Goal: Task Accomplishment & Management: Complete application form

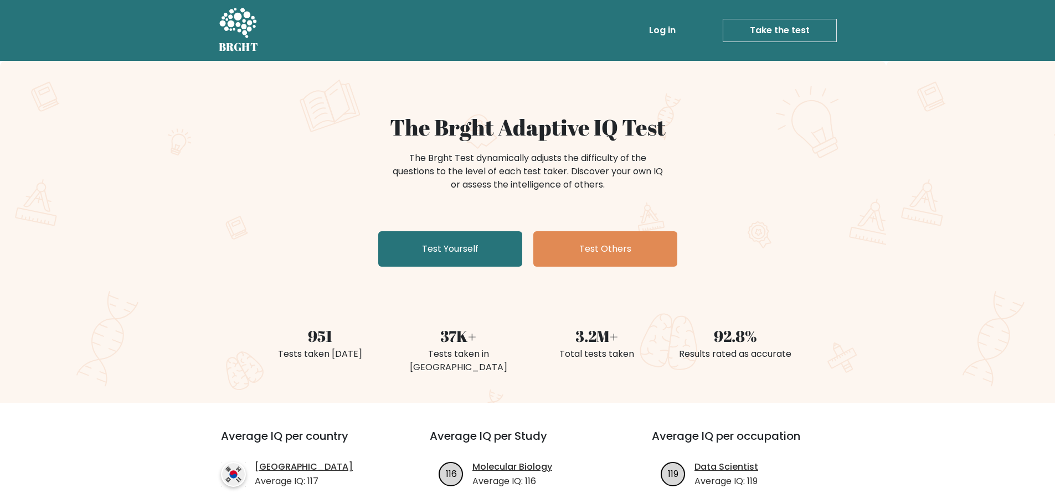
drag, startPoint x: 791, startPoint y: 326, endPoint x: 581, endPoint y: -33, distance: 415.9
click at [871, 296] on div "The Brght Adaptive IQ Test The Brght Test dynamically adjusts the difficulty of…" at bounding box center [527, 232] width 1055 height 342
click at [427, 245] on link "Test Yourself" at bounding box center [450, 248] width 144 height 35
click at [407, 247] on link "Test Yourself" at bounding box center [450, 248] width 144 height 35
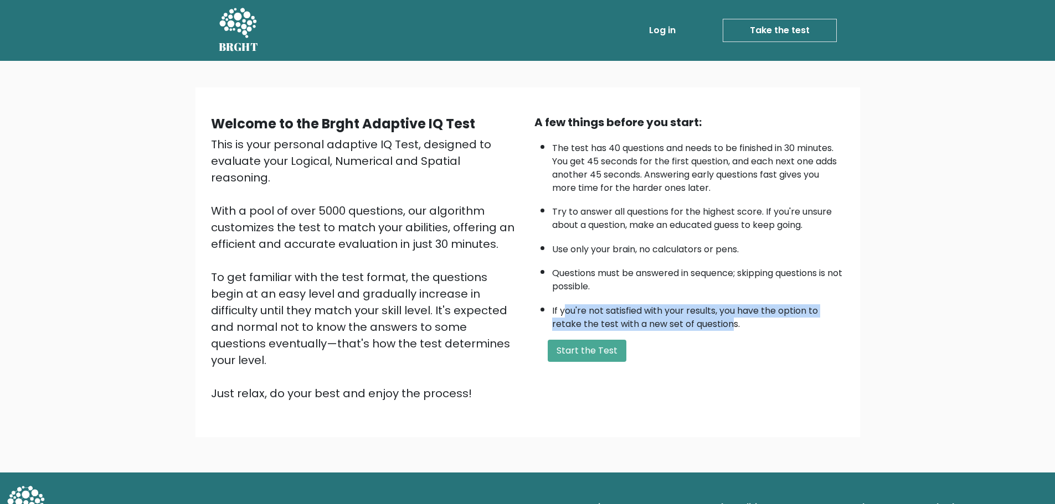
drag, startPoint x: 562, startPoint y: 313, endPoint x: 731, endPoint y: 318, distance: 168.9
click at [731, 318] on li "If you're not satisfied with your results, you have the option to retake the te…" at bounding box center [698, 315] width 292 height 32
click at [759, 321] on li "If you're not satisfied with your results, you have the option to retake the te…" at bounding box center [698, 315] width 292 height 32
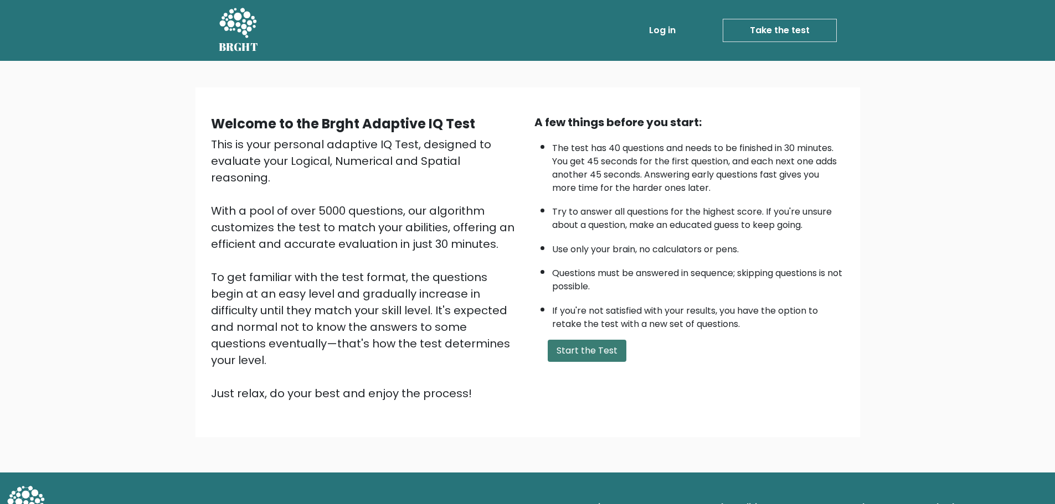
click at [616, 348] on button "Start the Test" at bounding box center [587, 351] width 79 height 22
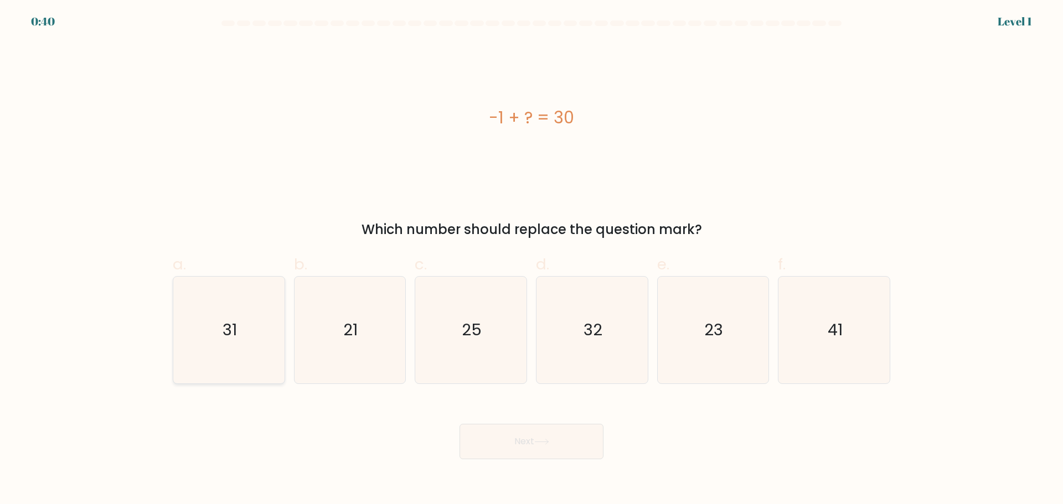
click at [226, 336] on text "31" at bounding box center [230, 330] width 14 height 22
click at [531, 260] on input "a. 31" at bounding box center [531, 255] width 1 height 7
radio input "true"
click at [528, 436] on button "Next" at bounding box center [531, 441] width 144 height 35
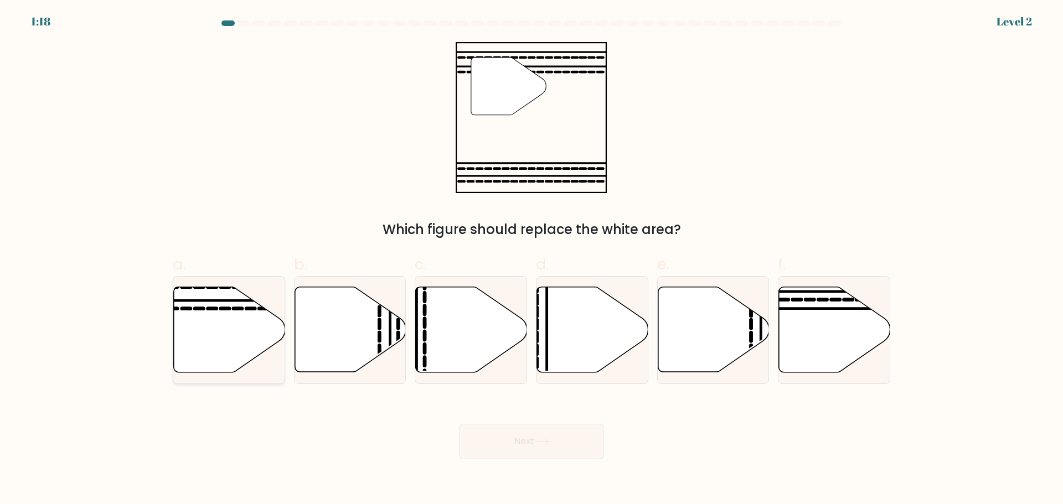
click at [249, 357] on icon at bounding box center [229, 329] width 111 height 85
click at [531, 260] on input "a." at bounding box center [531, 255] width 1 height 7
radio input "true"
click at [538, 430] on button "Next" at bounding box center [531, 441] width 144 height 35
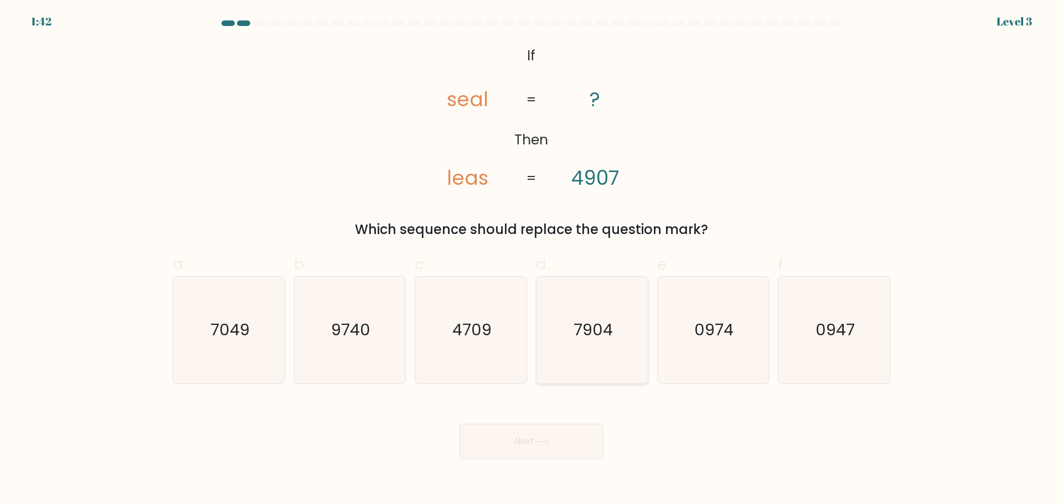
click at [596, 343] on icon "7904" at bounding box center [592, 330] width 107 height 107
click at [532, 260] on input "d. 7904" at bounding box center [531, 255] width 1 height 7
radio input "true"
click at [564, 430] on button "Next" at bounding box center [531, 441] width 144 height 35
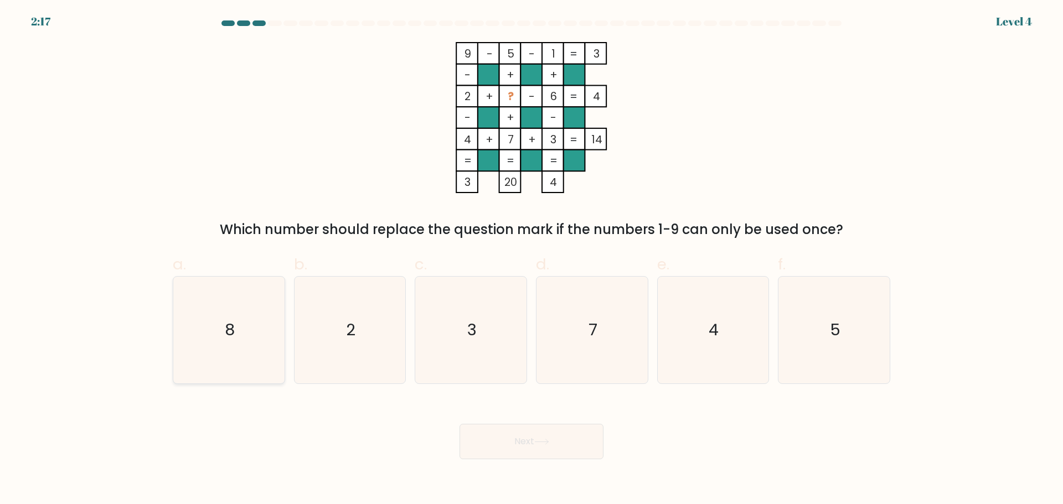
click at [197, 330] on icon "8" at bounding box center [228, 330] width 107 height 107
click at [531, 260] on input "a. 8" at bounding box center [531, 255] width 1 height 7
radio input "true"
click at [522, 451] on button "Next" at bounding box center [531, 441] width 144 height 35
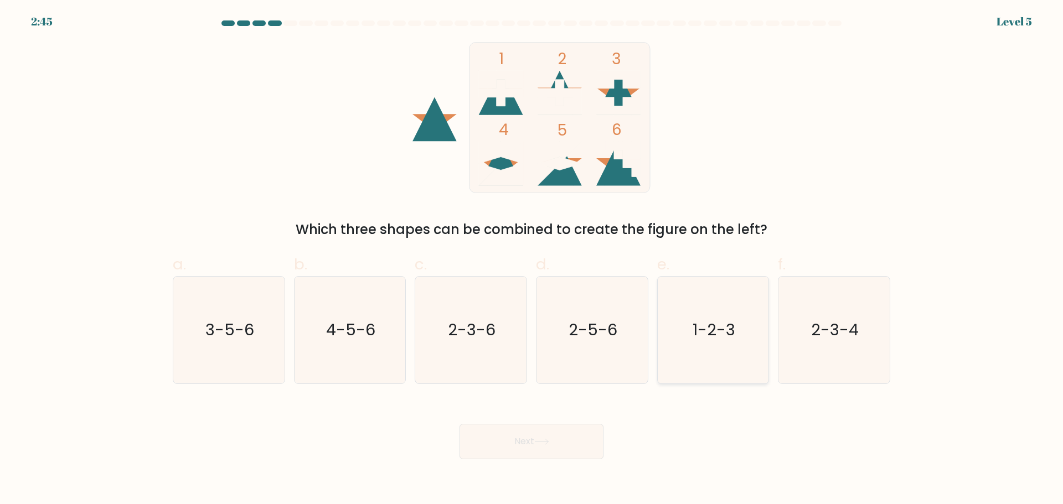
click at [701, 328] on text "1-2-3" at bounding box center [714, 330] width 43 height 22
click at [532, 260] on input "e. 1-2-3" at bounding box center [531, 255] width 1 height 7
radio input "true"
click at [572, 440] on button "Next" at bounding box center [531, 441] width 144 height 35
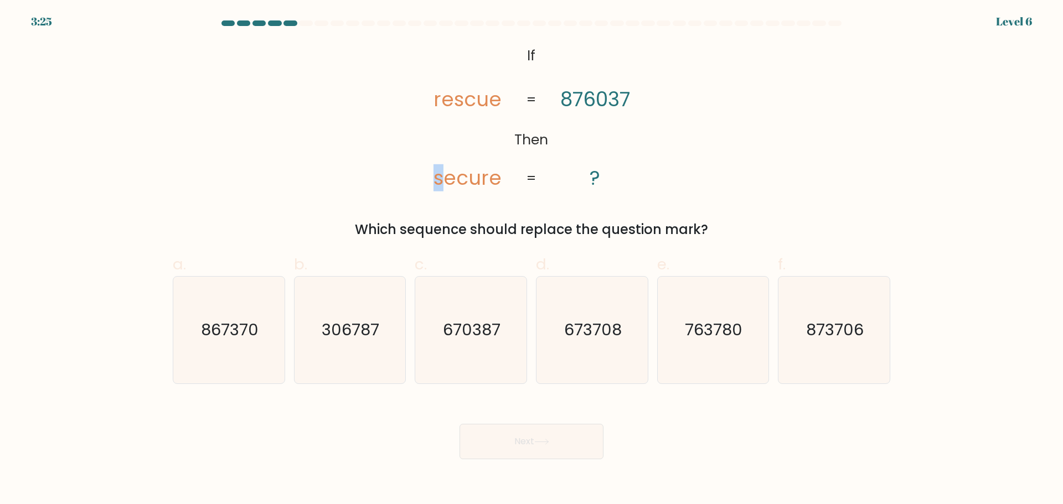
drag, startPoint x: 442, startPoint y: 178, endPoint x: 435, endPoint y: 178, distance: 7.2
click at [435, 178] on tspan "secure" at bounding box center [467, 177] width 68 height 27
click at [512, 329] on icon "670387" at bounding box center [470, 330] width 107 height 107
click at [531, 260] on input "c. 670387" at bounding box center [531, 255] width 1 height 7
radio input "true"
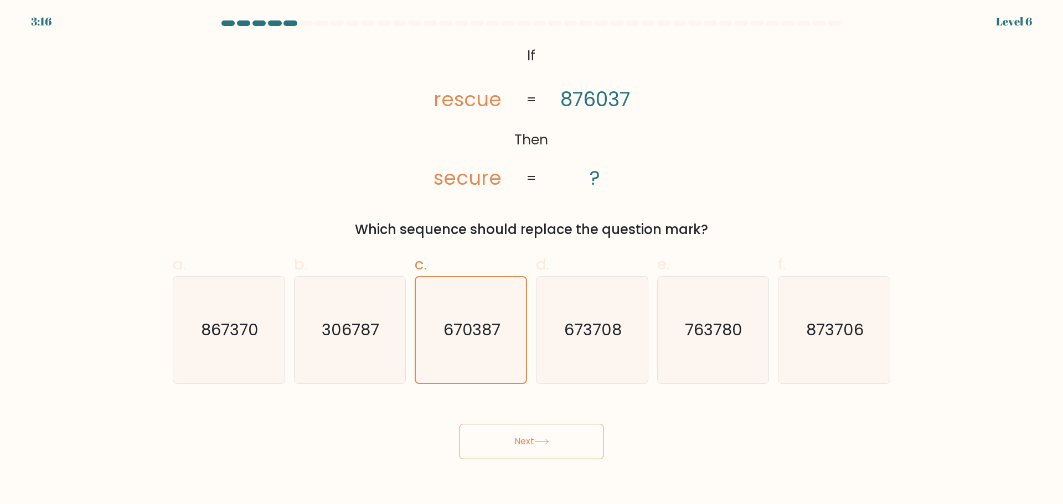
click at [537, 437] on div "Next" at bounding box center [531, 428] width 731 height 62
click at [537, 437] on button "Next" at bounding box center [531, 441] width 144 height 35
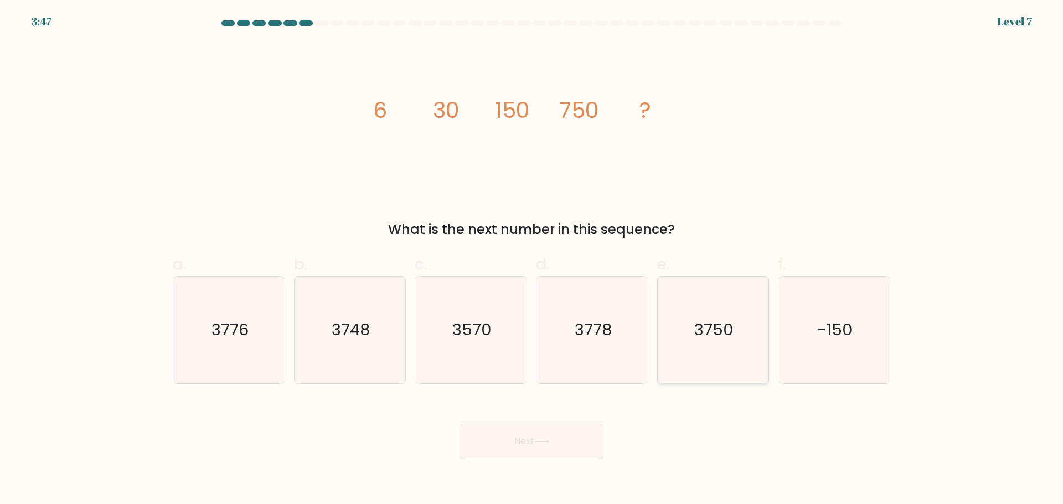
click at [716, 348] on icon "3750" at bounding box center [712, 330] width 107 height 107
click at [532, 260] on input "e. 3750" at bounding box center [531, 255] width 1 height 7
radio input "true"
click at [587, 441] on button "Next" at bounding box center [531, 441] width 144 height 35
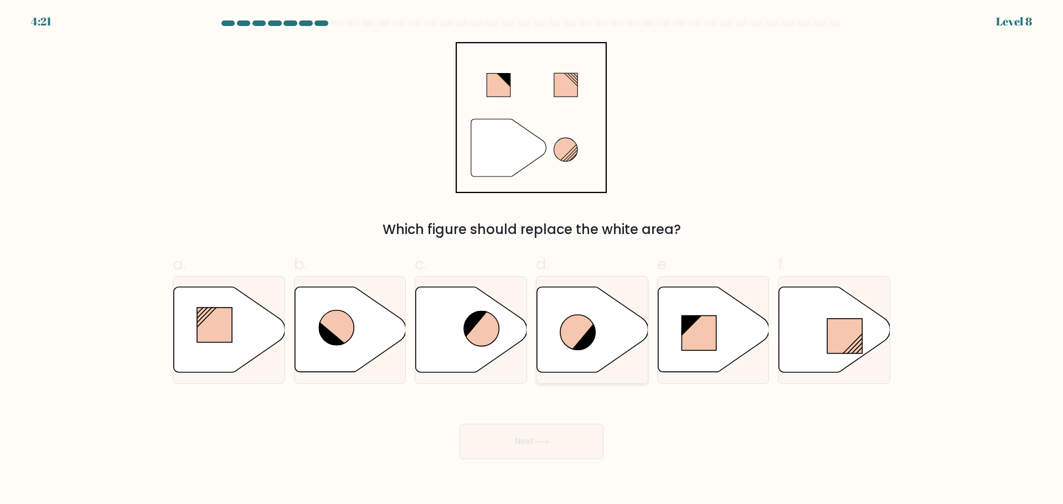
click at [551, 348] on icon at bounding box center [592, 329] width 111 height 85
click at [532, 260] on input "d." at bounding box center [531, 255] width 1 height 7
radio input "true"
click at [545, 441] on icon at bounding box center [541, 442] width 15 height 6
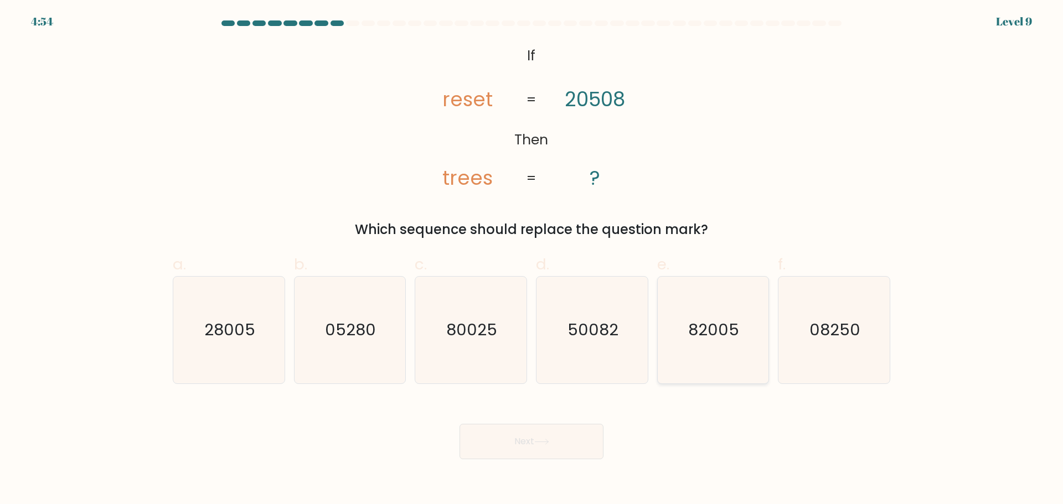
click at [722, 351] on icon "82005" at bounding box center [712, 330] width 107 height 107
click at [532, 260] on input "e. 82005" at bounding box center [531, 255] width 1 height 7
radio input "true"
click at [556, 438] on button "Next" at bounding box center [531, 441] width 144 height 35
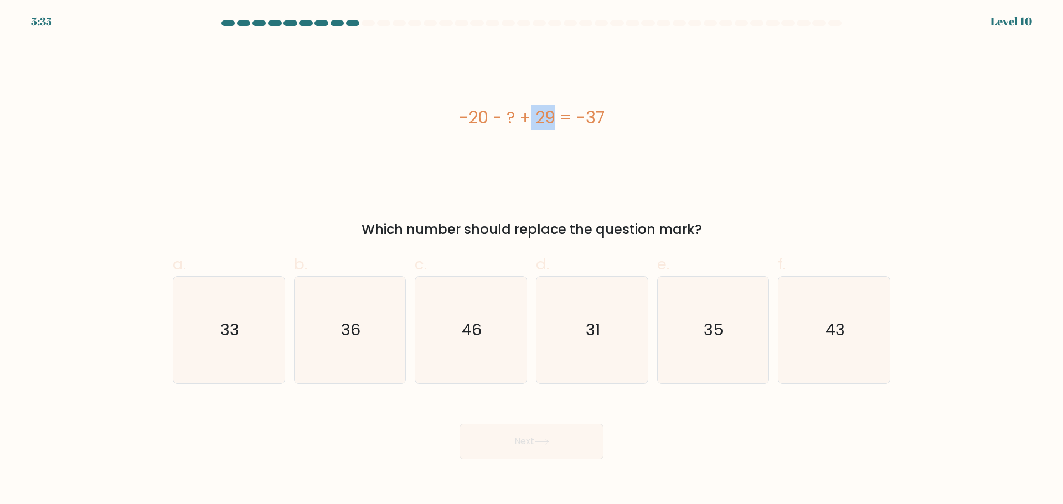
drag, startPoint x: 456, startPoint y: 118, endPoint x: 495, endPoint y: 121, distance: 39.9
click at [486, 121] on div "-20 - ? + 29 = -37" at bounding box center [531, 117] width 717 height 25
click at [622, 144] on div "-20 - ? + 29 = -37" at bounding box center [531, 117] width 717 height 151
drag, startPoint x: 459, startPoint y: 123, endPoint x: 494, endPoint y: 118, distance: 34.6
click at [494, 118] on div "-20 - ? + 29 = -37" at bounding box center [531, 117] width 717 height 25
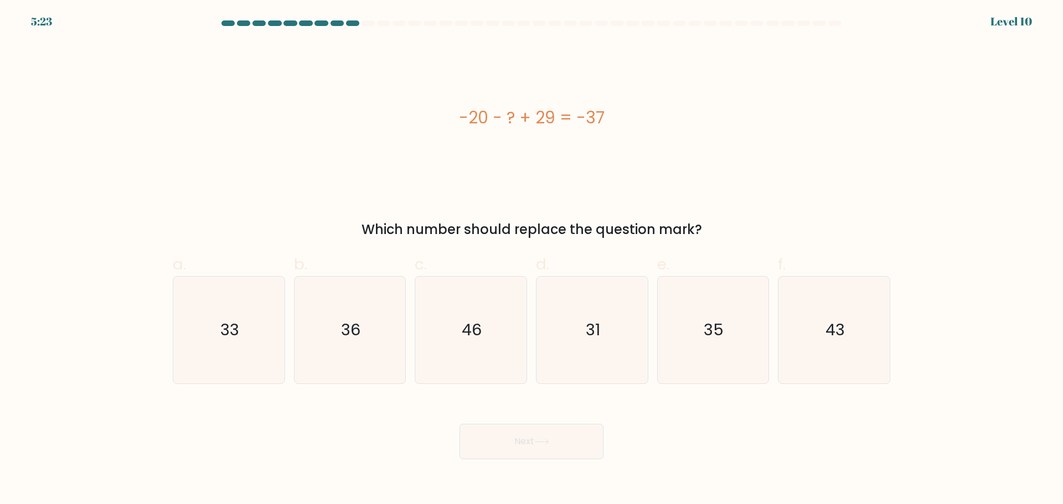
click at [509, 122] on div "-20 - ? + 29 = -37" at bounding box center [531, 117] width 717 height 25
drag, startPoint x: 570, startPoint y: 116, endPoint x: 582, endPoint y: 115, distance: 12.2
click at [582, 115] on div "-20 - ? + 29 = -37" at bounding box center [531, 117] width 717 height 25
click at [547, 116] on div "-20 - ? + 29 = -37" at bounding box center [531, 117] width 717 height 25
drag, startPoint x: 528, startPoint y: 118, endPoint x: 545, endPoint y: 122, distance: 18.0
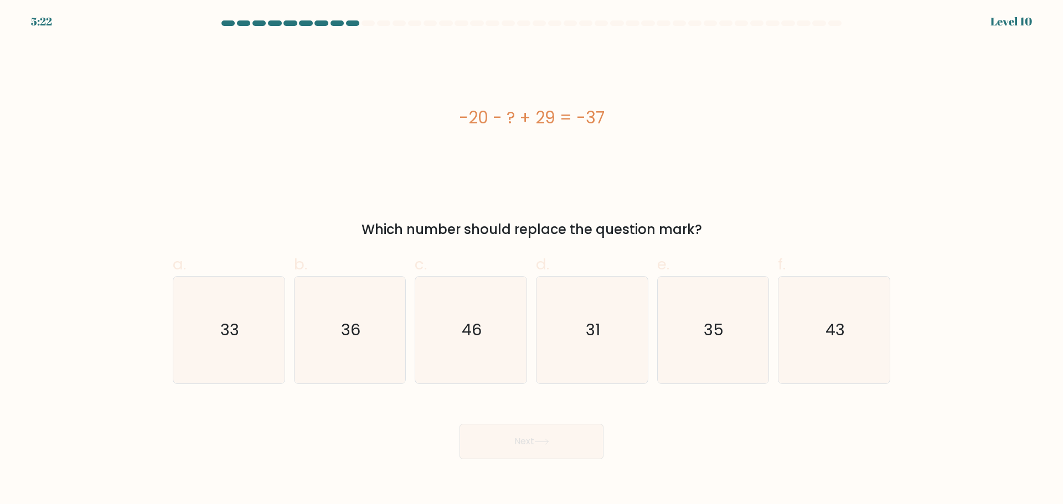
click at [528, 119] on div "-20 - ? + 29 = -37" at bounding box center [531, 117] width 717 height 25
drag, startPoint x: 539, startPoint y: 123, endPoint x: 554, endPoint y: 120, distance: 15.3
click at [554, 120] on div "-20 - ? + 29 = -37" at bounding box center [531, 117] width 717 height 25
drag, startPoint x: 482, startPoint y: 342, endPoint x: 486, endPoint y: 349, distance: 7.7
click at [482, 343] on icon "46" at bounding box center [470, 330] width 107 height 107
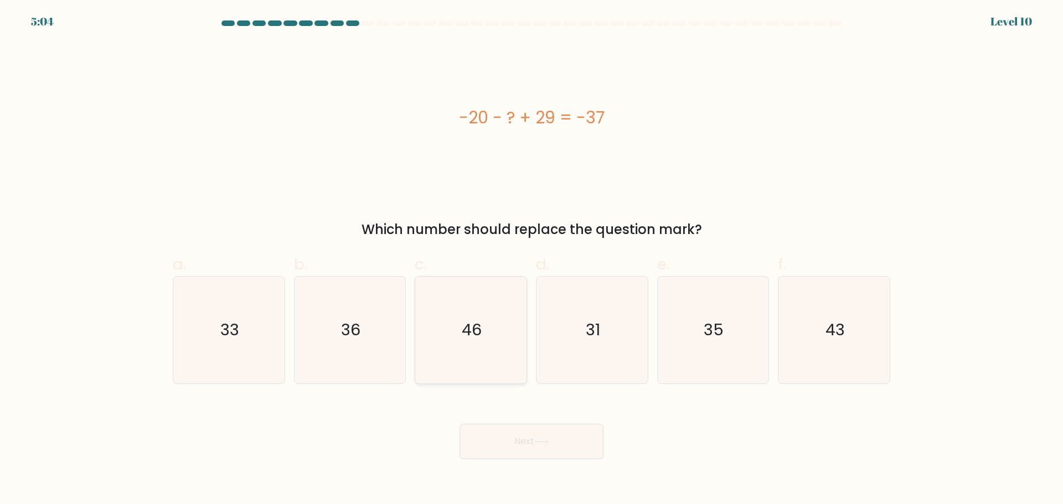
click at [531, 260] on input "c. 46" at bounding box center [531, 255] width 1 height 7
radio input "true"
click at [565, 445] on button "Next" at bounding box center [531, 441] width 144 height 35
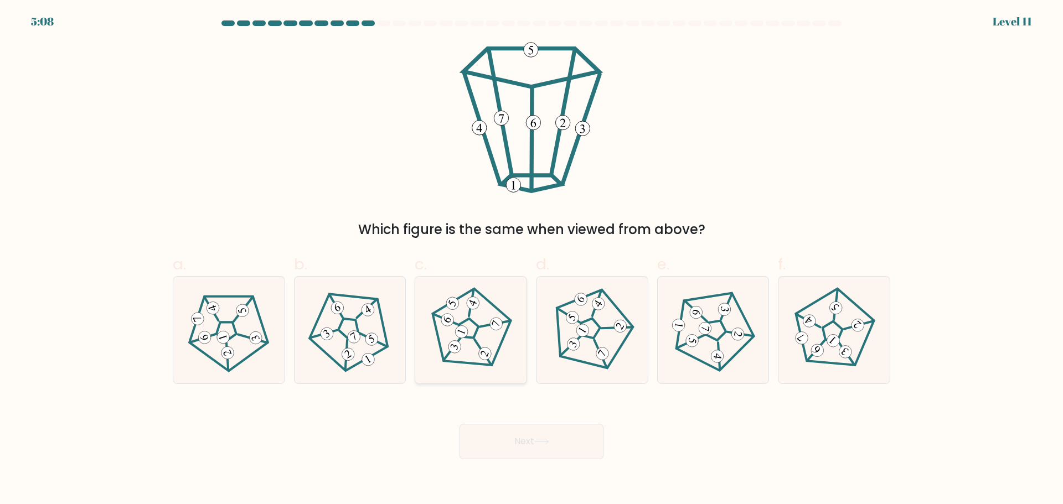
click at [475, 340] on 568 at bounding box center [483, 352] width 30 height 25
click at [531, 260] on input "c." at bounding box center [531, 255] width 1 height 7
radio input "true"
click at [568, 459] on button "Next" at bounding box center [531, 441] width 144 height 35
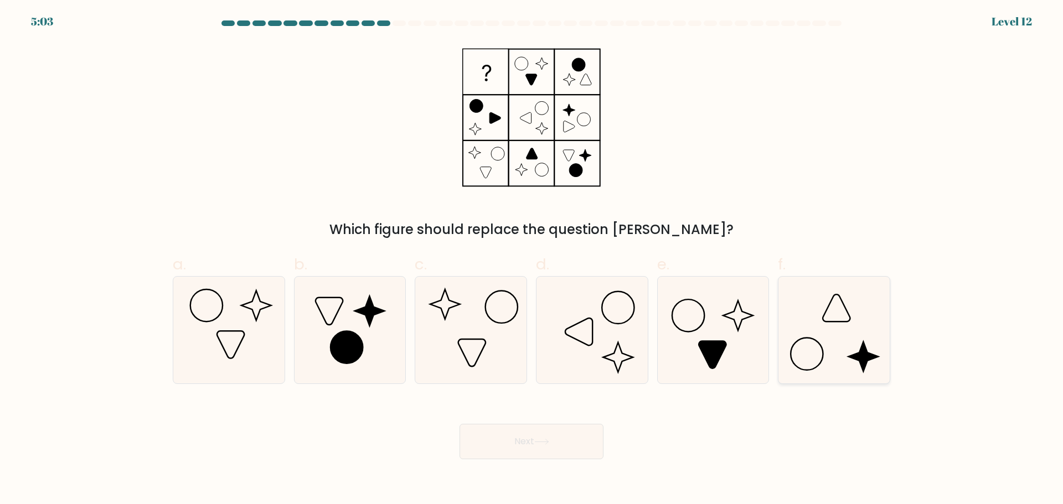
click at [825, 350] on icon at bounding box center [834, 330] width 107 height 107
click at [532, 260] on input "f." at bounding box center [531, 255] width 1 height 7
radio input "true"
click at [561, 436] on button "Next" at bounding box center [531, 441] width 144 height 35
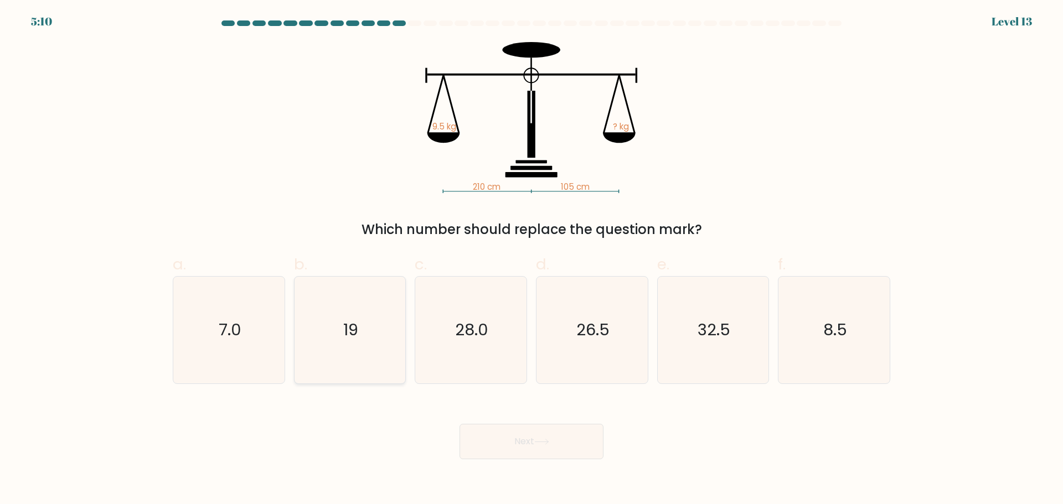
click at [353, 344] on icon "19" at bounding box center [349, 330] width 107 height 107
click at [531, 260] on input "b. 19" at bounding box center [531, 255] width 1 height 7
radio input "true"
click at [507, 443] on button "Next" at bounding box center [531, 441] width 144 height 35
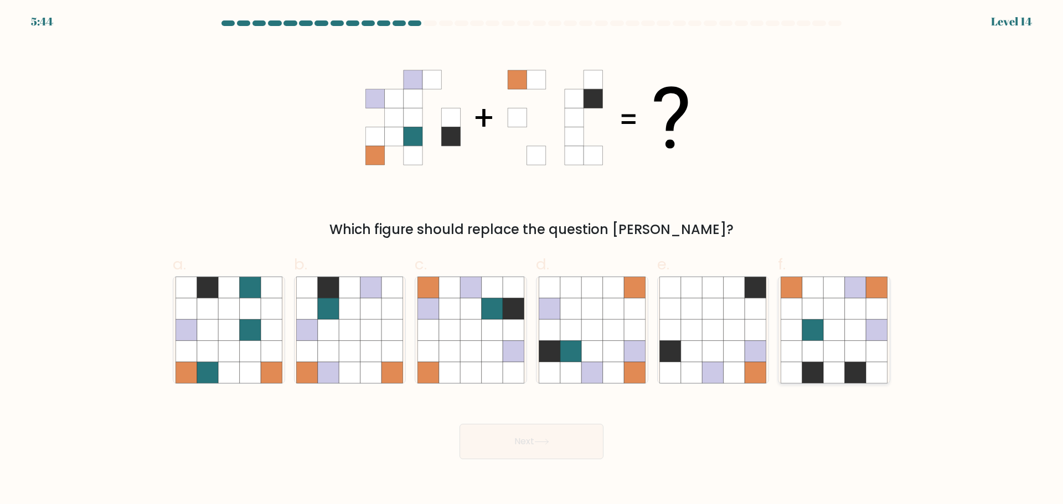
click at [823, 345] on icon at bounding box center [812, 350] width 21 height 21
click at [532, 260] on input "f." at bounding box center [531, 255] width 1 height 7
radio input "true"
click at [535, 449] on button "Next" at bounding box center [531, 441] width 144 height 35
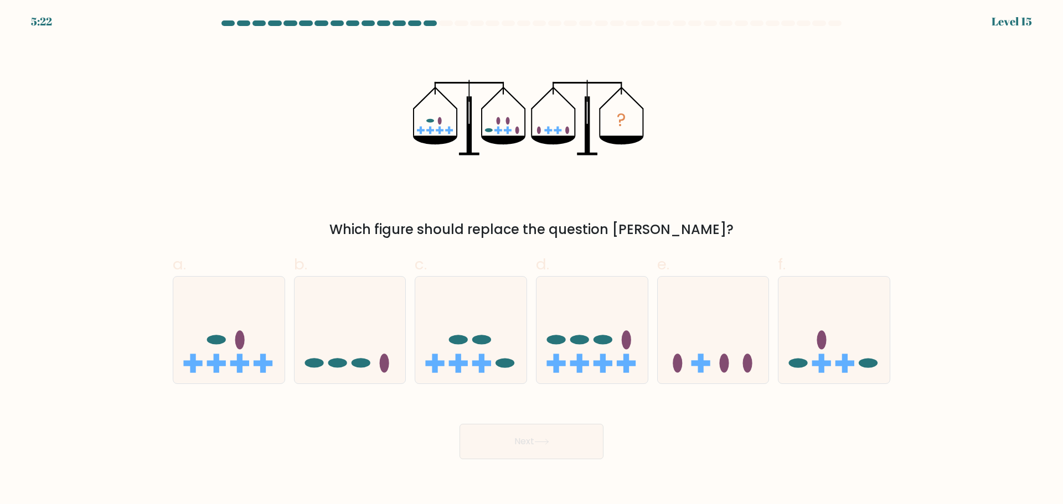
click at [823, 206] on div "? Which figure should replace the question mark?" at bounding box center [531, 141] width 731 height 198
click at [583, 363] on rect at bounding box center [579, 364] width 19 height 6
click at [532, 260] on input "d." at bounding box center [531, 255] width 1 height 7
radio input "true"
click at [570, 438] on button "Next" at bounding box center [531, 441] width 144 height 35
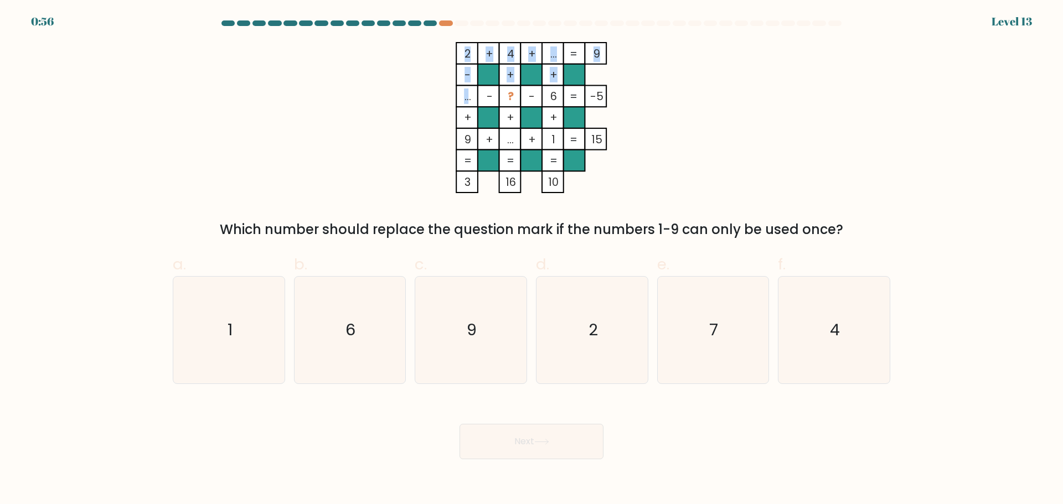
drag, startPoint x: 468, startPoint y: 99, endPoint x: 461, endPoint y: 98, distance: 7.2
click at [461, 98] on icon "2 + 4 + ... 9 - + + ... - ? - 6 -5 + + + 9 + ... + 1 = 15 = = = = 3 16 10 =" at bounding box center [531, 117] width 332 height 151
click at [464, 98] on tspan "..." at bounding box center [467, 97] width 7 height 16
click at [586, 343] on icon "2" at bounding box center [592, 330] width 107 height 107
click at [532, 260] on input "d. 2" at bounding box center [531, 255] width 1 height 7
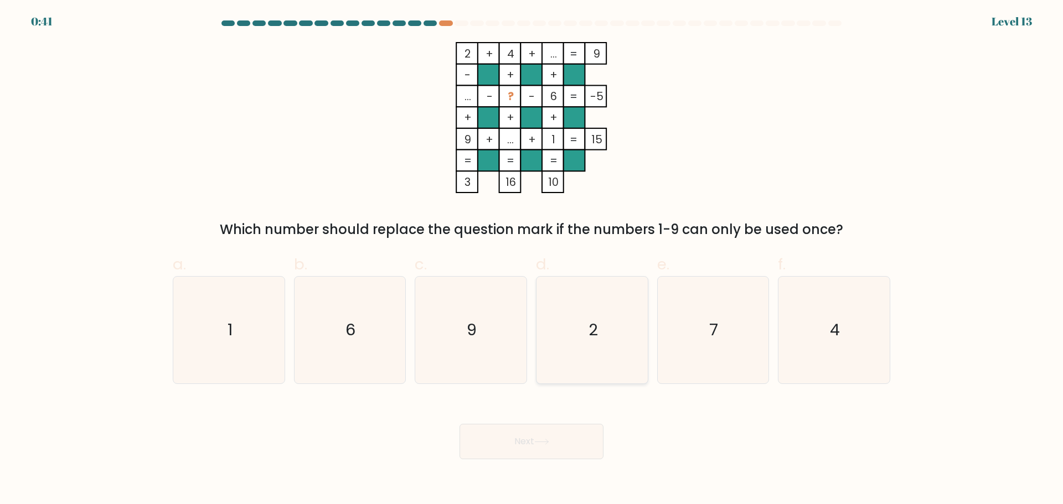
radio input "true"
click at [564, 433] on button "Next" at bounding box center [531, 441] width 144 height 35
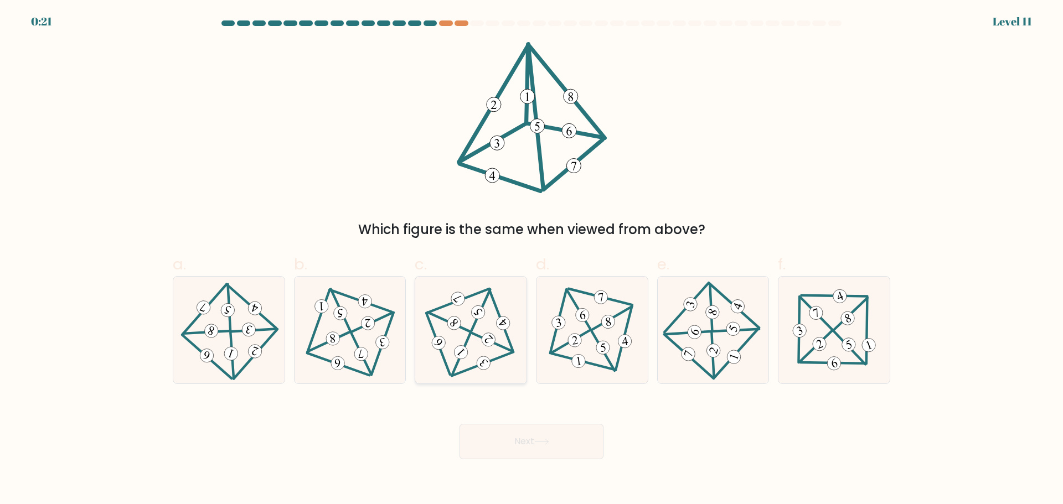
click at [474, 337] on icon at bounding box center [470, 329] width 87 height 85
click at [531, 260] on input "c." at bounding box center [531, 255] width 1 height 7
radio input "true"
click at [551, 448] on button "Next" at bounding box center [531, 441] width 144 height 35
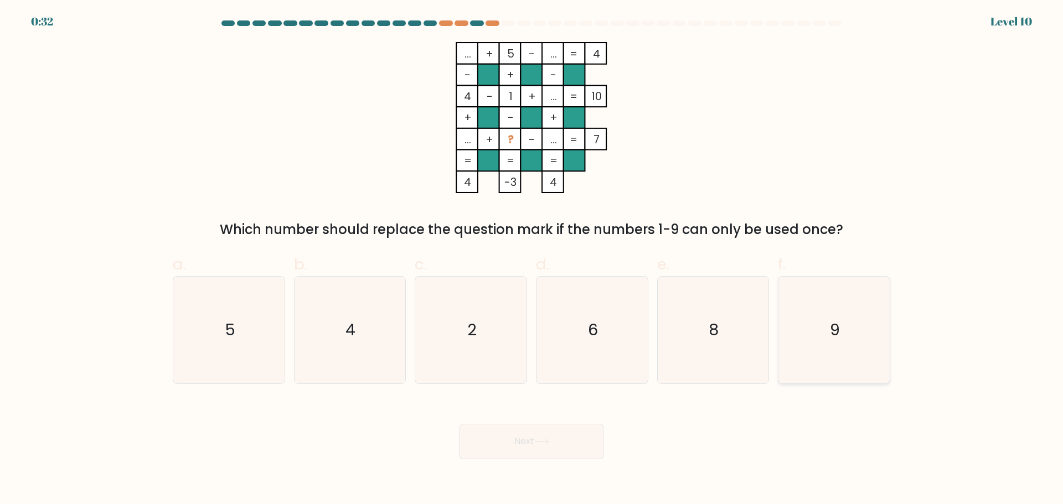
click at [838, 329] on text "9" at bounding box center [835, 330] width 10 height 22
click at [532, 260] on input "f. 9" at bounding box center [531, 255] width 1 height 7
radio input "true"
click at [523, 441] on button "Next" at bounding box center [531, 441] width 144 height 35
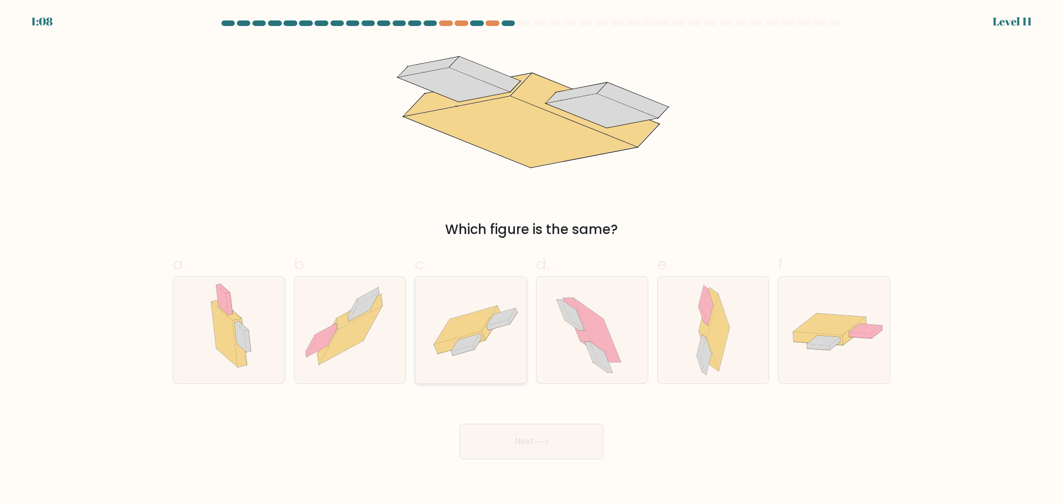
click at [467, 364] on icon at bounding box center [470, 330] width 111 height 77
click at [531, 260] on input "c." at bounding box center [531, 255] width 1 height 7
radio input "true"
click at [521, 433] on button "Next" at bounding box center [531, 441] width 144 height 35
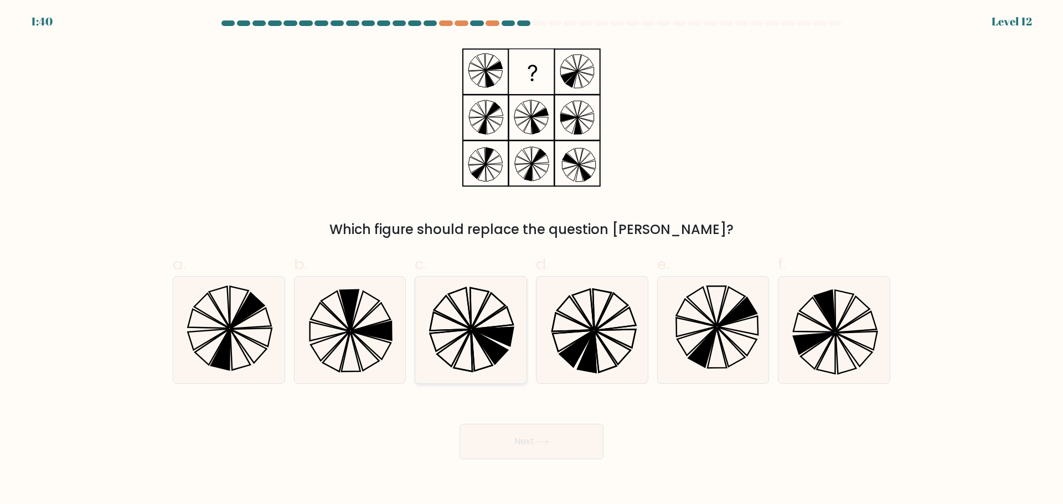
click at [481, 344] on icon at bounding box center [490, 347] width 36 height 34
click at [531, 260] on input "c." at bounding box center [531, 255] width 1 height 7
radio input "true"
click at [532, 447] on button "Next" at bounding box center [531, 441] width 144 height 35
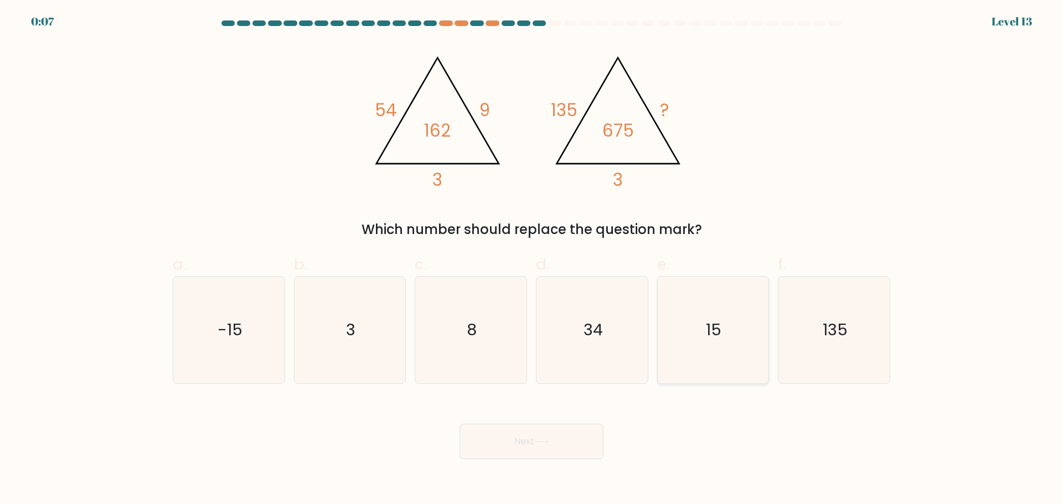
click at [705, 350] on icon "15" at bounding box center [712, 330] width 107 height 107
click at [532, 260] on input "e. 15" at bounding box center [531, 255] width 1 height 7
radio input "true"
click at [541, 438] on button "Next" at bounding box center [531, 441] width 144 height 35
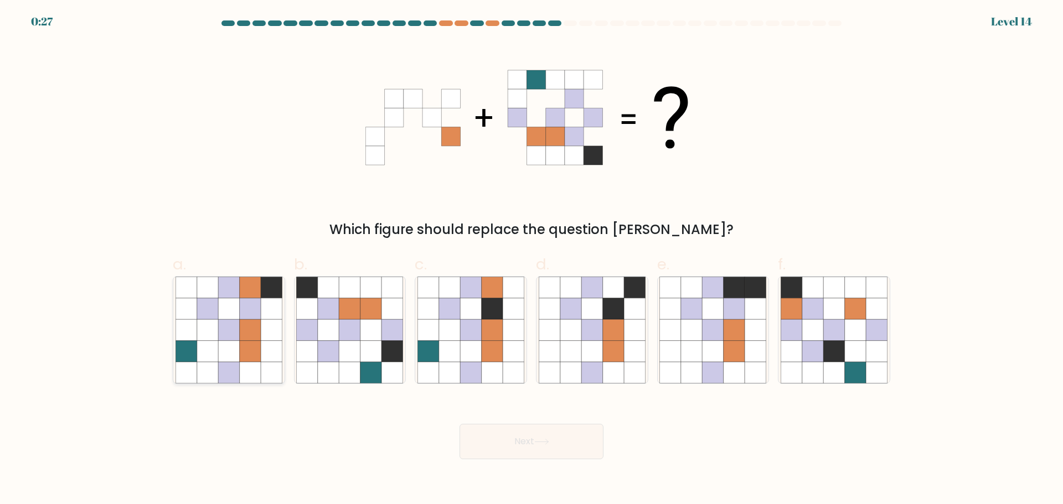
click at [220, 300] on icon at bounding box center [228, 308] width 21 height 21
click at [531, 260] on input "a." at bounding box center [531, 255] width 1 height 7
radio input "true"
click at [540, 443] on icon at bounding box center [541, 442] width 15 height 6
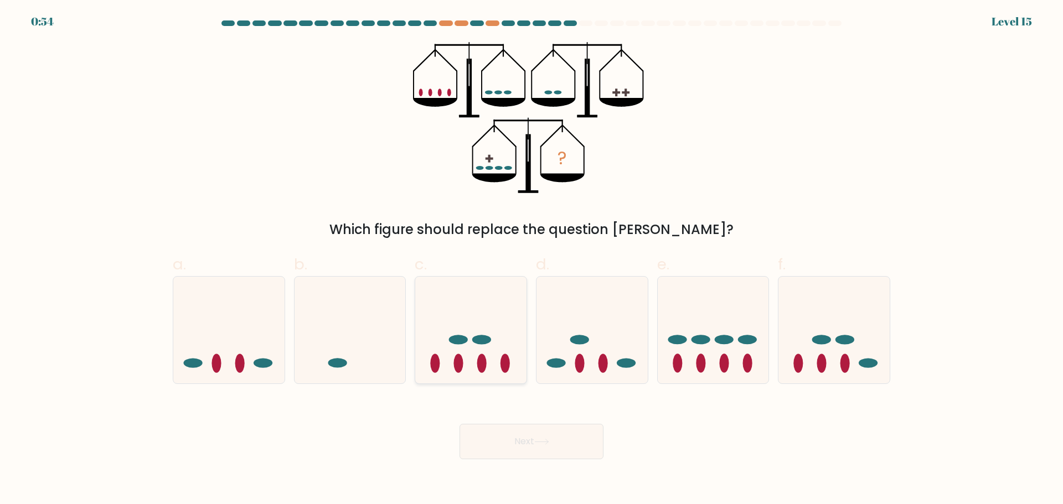
click at [443, 361] on icon at bounding box center [470, 330] width 111 height 92
click at [531, 260] on input "c." at bounding box center [531, 255] width 1 height 7
radio input "true"
click at [540, 441] on icon at bounding box center [541, 442] width 15 height 6
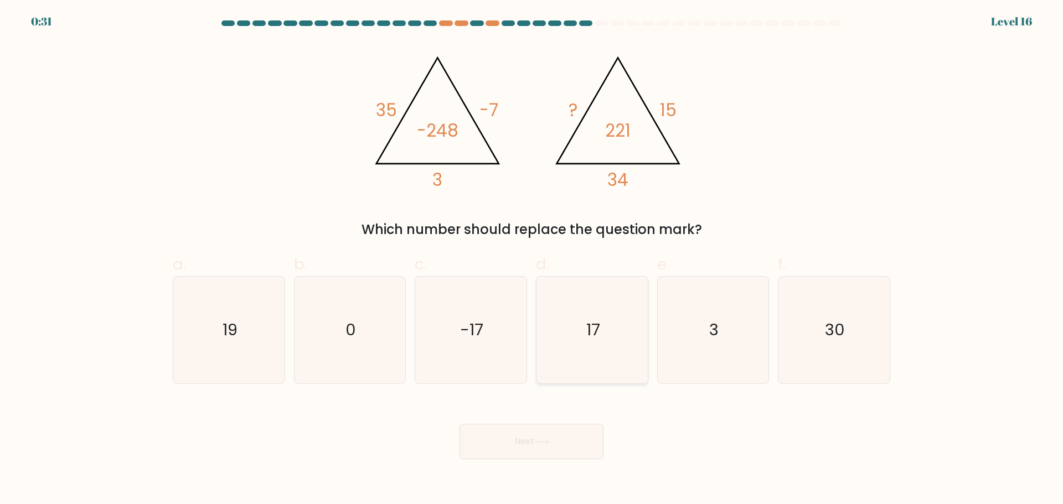
drag, startPoint x: 670, startPoint y: 422, endPoint x: 624, endPoint y: 375, distance: 65.8
click at [670, 422] on div "Next" at bounding box center [531, 428] width 731 height 62
drag, startPoint x: 603, startPoint y: 333, endPoint x: 605, endPoint y: 350, distance: 17.2
click at [603, 334] on icon "17" at bounding box center [592, 330] width 107 height 107
click at [532, 260] on input "d. 17" at bounding box center [531, 255] width 1 height 7
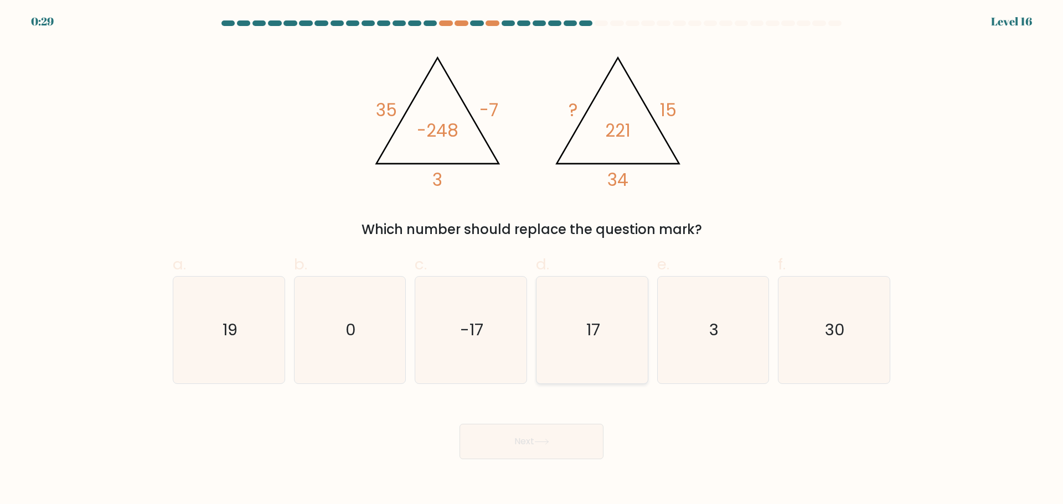
radio input "true"
click at [549, 451] on button "Next" at bounding box center [531, 441] width 144 height 35
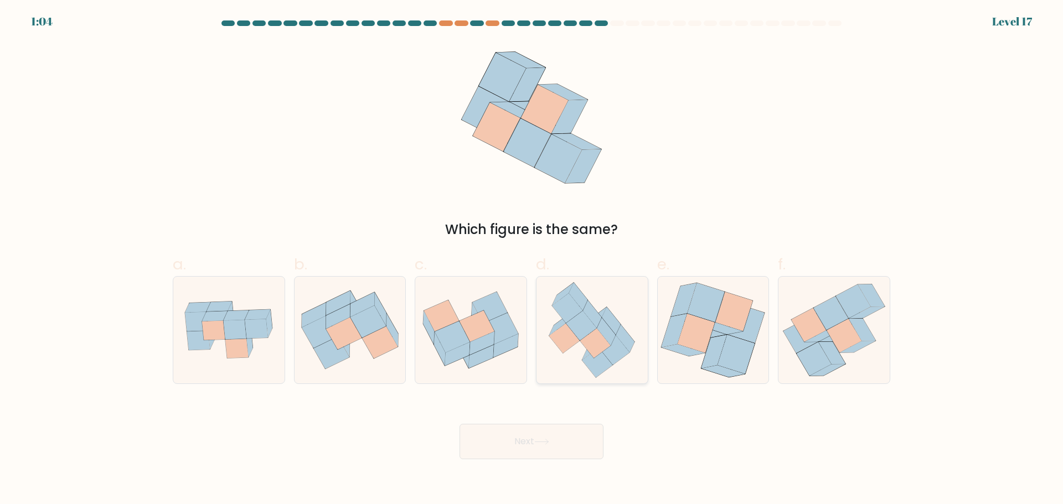
click at [603, 360] on icon at bounding box center [597, 363] width 30 height 30
click at [532, 260] on input "d." at bounding box center [531, 255] width 1 height 7
radio input "true"
click at [563, 428] on button "Next" at bounding box center [531, 441] width 144 height 35
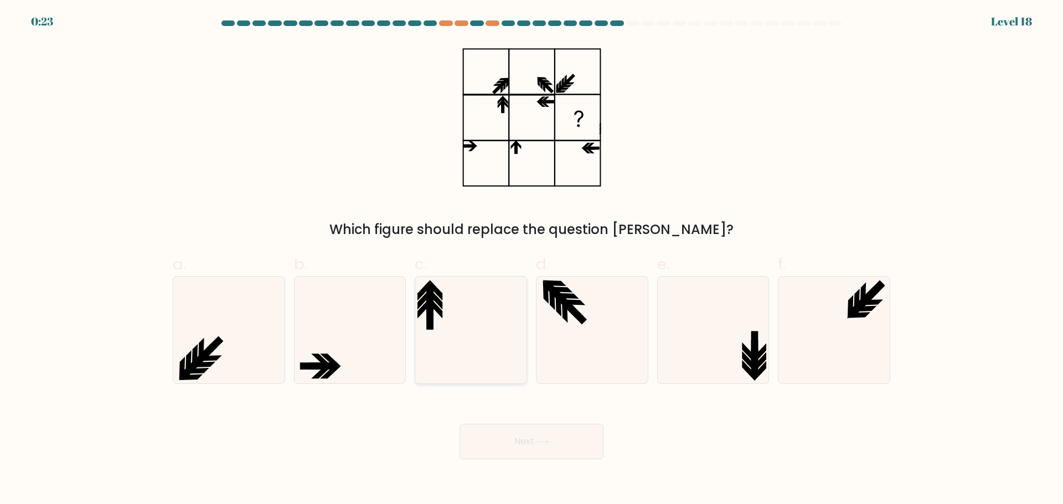
click at [480, 318] on icon at bounding box center [470, 330] width 107 height 107
click at [531, 260] on input "c." at bounding box center [531, 255] width 1 height 7
radio input "true"
click at [527, 445] on button "Next" at bounding box center [531, 441] width 144 height 35
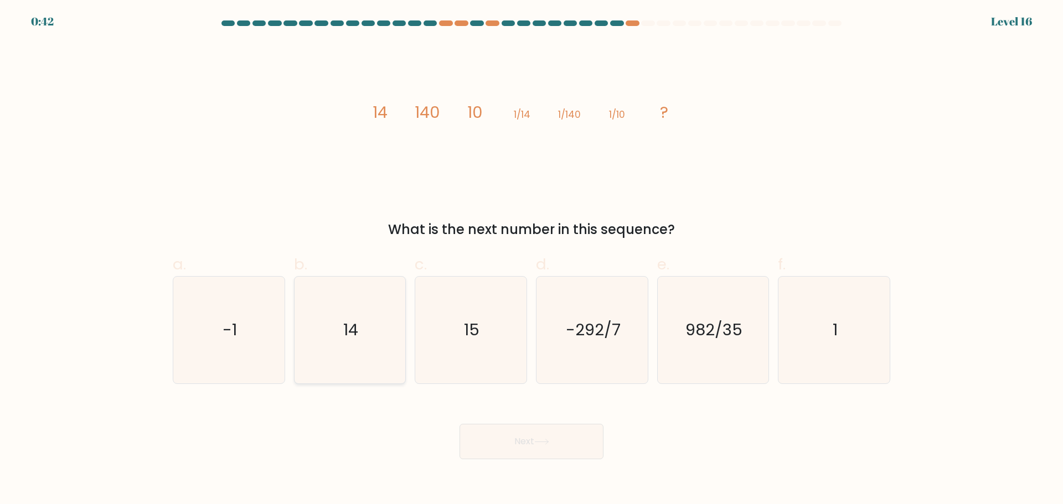
click at [357, 346] on icon "14" at bounding box center [349, 330] width 107 height 107
click at [531, 260] on input "b. 14" at bounding box center [531, 255] width 1 height 7
radio input "true"
click at [521, 431] on button "Next" at bounding box center [531, 441] width 144 height 35
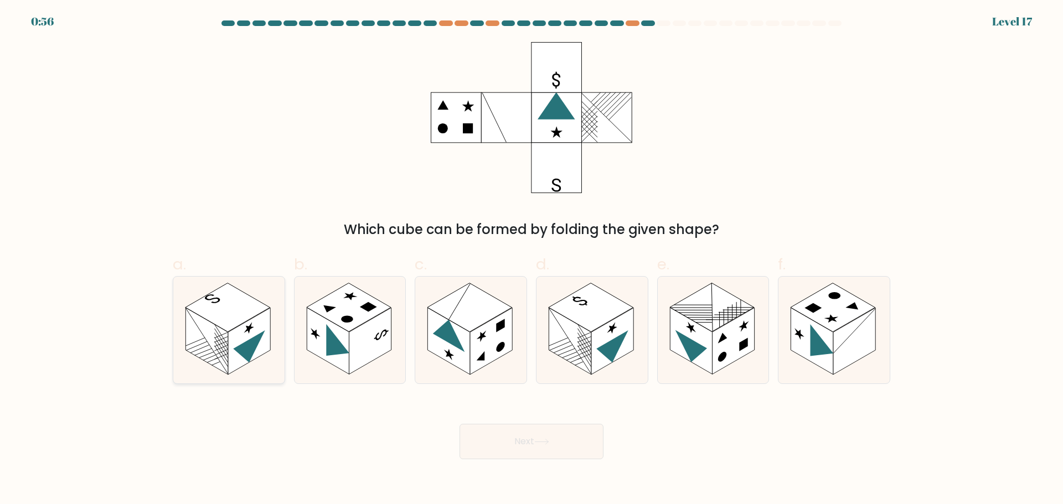
click at [212, 344] on rect at bounding box center [206, 341] width 42 height 67
click at [531, 260] on input "a." at bounding box center [531, 255] width 1 height 7
radio input "true"
click at [551, 455] on button "Next" at bounding box center [531, 441] width 144 height 35
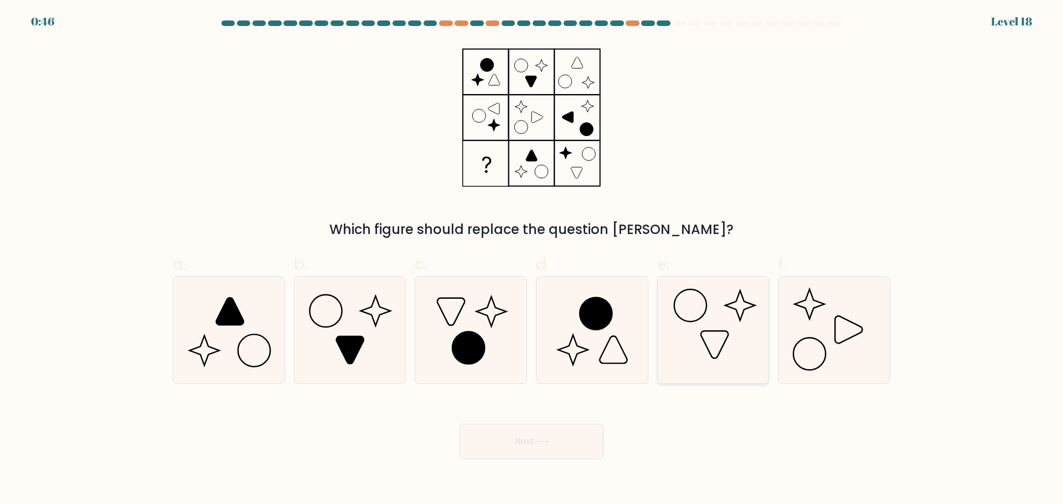
click at [714, 350] on icon at bounding box center [712, 330] width 107 height 107
click at [532, 260] on input "e." at bounding box center [531, 255] width 1 height 7
radio input "true"
click at [579, 443] on button "Next" at bounding box center [531, 441] width 144 height 35
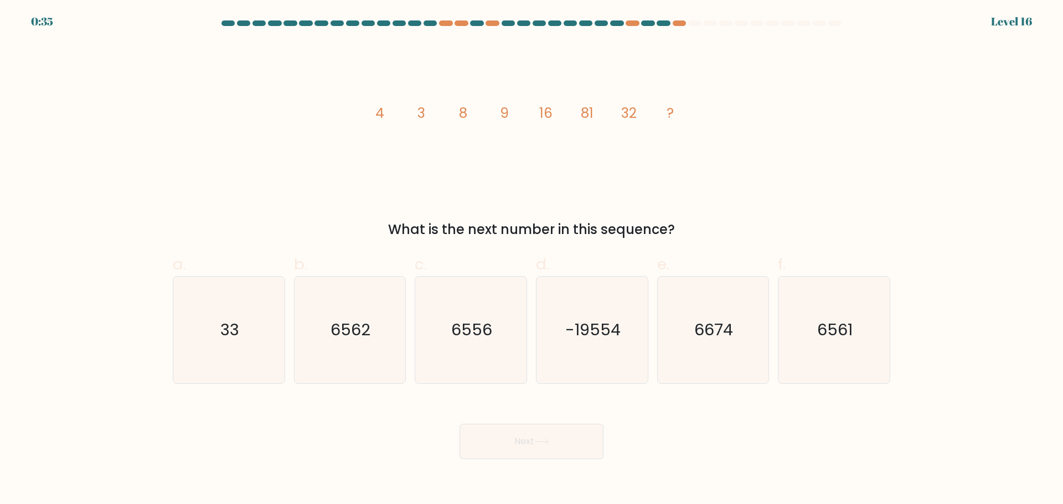
click at [735, 445] on div "Next" at bounding box center [531, 428] width 731 height 62
click at [839, 316] on icon "6561" at bounding box center [834, 330] width 107 height 107
click at [532, 260] on input "f. 6561" at bounding box center [531, 255] width 1 height 7
radio input "true"
click at [599, 454] on button "Next" at bounding box center [531, 441] width 144 height 35
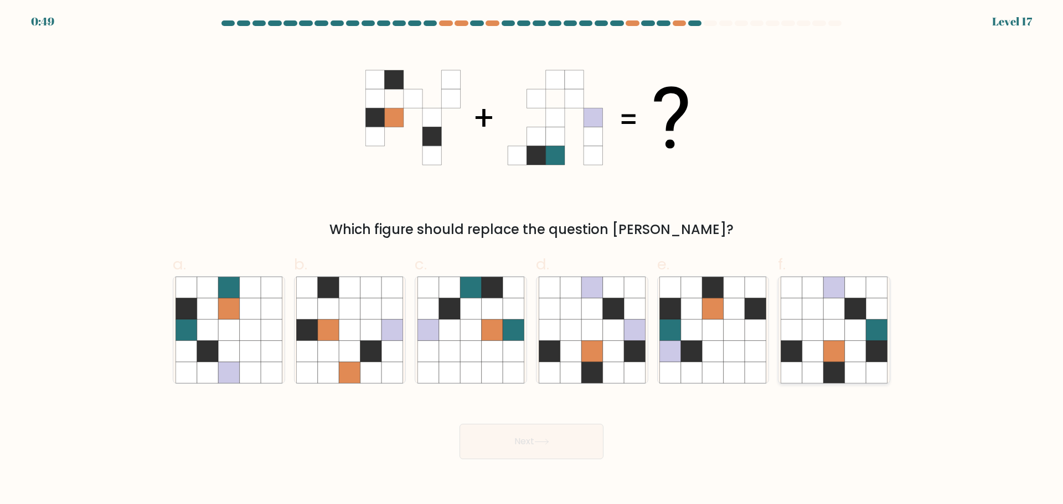
click at [855, 322] on icon at bounding box center [855, 329] width 21 height 21
click at [532, 260] on input "f." at bounding box center [531, 255] width 1 height 7
radio input "true"
click at [502, 443] on button "Next" at bounding box center [531, 441] width 144 height 35
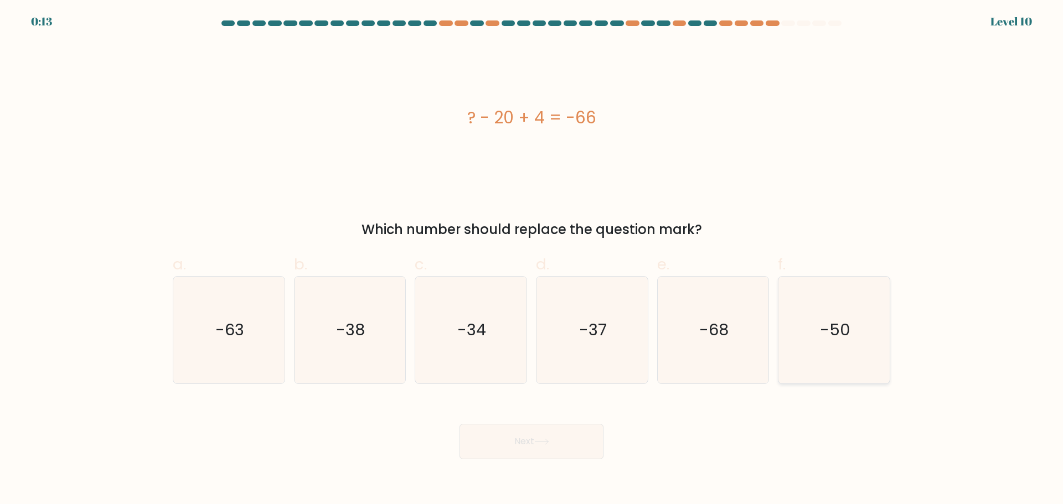
click at [855, 342] on icon "-50" at bounding box center [834, 330] width 107 height 107
click at [532, 260] on input "f. -50" at bounding box center [531, 255] width 1 height 7
radio input "true"
click at [575, 443] on button "Next" at bounding box center [531, 441] width 144 height 35
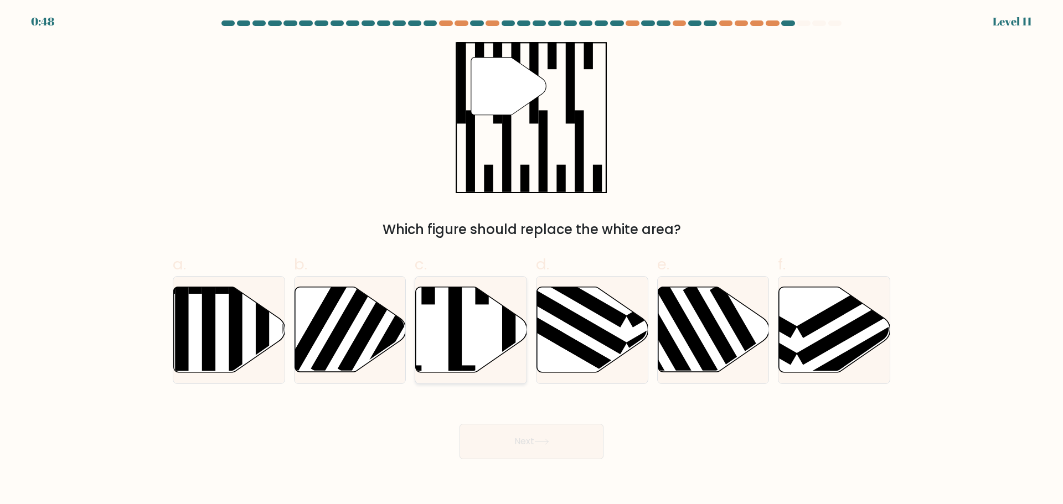
click at [472, 343] on icon at bounding box center [471, 329] width 111 height 85
click at [531, 260] on input "c." at bounding box center [531, 255] width 1 height 7
radio input "true"
click at [538, 441] on icon at bounding box center [541, 442] width 15 height 6
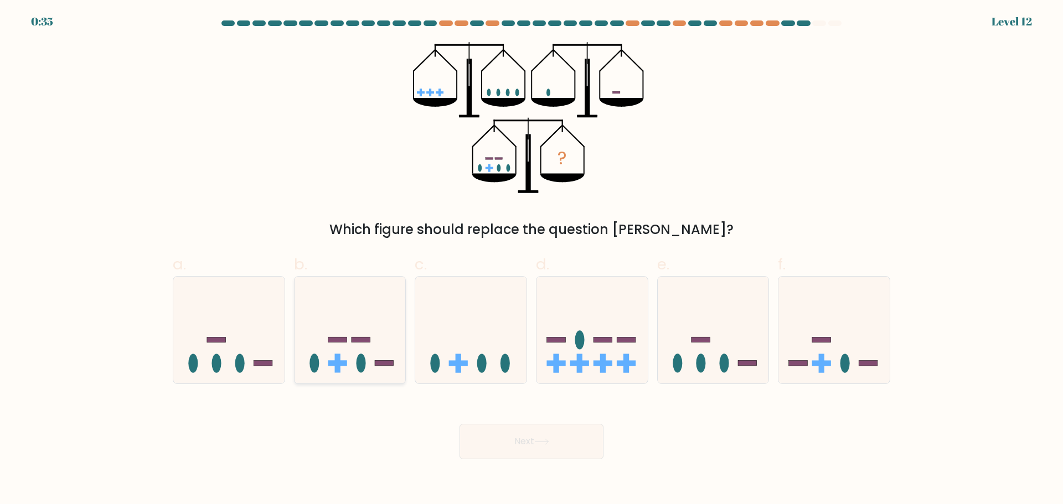
click at [347, 370] on icon at bounding box center [350, 330] width 111 height 92
click at [531, 260] on input "b." at bounding box center [531, 255] width 1 height 7
radio input "true"
click at [566, 462] on body "0:33 Level 12" at bounding box center [531, 252] width 1063 height 504
click at [576, 437] on button "Next" at bounding box center [531, 441] width 144 height 35
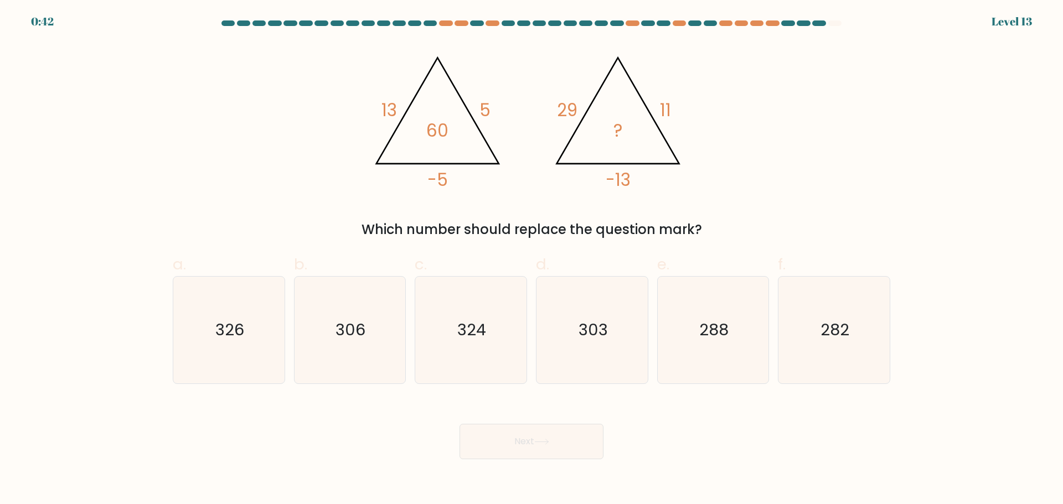
click at [765, 443] on div "Next" at bounding box center [531, 428] width 731 height 62
click at [416, 357] on div "324" at bounding box center [471, 330] width 112 height 108
click at [531, 260] on input "c. 324" at bounding box center [531, 255] width 1 height 7
radio input "true"
click at [380, 358] on icon "306" at bounding box center [349, 330] width 107 height 107
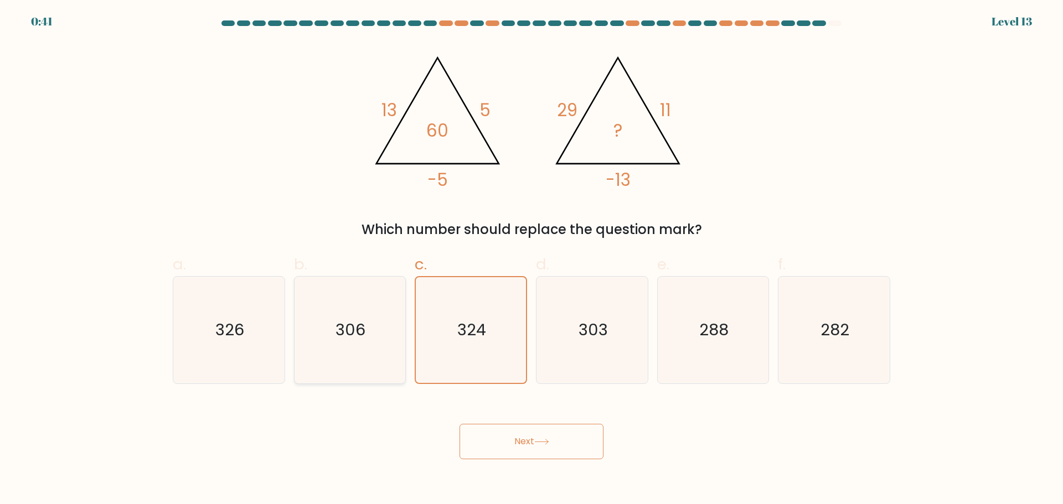
click at [531, 260] on input "b. 306" at bounding box center [531, 255] width 1 height 7
radio input "true"
click at [513, 438] on button "Next" at bounding box center [531, 441] width 144 height 35
click at [525, 444] on button "Next" at bounding box center [531, 441] width 144 height 35
click at [545, 426] on button "Next" at bounding box center [531, 441] width 144 height 35
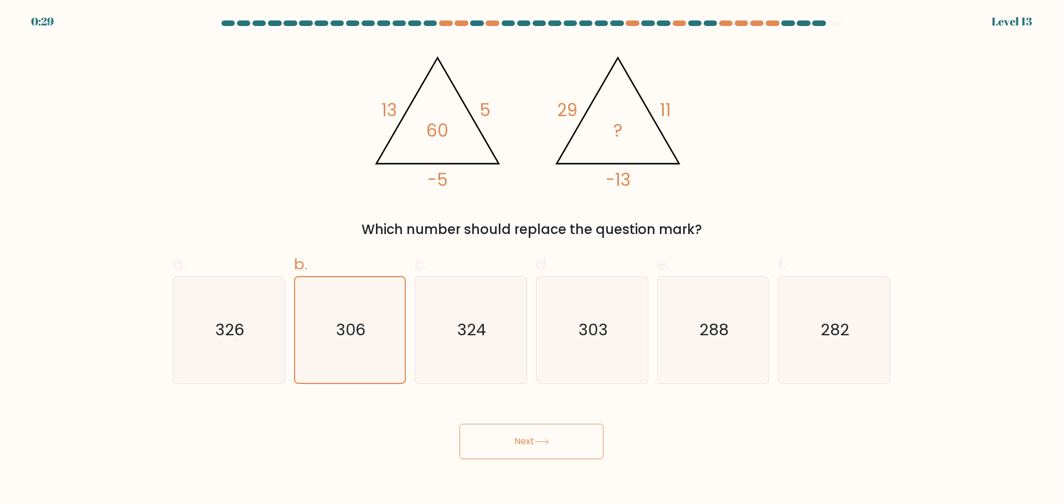
click at [543, 427] on button "Next" at bounding box center [531, 441] width 144 height 35
click at [544, 433] on button "Next" at bounding box center [531, 441] width 144 height 35
click at [338, 327] on text "306" at bounding box center [350, 330] width 29 height 22
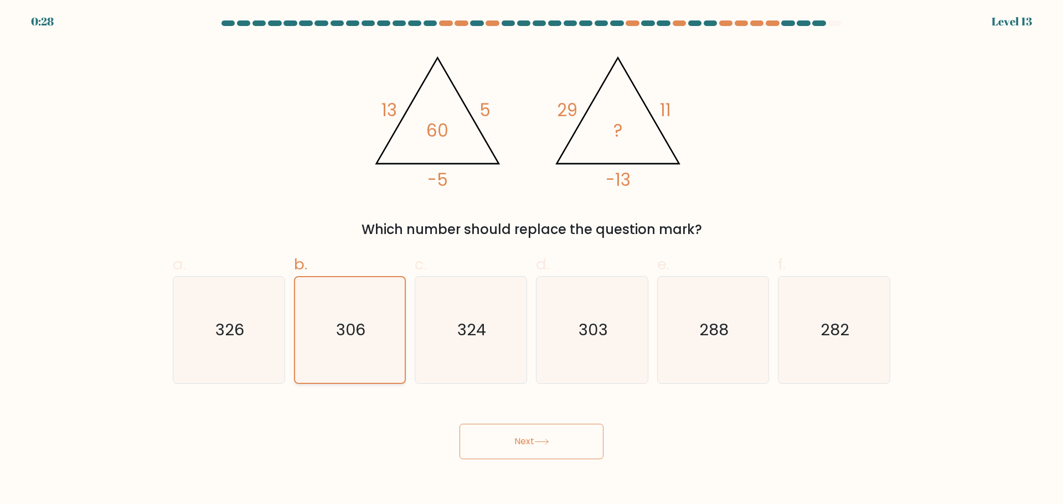
click at [531, 260] on input "b. 306" at bounding box center [531, 255] width 1 height 7
click at [437, 348] on icon "324" at bounding box center [470, 330] width 107 height 107
click at [531, 260] on input "c. 324" at bounding box center [531, 255] width 1 height 7
radio input "true"
click at [360, 354] on icon "306" at bounding box center [349, 330] width 107 height 107
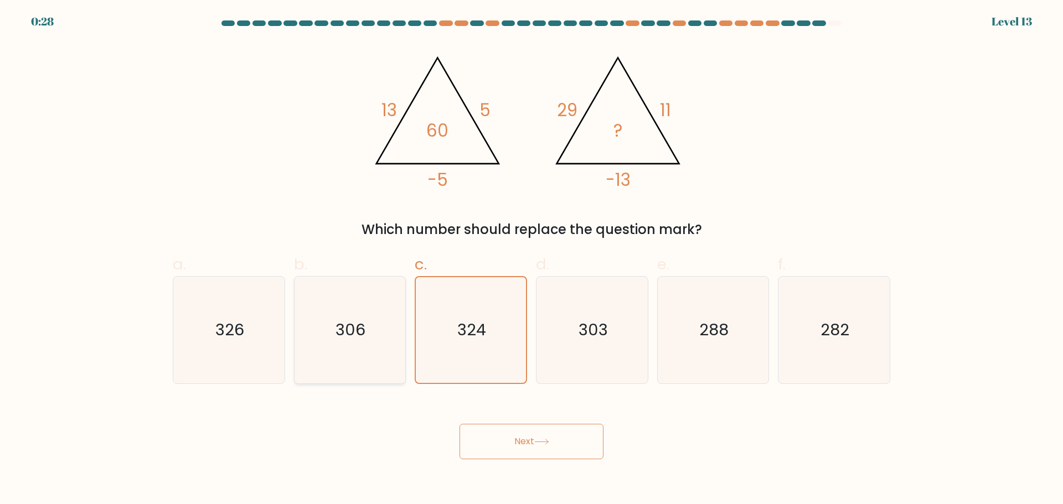
click at [531, 260] on input "b. 306" at bounding box center [531, 255] width 1 height 7
radio input "true"
click at [524, 438] on button "Next" at bounding box center [531, 441] width 144 height 35
click at [524, 437] on button "Next" at bounding box center [531, 441] width 144 height 35
click at [524, 436] on button "Next" at bounding box center [531, 441] width 144 height 35
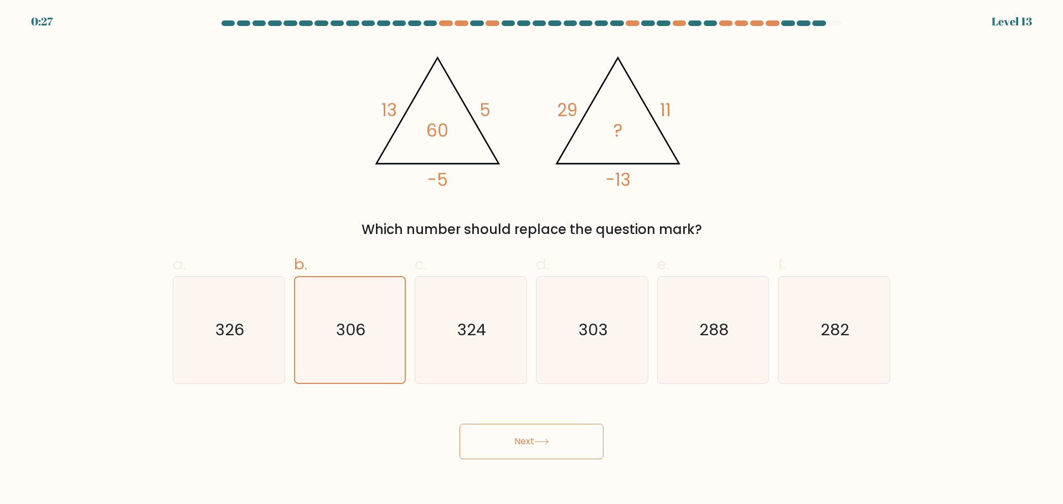
click at [525, 435] on button "Next" at bounding box center [531, 441] width 144 height 35
click at [526, 435] on button "Next" at bounding box center [531, 441] width 144 height 35
click at [527, 435] on button "Next" at bounding box center [531, 441] width 144 height 35
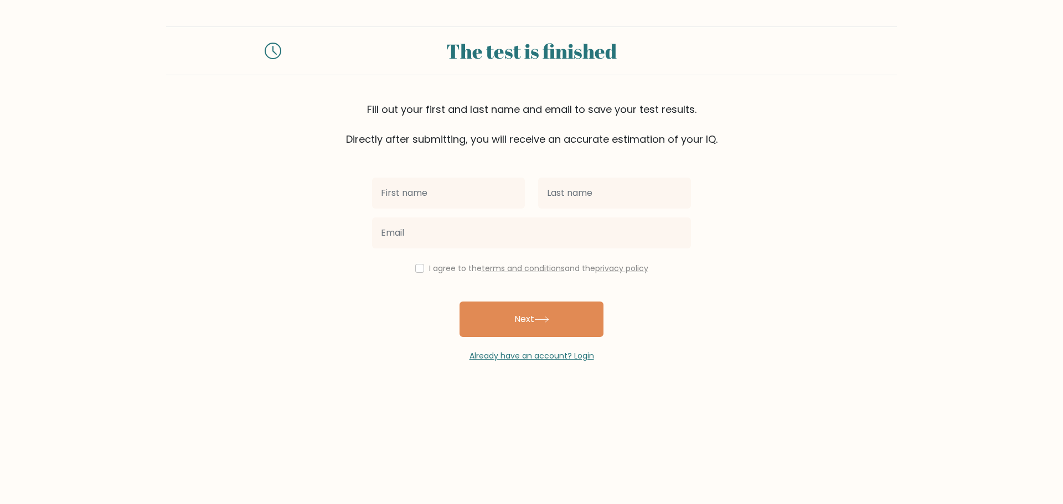
click at [461, 194] on input "text" at bounding box center [448, 193] width 153 height 31
type input "[PERSON_NAME]"
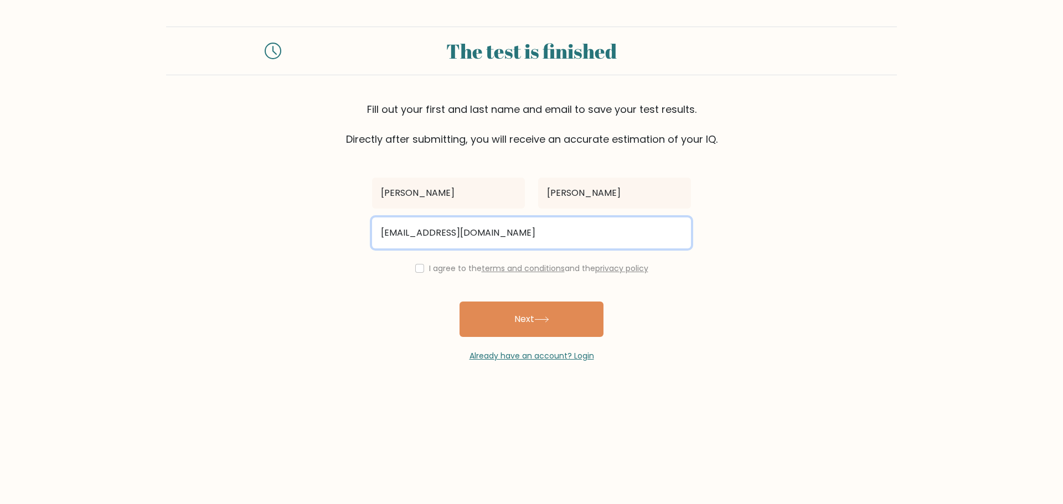
type input "berniceburgess04@gmail.com"
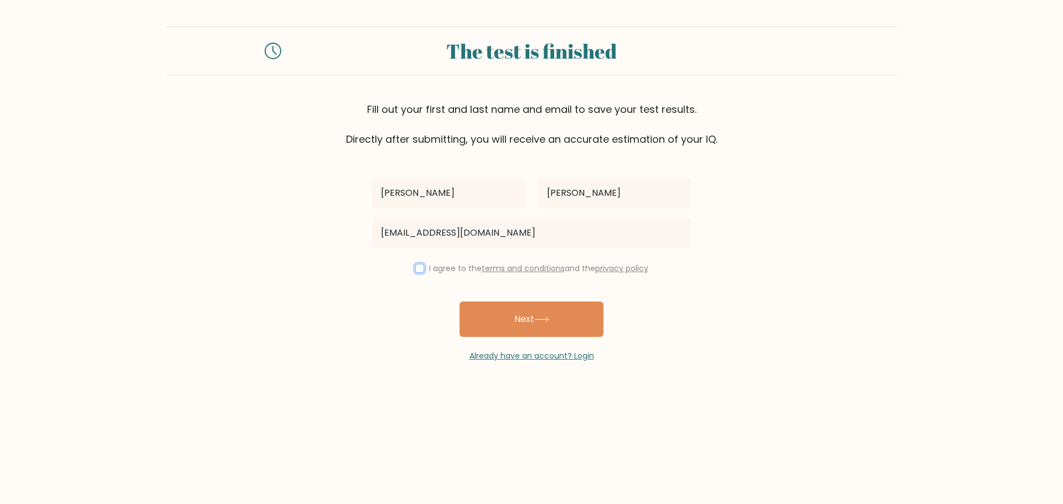
click at [416, 271] on input "checkbox" at bounding box center [419, 268] width 9 height 9
checkbox input "true"
click at [507, 335] on button "Next" at bounding box center [531, 319] width 144 height 35
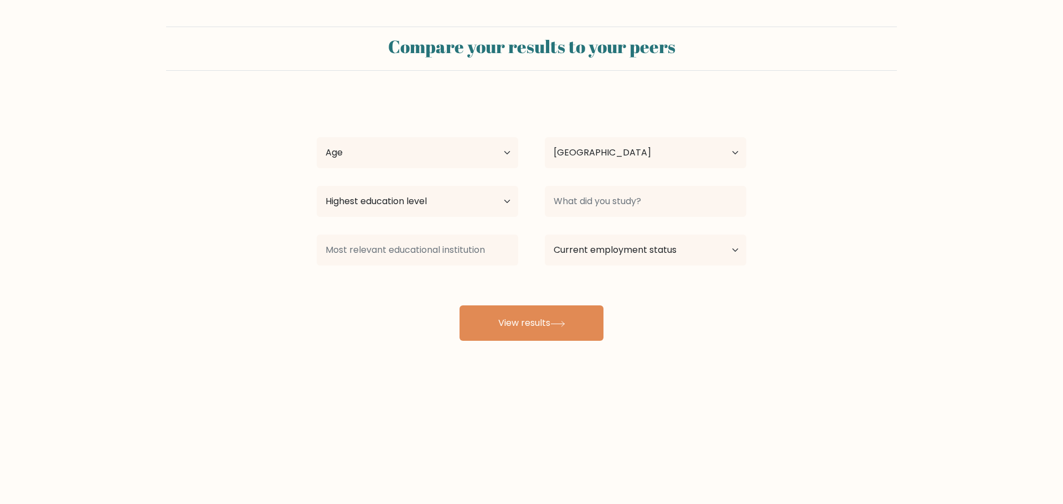
select select "AU"
click at [439, 147] on select "Age Under [DEMOGRAPHIC_DATA] [DEMOGRAPHIC_DATA] [DEMOGRAPHIC_DATA] [DEMOGRAPHIC…" at bounding box center [418, 152] width 202 height 31
select select "25_34"
click at [317, 137] on select "Age Under [DEMOGRAPHIC_DATA] [DEMOGRAPHIC_DATA] [DEMOGRAPHIC_DATA] [DEMOGRAPHIC…" at bounding box center [418, 152] width 202 height 31
click at [608, 158] on select "Country [GEOGRAPHIC_DATA] [GEOGRAPHIC_DATA] [GEOGRAPHIC_DATA] [US_STATE] [GEOGR…" at bounding box center [646, 152] width 202 height 31
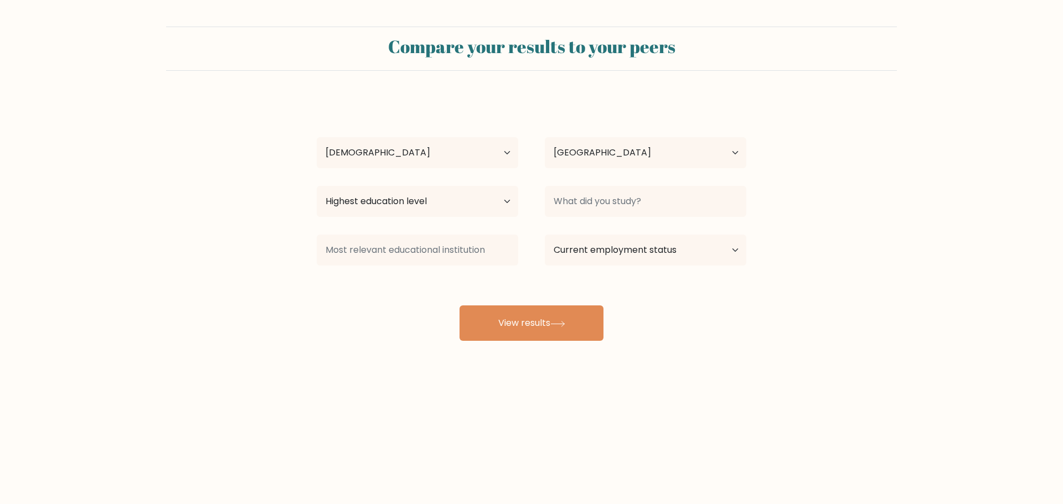
click at [641, 133] on div "Country [GEOGRAPHIC_DATA] [GEOGRAPHIC_DATA] [GEOGRAPHIC_DATA] [US_STATE] [GEOGR…" at bounding box center [645, 153] width 228 height 40
click at [597, 212] on input at bounding box center [646, 201] width 202 height 31
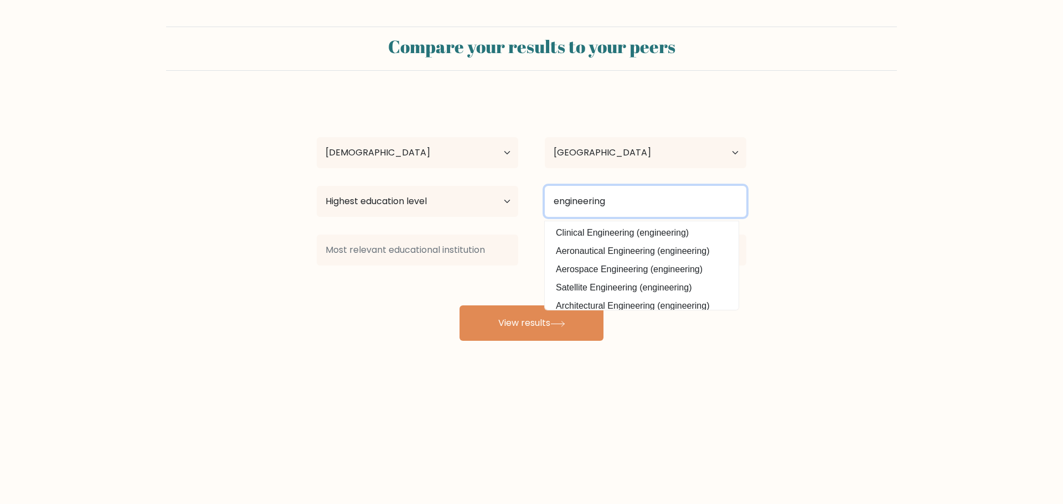
type input "engineering"
click at [636, 230] on div "[PERSON_NAME] Age Under [DEMOGRAPHIC_DATA] [DEMOGRAPHIC_DATA] [DEMOGRAPHIC_DATA…" at bounding box center [531, 219] width 443 height 244
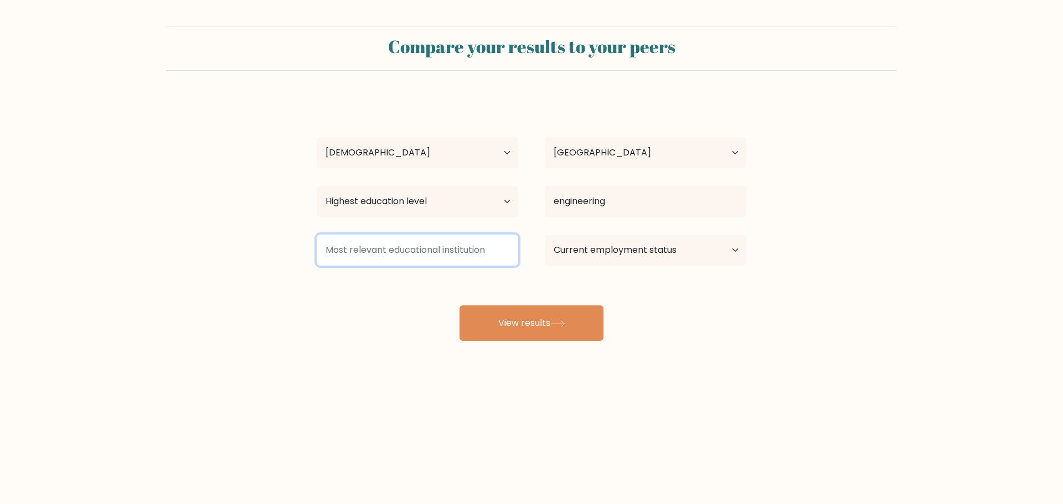
click at [405, 240] on input at bounding box center [418, 250] width 202 height 31
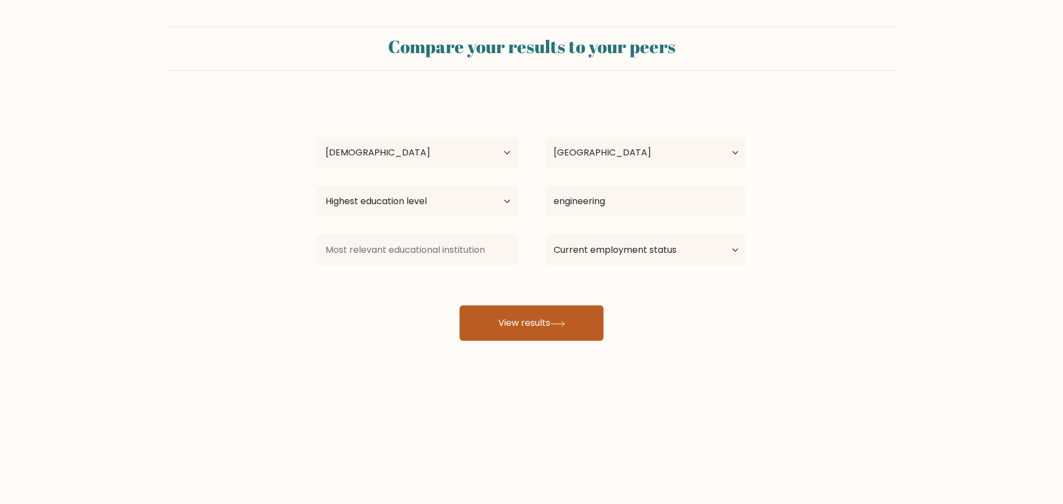
click at [564, 323] on icon at bounding box center [557, 324] width 15 height 6
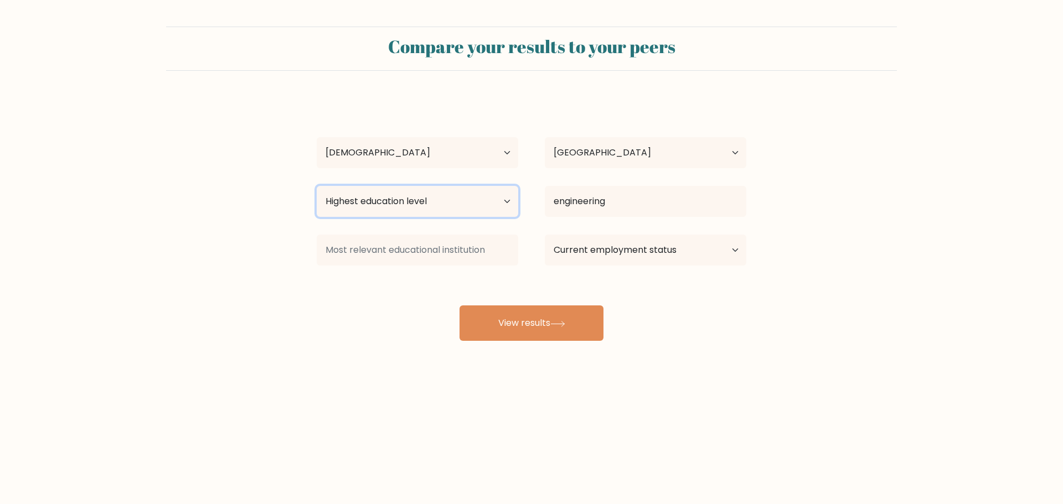
click at [424, 189] on select "Highest education level No schooling Primary Lower Secondary Upper Secondary Oc…" at bounding box center [418, 201] width 202 height 31
select select "masters_degree"
click at [317, 186] on select "Highest education level No schooling Primary Lower Secondary Upper Secondary Oc…" at bounding box center [418, 201] width 202 height 31
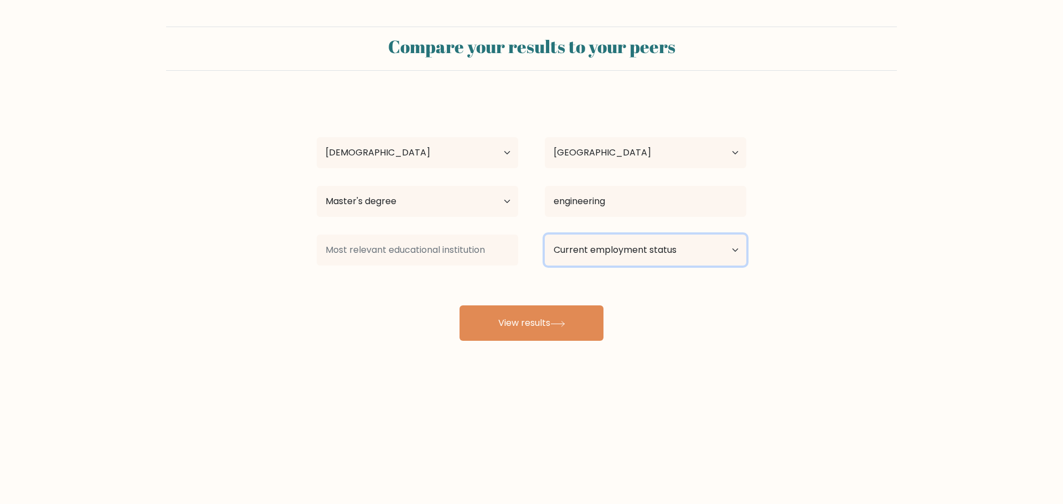
click at [607, 262] on select "Current employment status Employed Student Retired Other / prefer not to answer" at bounding box center [646, 250] width 202 height 31
select select "employed"
click at [545, 235] on select "Current employment status Employed Student Retired Other / prefer not to answer" at bounding box center [646, 250] width 202 height 31
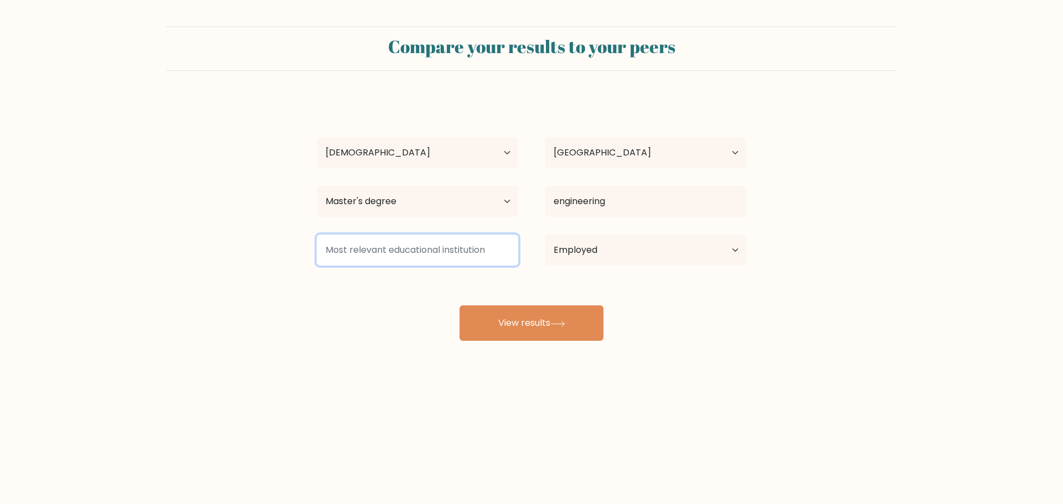
click at [390, 257] on input at bounding box center [418, 250] width 202 height 31
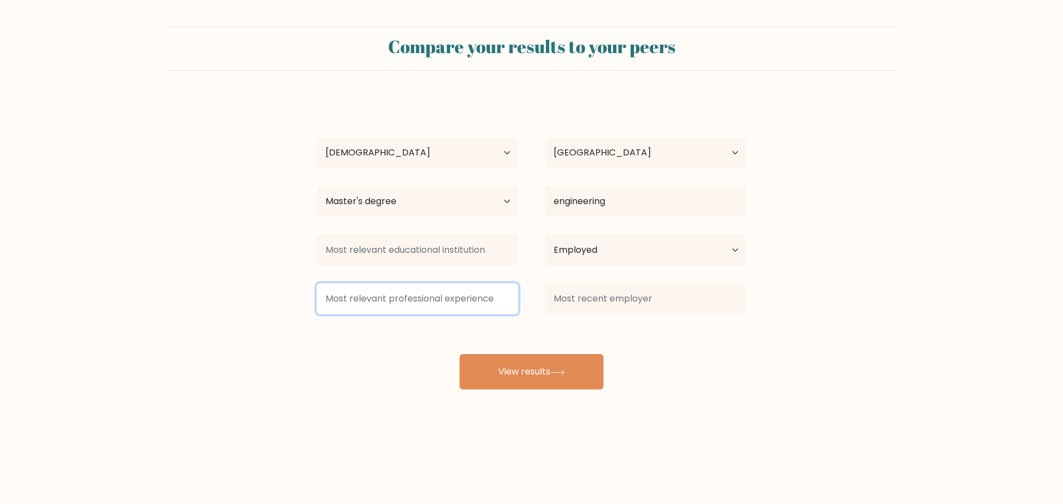
click at [435, 301] on input at bounding box center [418, 298] width 202 height 31
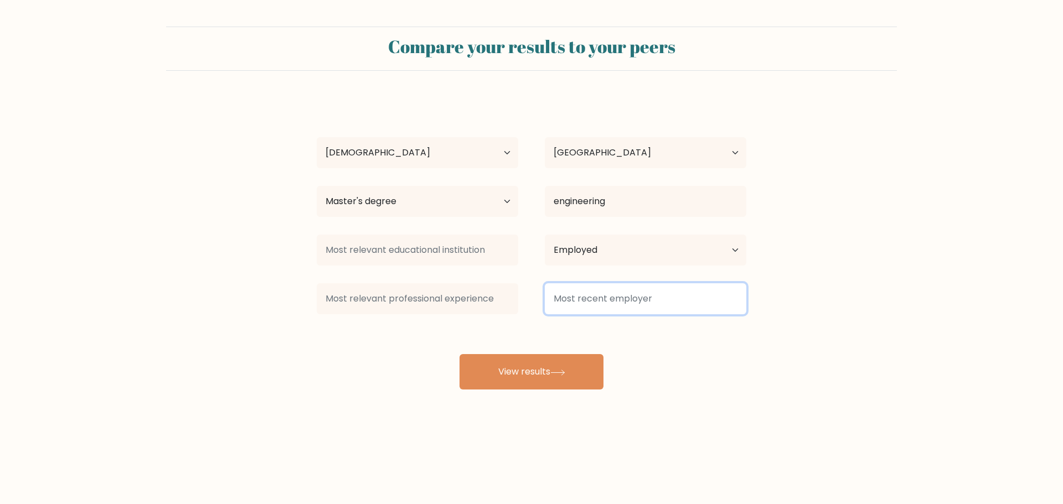
click at [599, 311] on input at bounding box center [646, 298] width 202 height 31
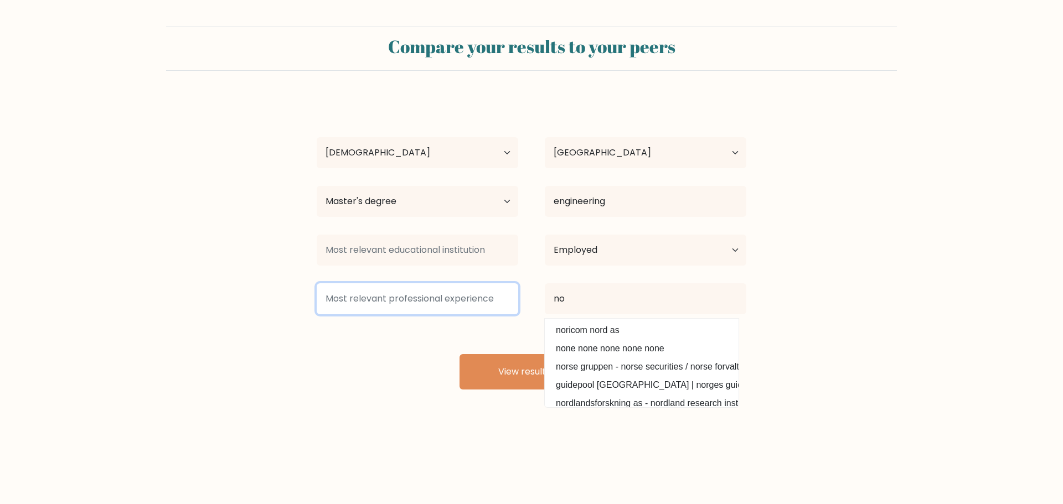
click at [415, 294] on input at bounding box center [418, 298] width 202 height 31
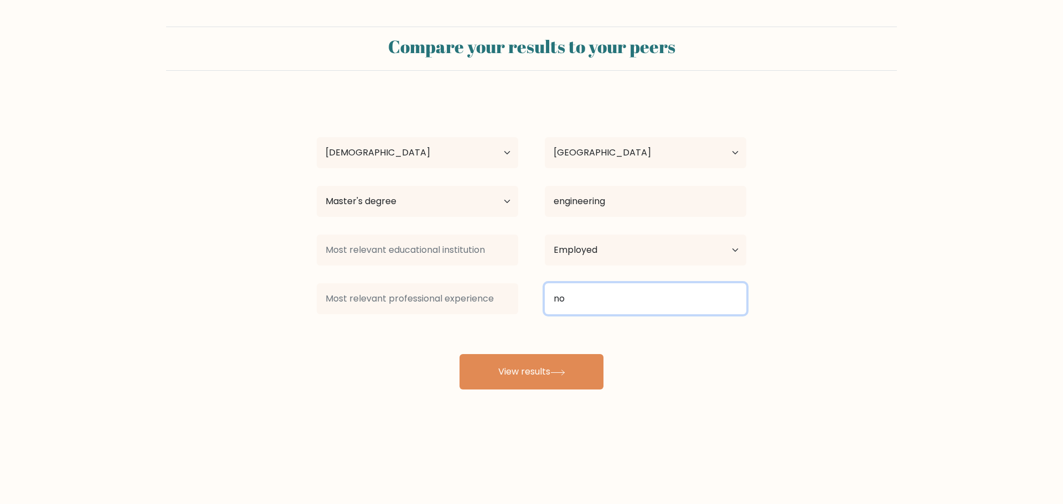
click at [596, 299] on input "no" at bounding box center [646, 298] width 202 height 31
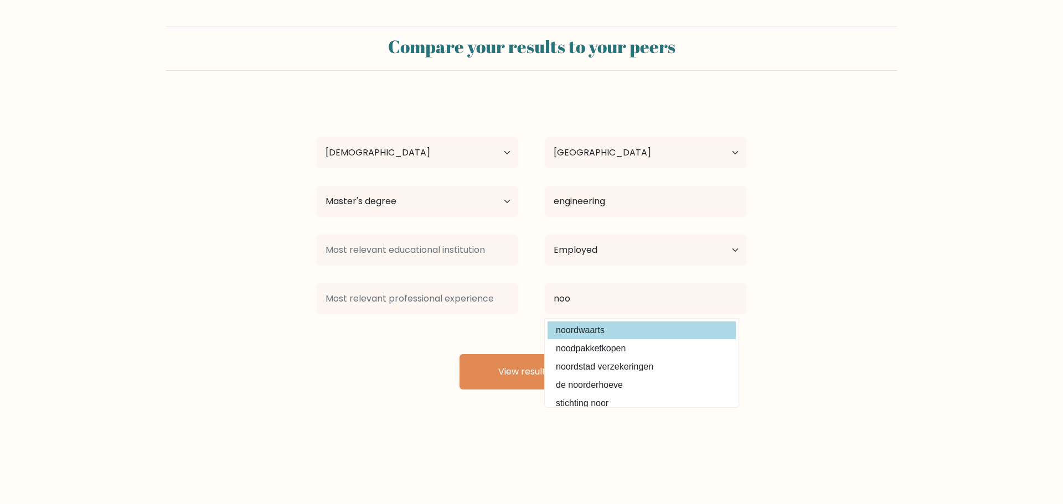
click at [593, 331] on option "noordwaarts" at bounding box center [642, 331] width 188 height 18
type input "noordwaarts"
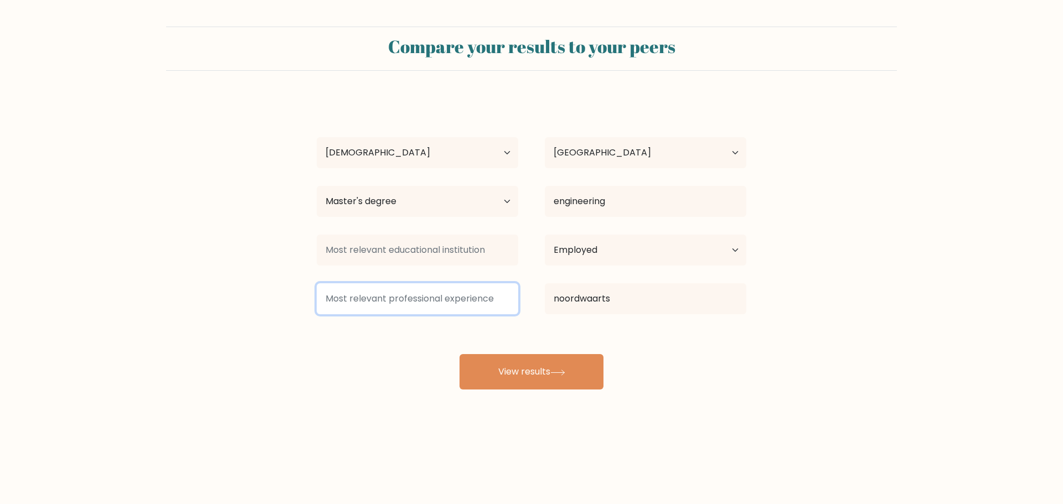
click at [415, 288] on input at bounding box center [418, 298] width 202 height 31
type input "no"
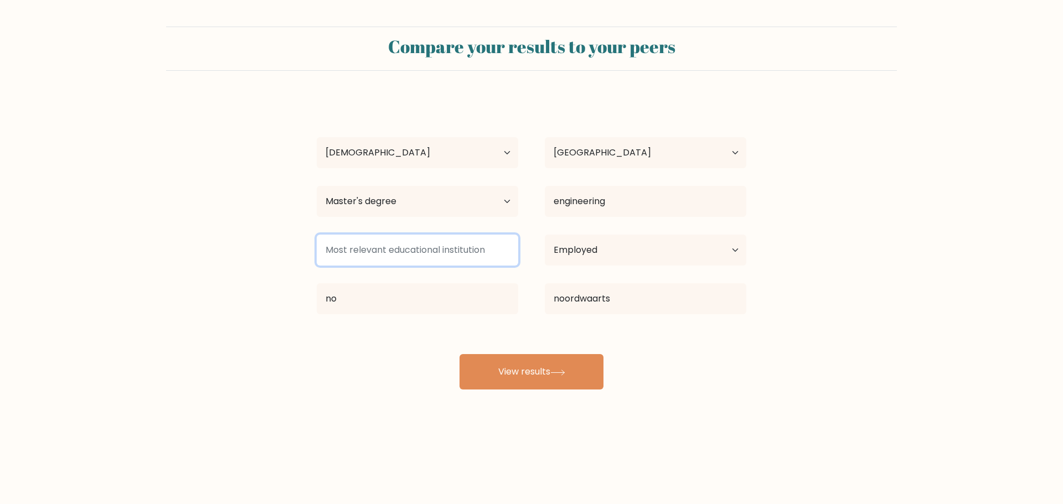
click at [390, 243] on input at bounding box center [418, 250] width 202 height 31
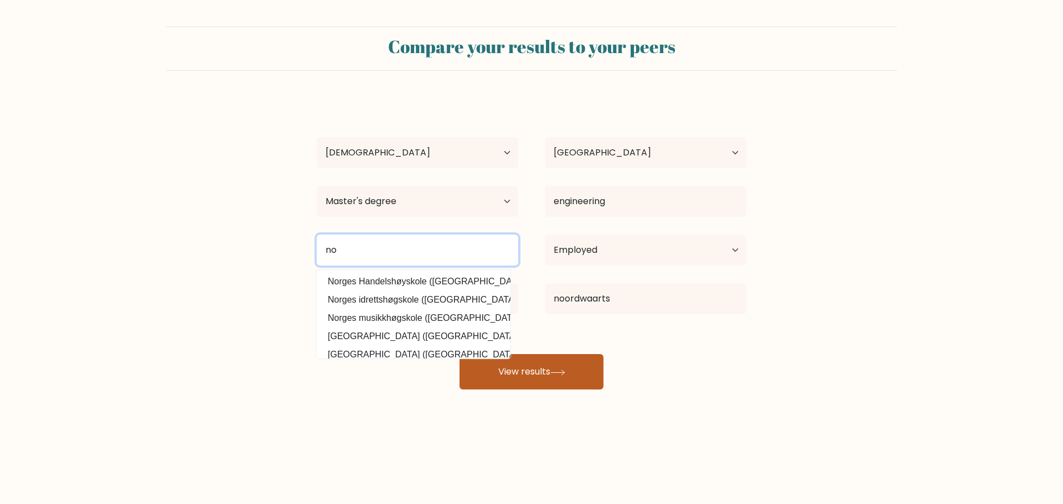
type input "no"
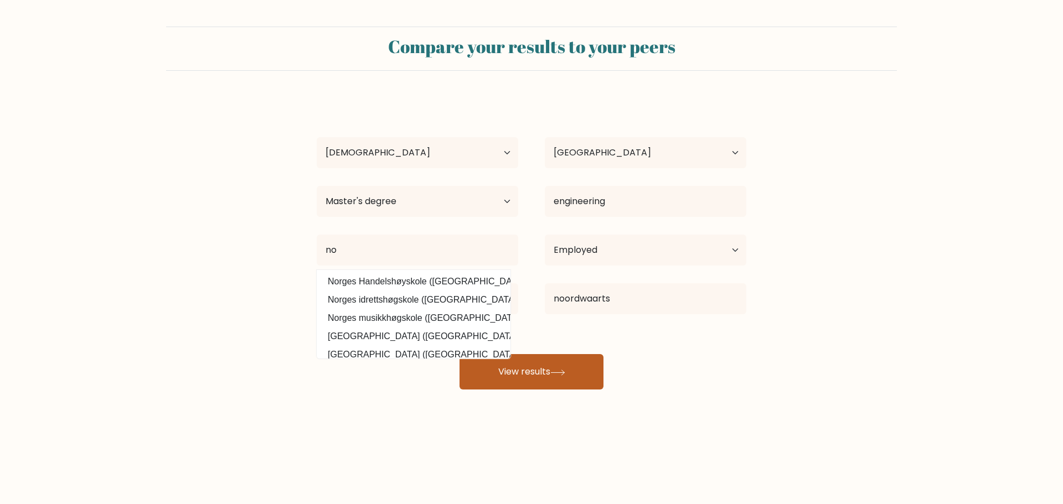
click at [564, 376] on button "View results" at bounding box center [531, 371] width 144 height 35
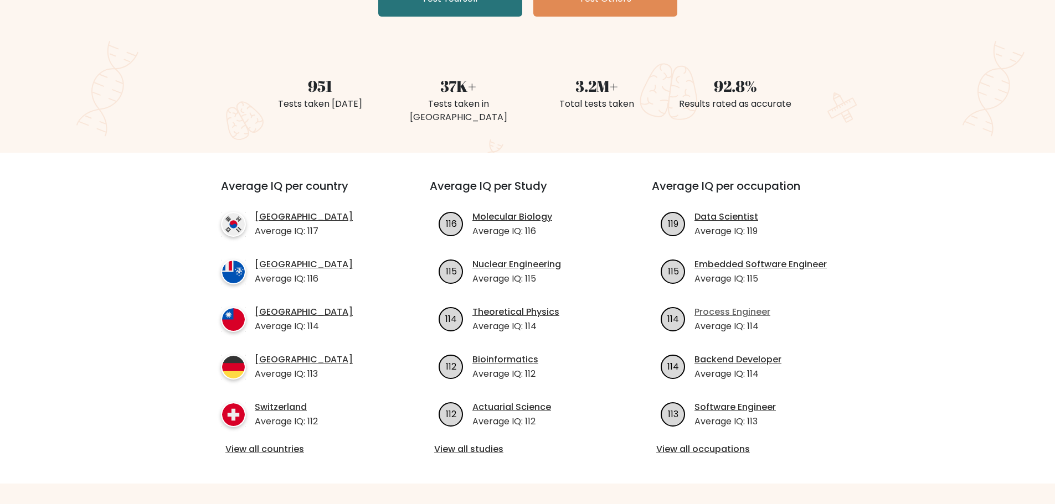
scroll to position [277, 0]
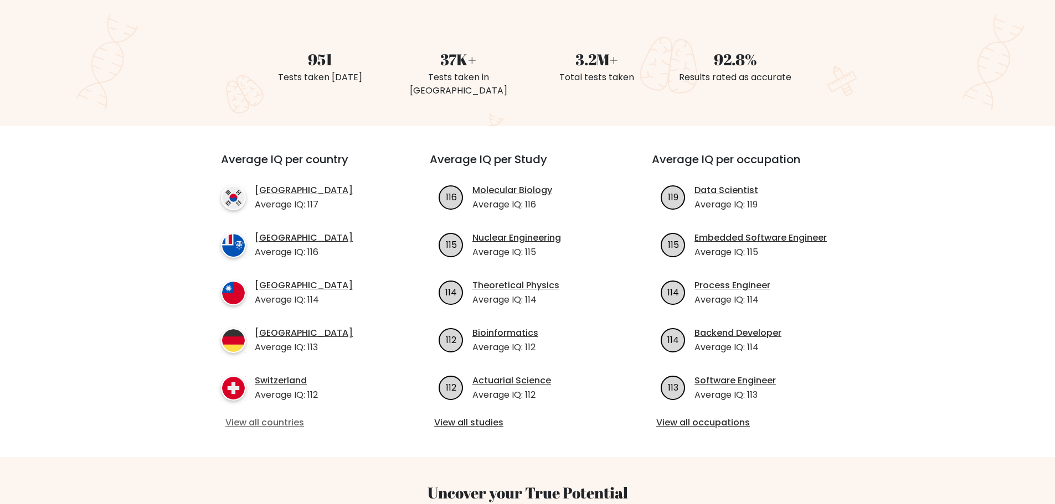
click at [292, 416] on link "View all countries" at bounding box center [305, 422] width 160 height 13
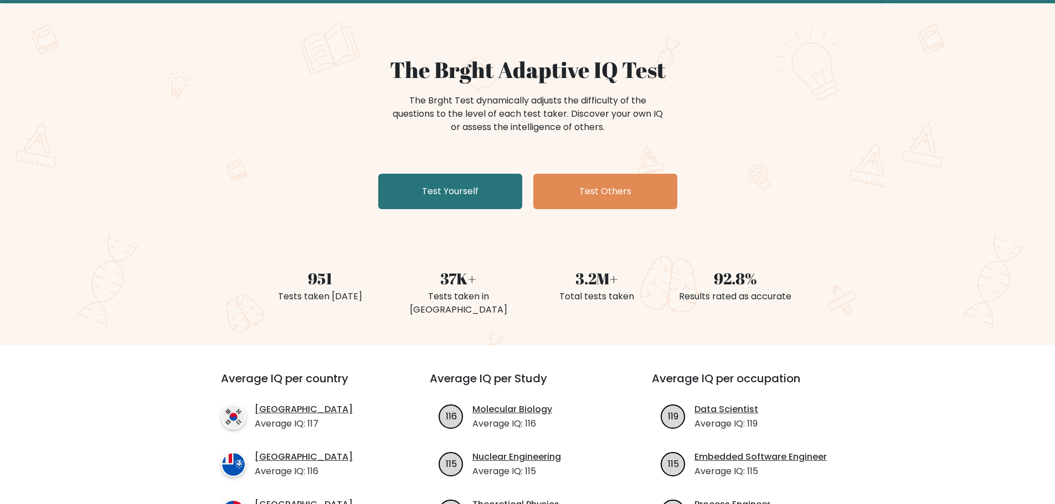
scroll to position [0, 0]
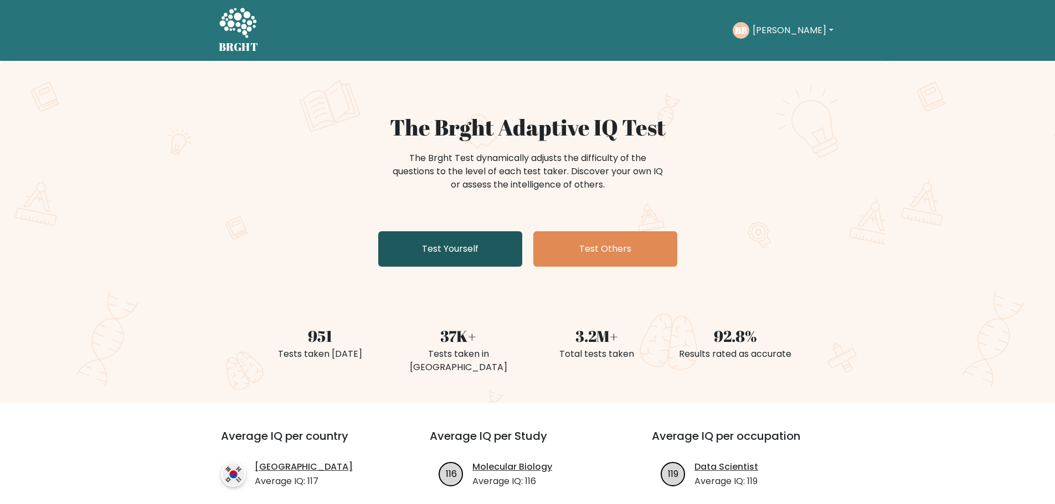
click at [470, 247] on link "Test Yourself" at bounding box center [450, 248] width 144 height 35
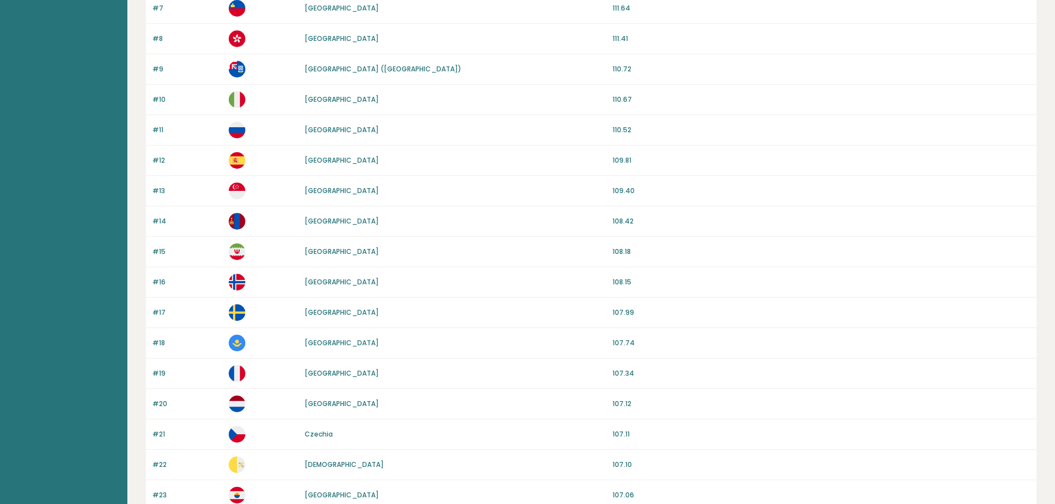
scroll to position [332, 0]
drag, startPoint x: 614, startPoint y: 188, endPoint x: 658, endPoint y: 182, distance: 43.7
click at [658, 182] on div "#13 [GEOGRAPHIC_DATA] 109.40" at bounding box center [591, 190] width 891 height 30
click at [659, 190] on p "109.40" at bounding box center [820, 190] width 417 height 10
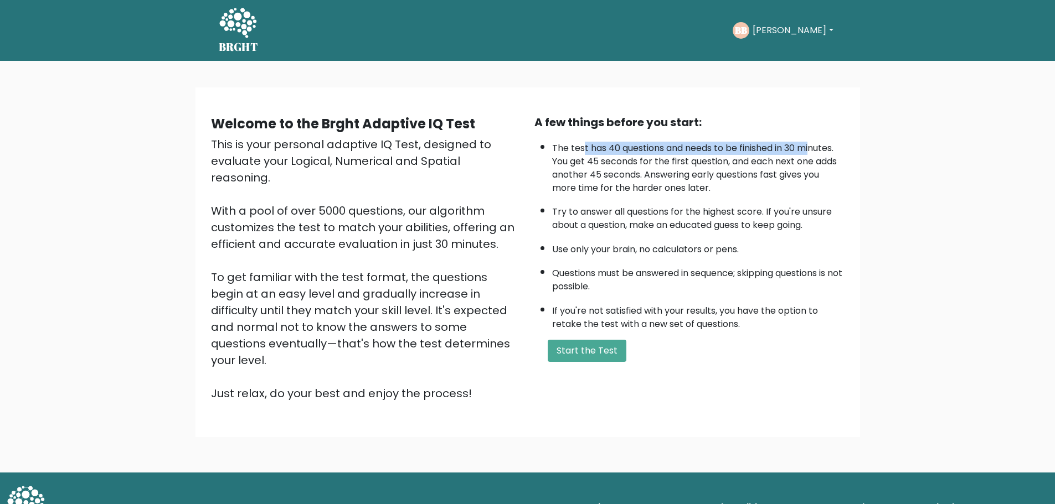
drag, startPoint x: 585, startPoint y: 154, endPoint x: 816, endPoint y: 139, distance: 231.9
click at [815, 138] on li "The test has 40 questions and needs to be finished in 30 minutes. You get 45 se…" at bounding box center [698, 165] width 292 height 59
click at [636, 179] on li "The test has 40 questions and needs to be finished in 30 minutes. You get 45 se…" at bounding box center [698, 165] width 292 height 59
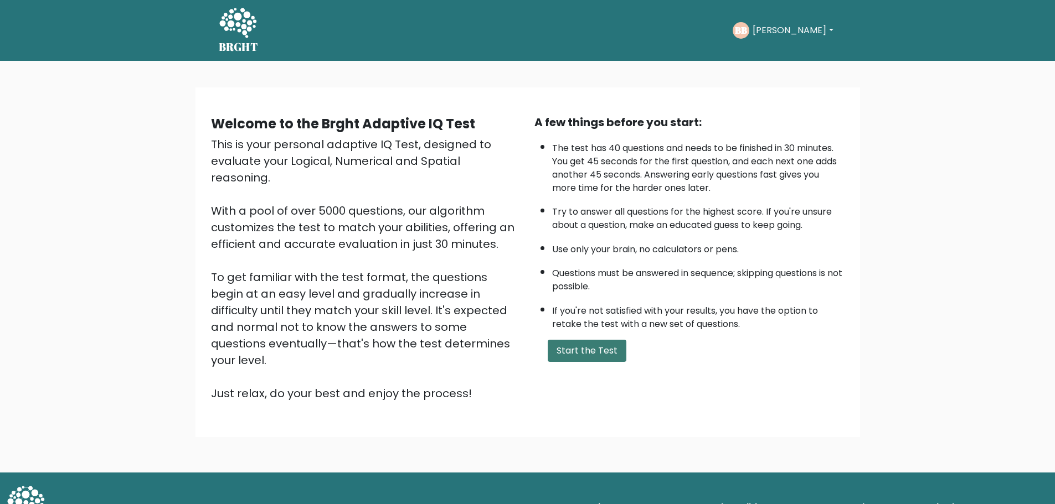
click at [595, 349] on button "Start the Test" at bounding box center [587, 351] width 79 height 22
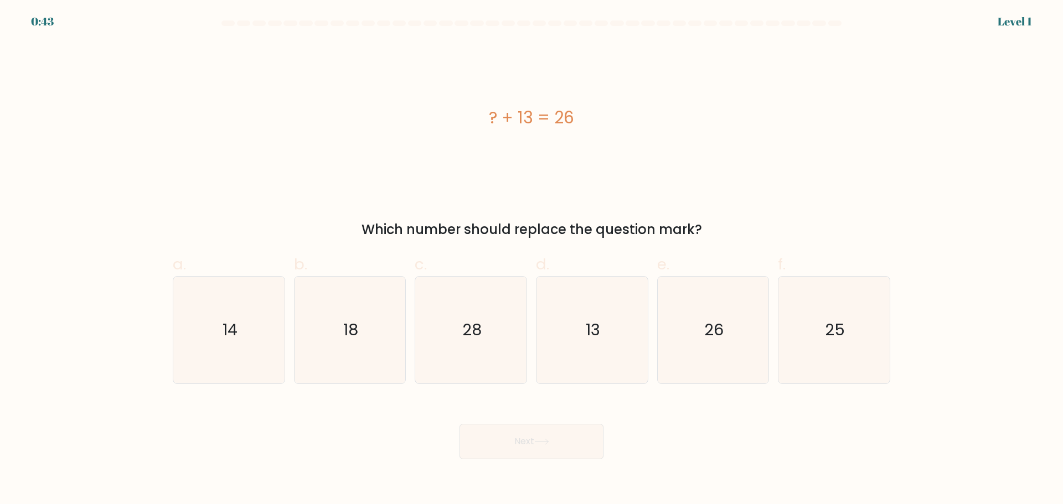
click at [612, 221] on div "Which number should replace the question mark?" at bounding box center [531, 230] width 704 height 20
click at [547, 331] on icon "13" at bounding box center [592, 330] width 107 height 107
click at [532, 260] on input "d. 13" at bounding box center [531, 255] width 1 height 7
radio input "true"
drag, startPoint x: 517, startPoint y: 424, endPoint x: 504, endPoint y: 435, distance: 16.5
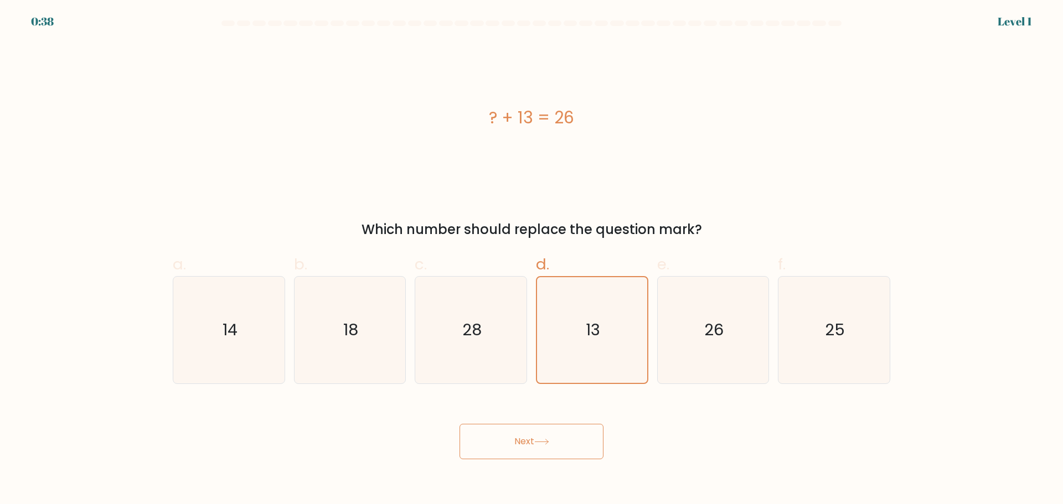
drag, startPoint x: 504, startPoint y: 435, endPoint x: 422, endPoint y: 212, distance: 237.0
click at [425, 207] on div "? + 13 = 26 Which number should replace the question mark?" at bounding box center [531, 141] width 731 height 198
click at [533, 448] on button "Next" at bounding box center [531, 441] width 144 height 35
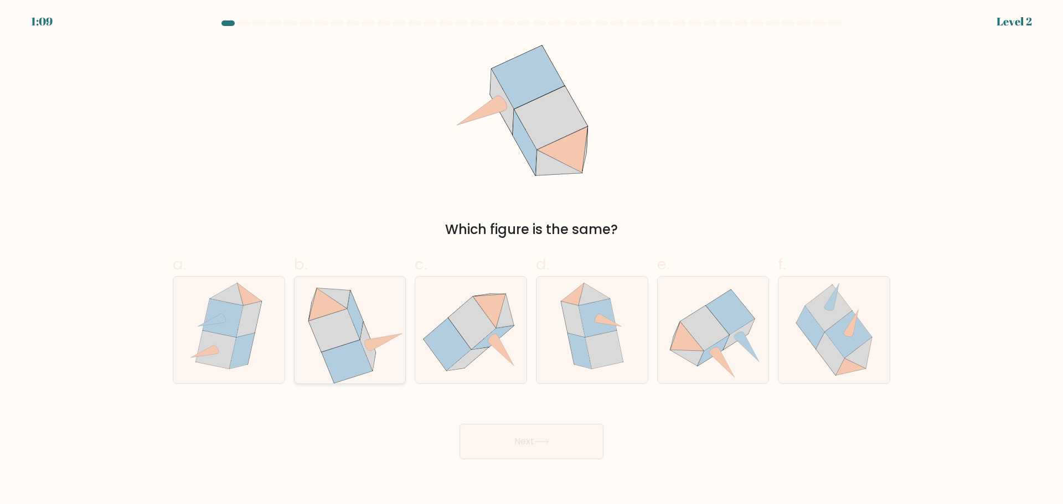
click at [337, 359] on icon at bounding box center [347, 361] width 50 height 43
click at [531, 260] on input "b." at bounding box center [531, 255] width 1 height 7
radio input "true"
click at [518, 456] on button "Next" at bounding box center [531, 441] width 144 height 35
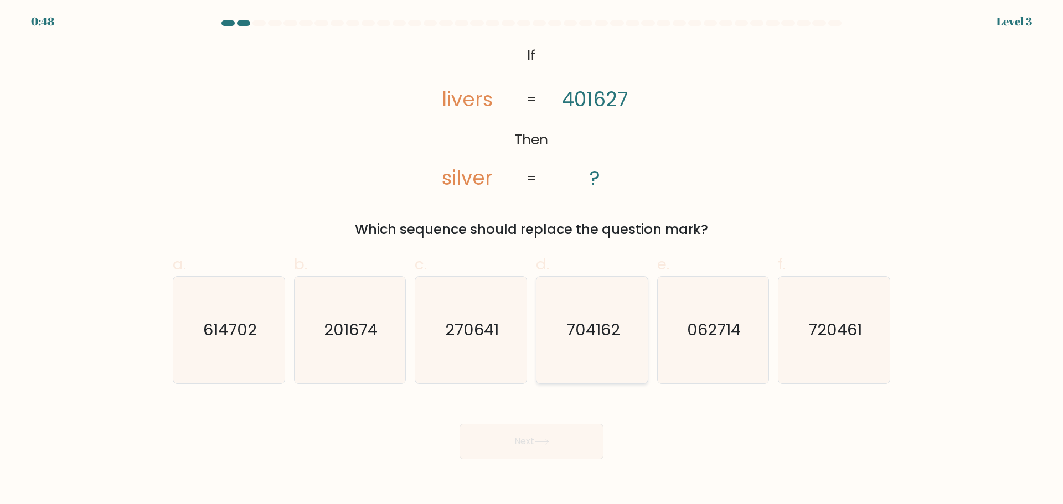
click at [585, 366] on icon "704162" at bounding box center [592, 330] width 107 height 107
click at [532, 260] on input "d. 704162" at bounding box center [531, 255] width 1 height 7
radio input "true"
click at [553, 443] on button "Next" at bounding box center [531, 441] width 144 height 35
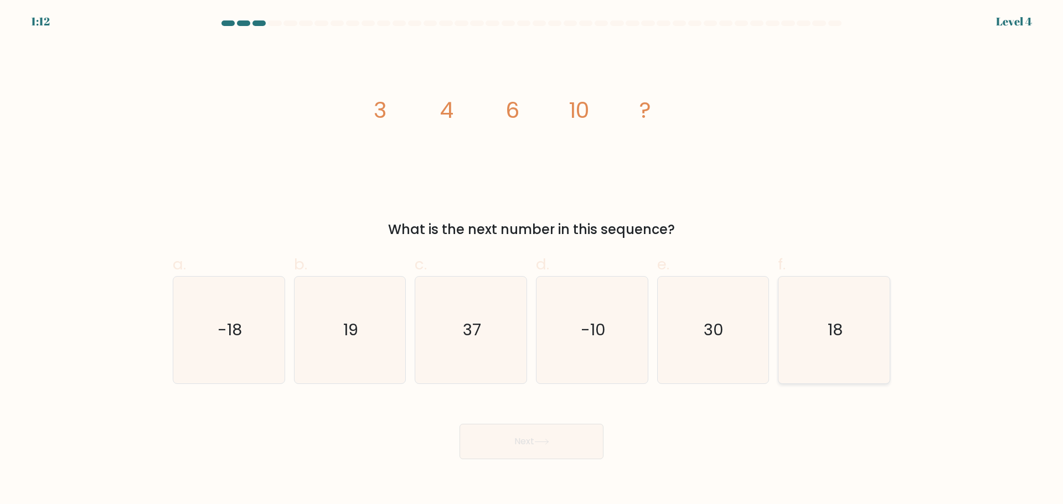
click at [833, 365] on icon "18" at bounding box center [834, 330] width 107 height 107
click at [532, 260] on input "f. 18" at bounding box center [531, 255] width 1 height 7
radio input "true"
click at [561, 442] on button "Next" at bounding box center [531, 441] width 144 height 35
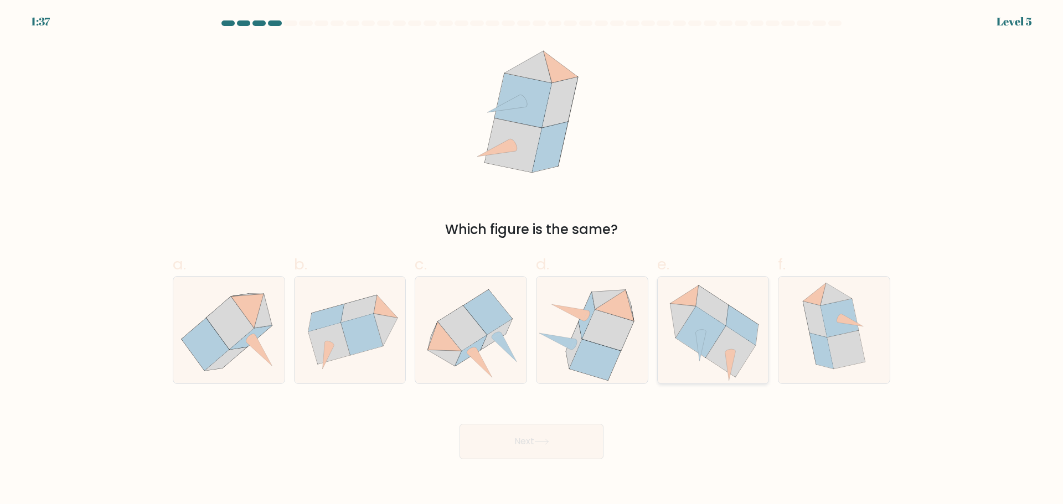
click at [715, 352] on icon at bounding box center [731, 351] width 50 height 51
click at [532, 260] on input "e." at bounding box center [531, 255] width 1 height 7
radio input "true"
click at [549, 444] on icon at bounding box center [541, 442] width 15 height 6
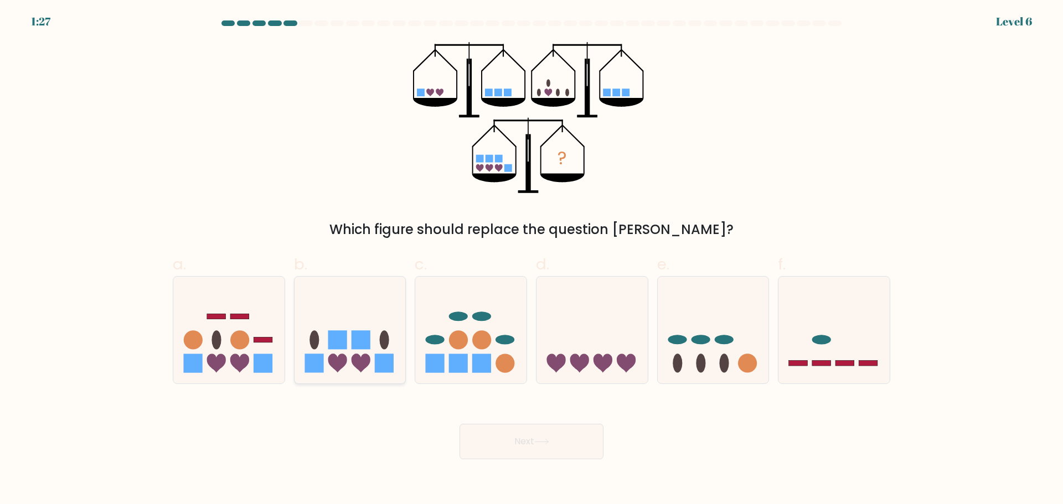
click at [388, 313] on icon at bounding box center [350, 330] width 111 height 92
click at [531, 260] on input "b." at bounding box center [531, 255] width 1 height 7
radio input "true"
click at [549, 451] on button "Next" at bounding box center [531, 441] width 144 height 35
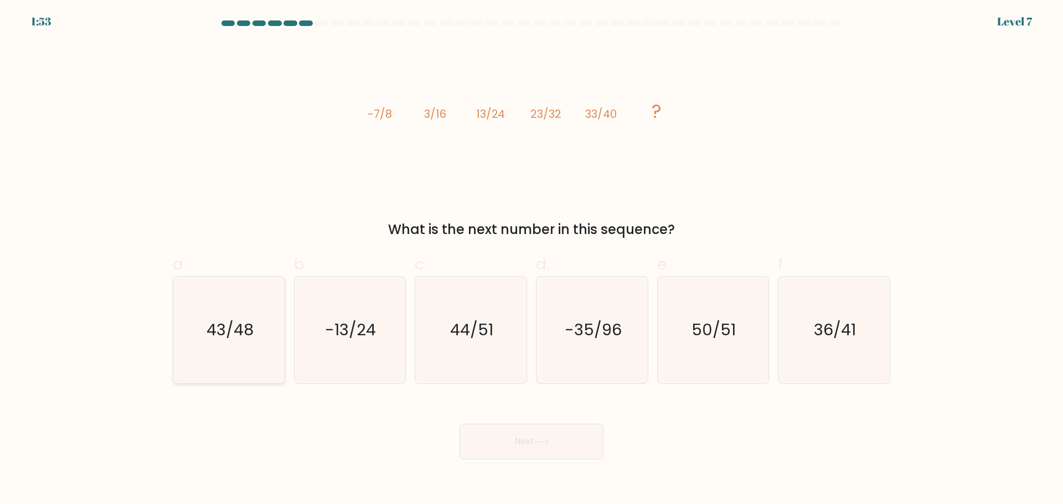
click at [221, 319] on text "43/48" at bounding box center [229, 330] width 47 height 22
click at [531, 260] on input "a. 43/48" at bounding box center [531, 255] width 1 height 7
radio input "true"
click at [550, 449] on button "Next" at bounding box center [531, 441] width 144 height 35
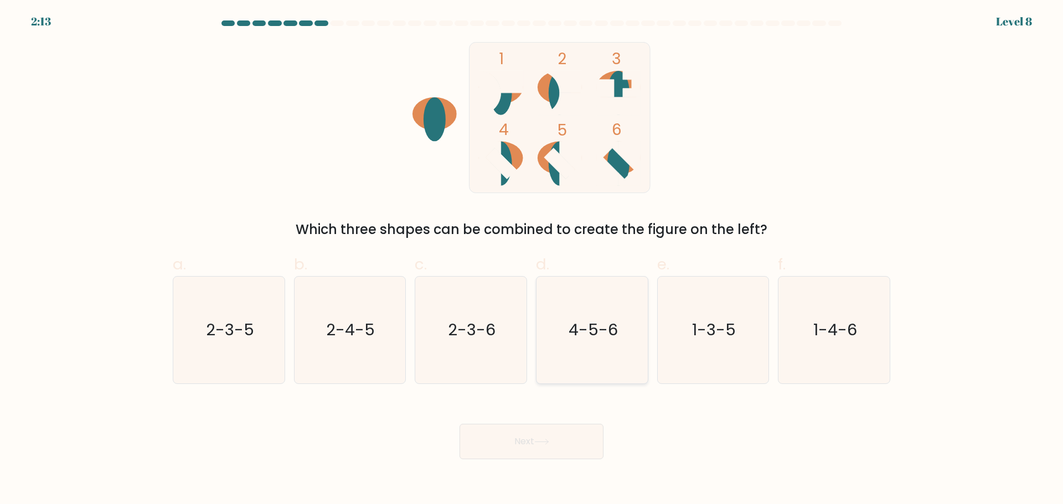
click at [552, 314] on icon "4-5-6" at bounding box center [592, 330] width 107 height 107
click at [532, 260] on input "d. 4-5-6" at bounding box center [531, 255] width 1 height 7
radio input "true"
click at [539, 443] on icon at bounding box center [541, 442] width 15 height 6
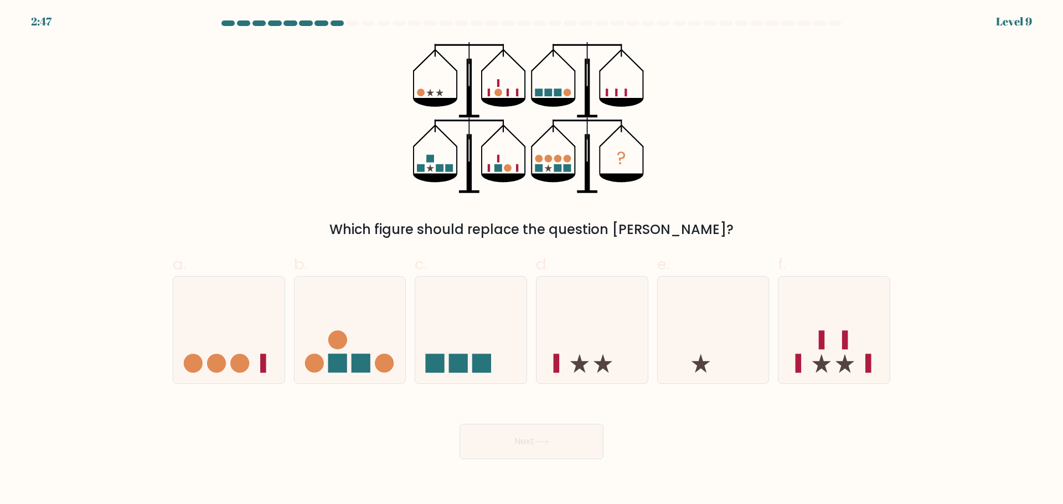
click at [358, 246] on div "a. b. c." at bounding box center [531, 314] width 726 height 140
click at [285, 189] on div "? Which figure should replace the question mark?" at bounding box center [531, 141] width 731 height 198
click at [849, 351] on icon at bounding box center [833, 330] width 111 height 92
click at [532, 260] on input "f." at bounding box center [531, 255] width 1 height 7
radio input "true"
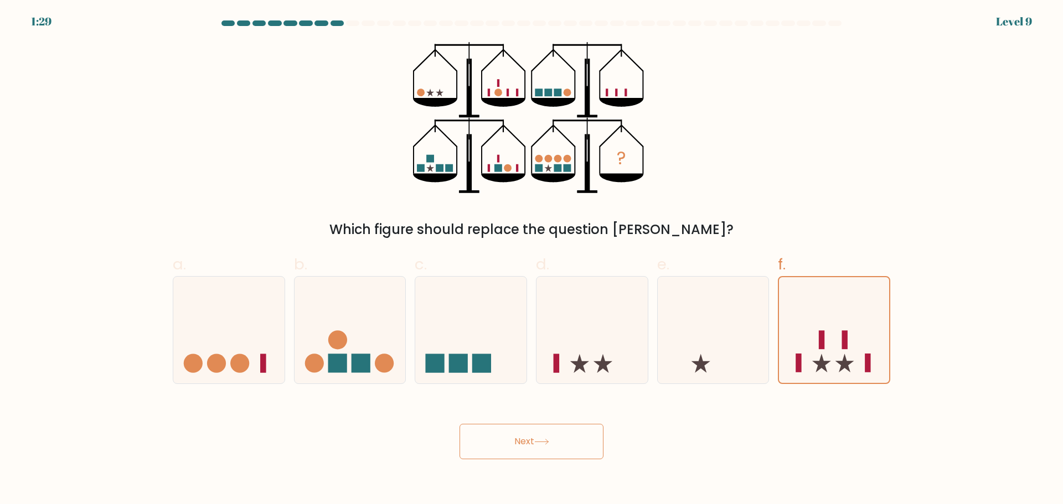
click at [556, 437] on button "Next" at bounding box center [531, 441] width 144 height 35
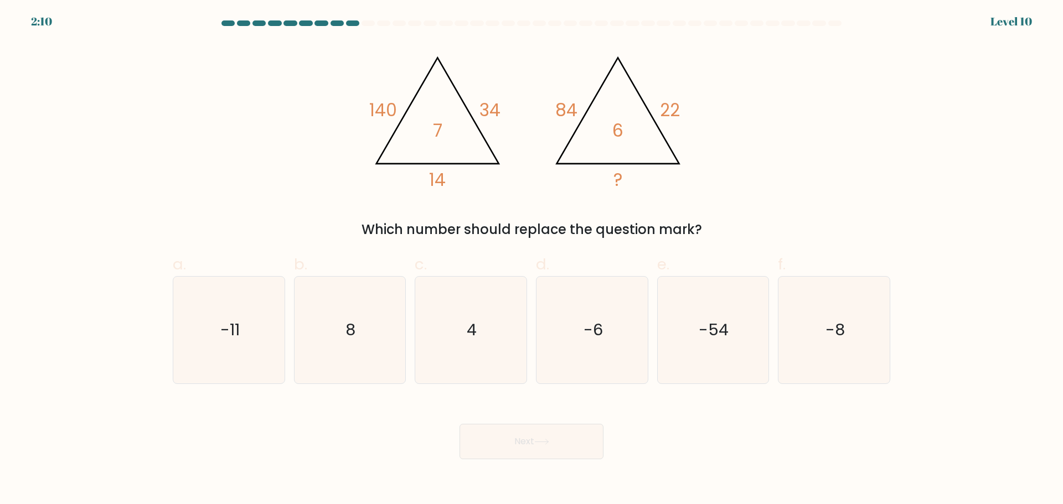
click at [295, 169] on div "@import url('https://fonts.googleapis.com/css?family=Abril+Fatface:400,100,100i…" at bounding box center [531, 141] width 731 height 198
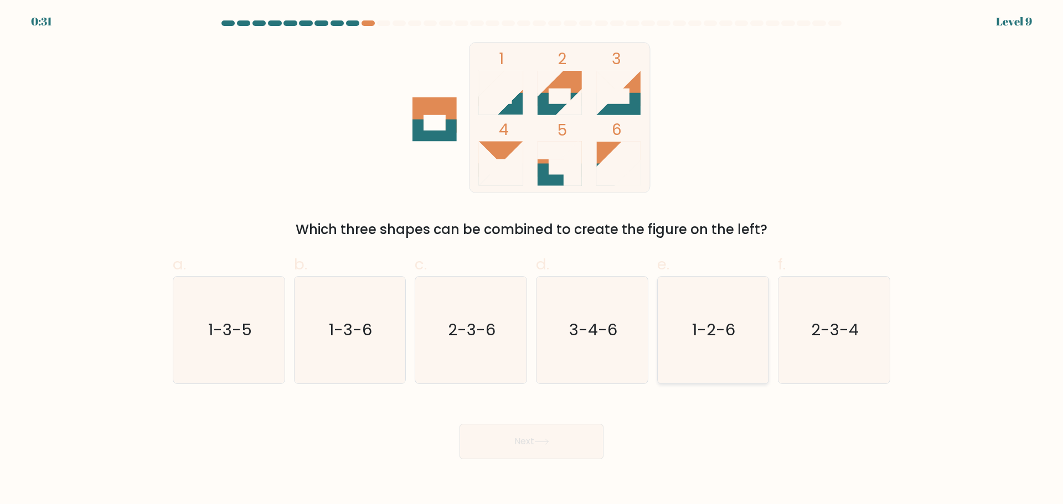
click at [694, 329] on text "1-2-6" at bounding box center [714, 330] width 43 height 22
click at [532, 260] on input "e. 1-2-6" at bounding box center [531, 255] width 1 height 7
radio input "true"
click at [582, 442] on button "Next" at bounding box center [531, 441] width 144 height 35
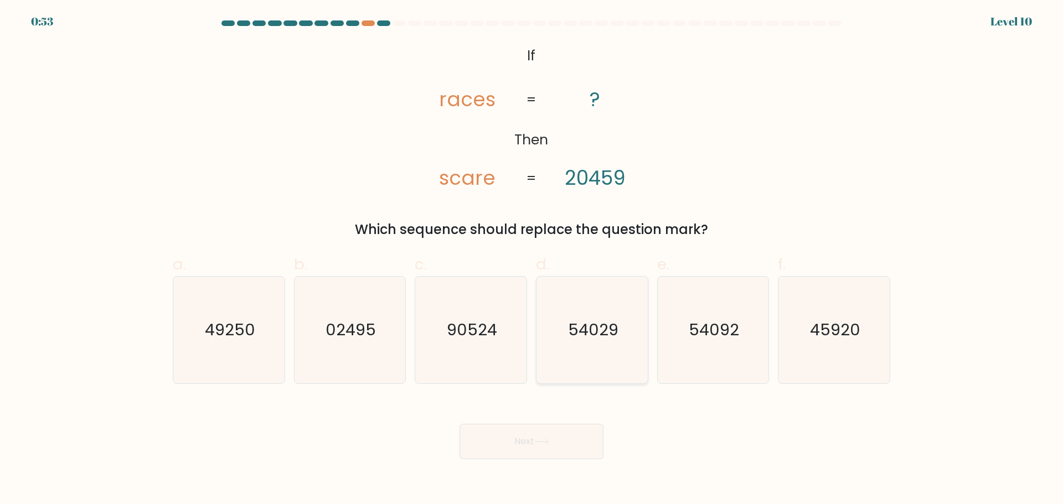
drag, startPoint x: 589, startPoint y: 342, endPoint x: 579, endPoint y: 358, distance: 18.4
click at [588, 342] on icon "54029" at bounding box center [592, 330] width 107 height 107
click at [532, 260] on input "d. 54029" at bounding box center [531, 255] width 1 height 7
radio input "true"
click at [541, 449] on button "Next" at bounding box center [531, 441] width 144 height 35
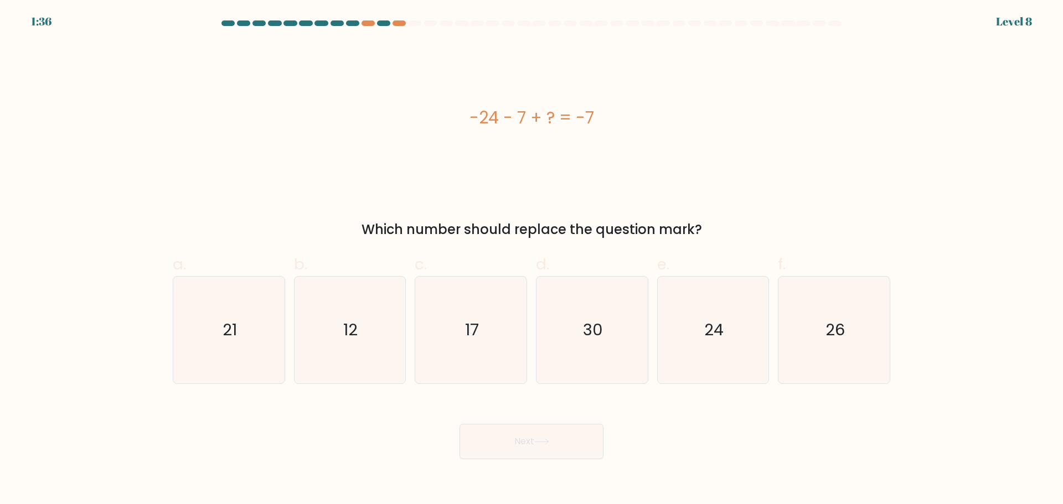
click at [384, 25] on div at bounding box center [383, 23] width 13 height 6
click at [385, 22] on div at bounding box center [383, 23] width 13 height 6
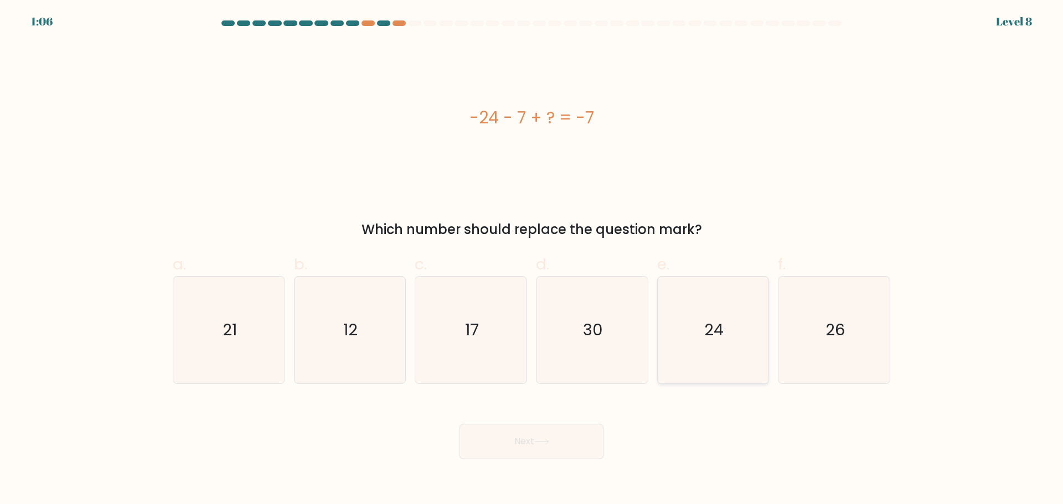
click at [700, 356] on icon "24" at bounding box center [712, 330] width 107 height 107
click at [532, 260] on input "e. 24" at bounding box center [531, 255] width 1 height 7
radio input "true"
click at [561, 437] on button "Next" at bounding box center [531, 441] width 144 height 35
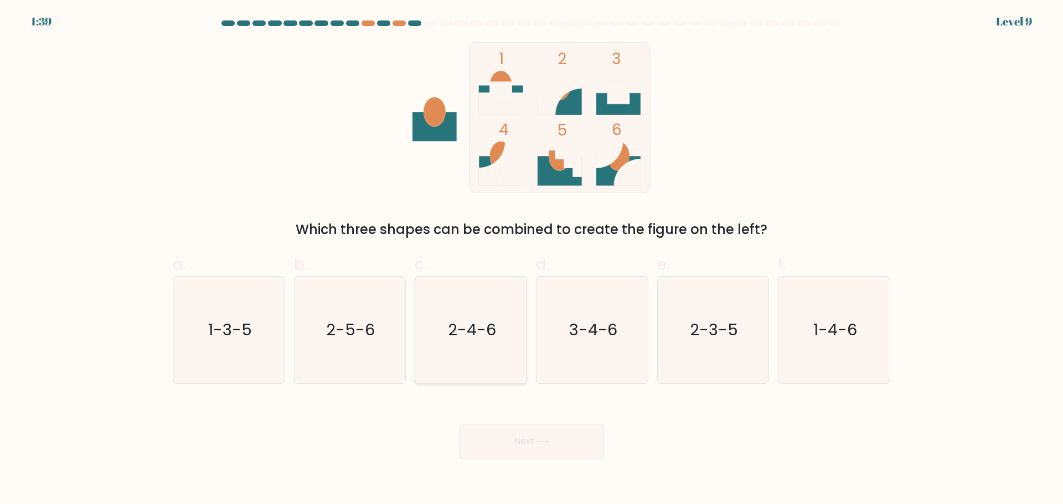
click at [509, 303] on icon "2-4-6" at bounding box center [470, 330] width 107 height 107
click at [531, 260] on input "c. 2-4-6" at bounding box center [531, 255] width 1 height 7
radio input "true"
click at [534, 433] on button "Next" at bounding box center [531, 441] width 144 height 35
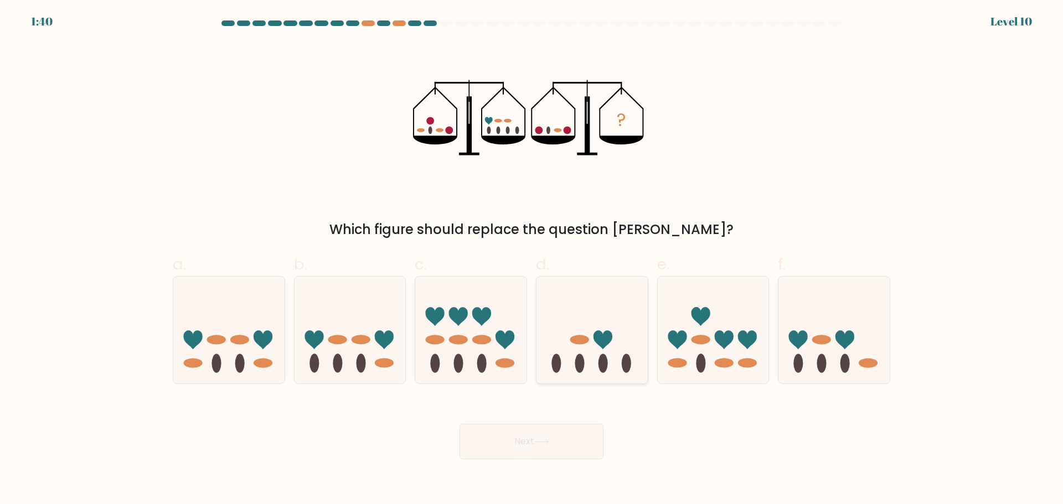
click at [610, 352] on icon at bounding box center [591, 330] width 111 height 92
click at [532, 260] on input "d." at bounding box center [531, 255] width 1 height 7
radio input "true"
click at [540, 444] on icon at bounding box center [541, 442] width 15 height 6
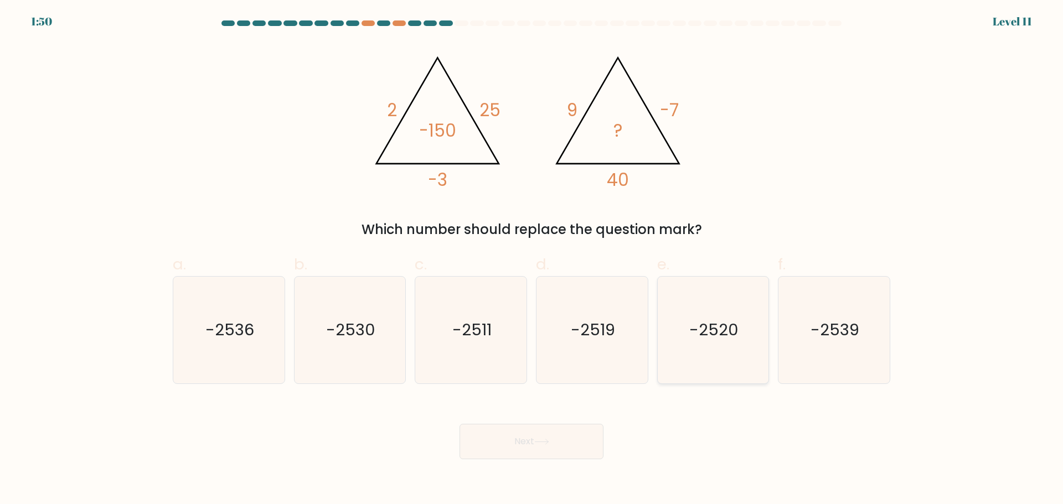
click at [701, 355] on icon "-2520" at bounding box center [712, 330] width 107 height 107
click at [532, 260] on input "e. -2520" at bounding box center [531, 255] width 1 height 7
radio input "true"
click at [538, 448] on button "Next" at bounding box center [531, 441] width 144 height 35
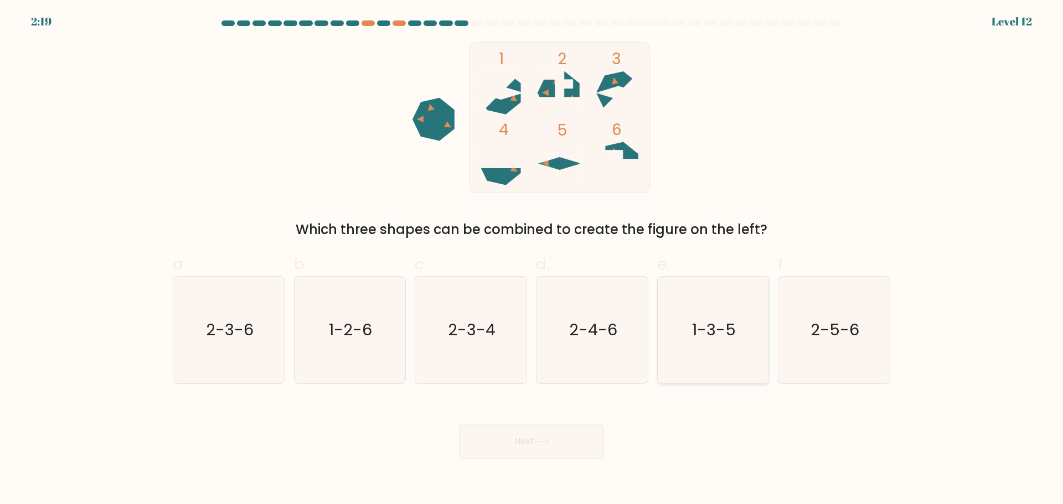
click at [738, 366] on icon "1-3-5" at bounding box center [712, 330] width 107 height 107
click at [532, 260] on input "e. 1-3-5" at bounding box center [531, 255] width 1 height 7
radio input "true"
click at [515, 445] on button "Next" at bounding box center [531, 441] width 144 height 35
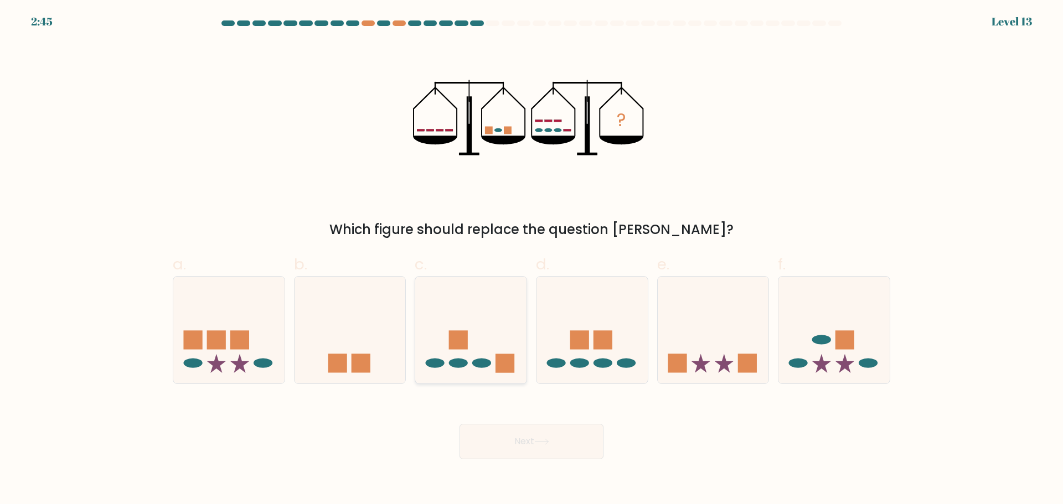
click at [490, 369] on icon at bounding box center [470, 330] width 111 height 92
click at [531, 260] on input "c." at bounding box center [531, 255] width 1 height 7
radio input "true"
click at [522, 439] on button "Next" at bounding box center [531, 441] width 144 height 35
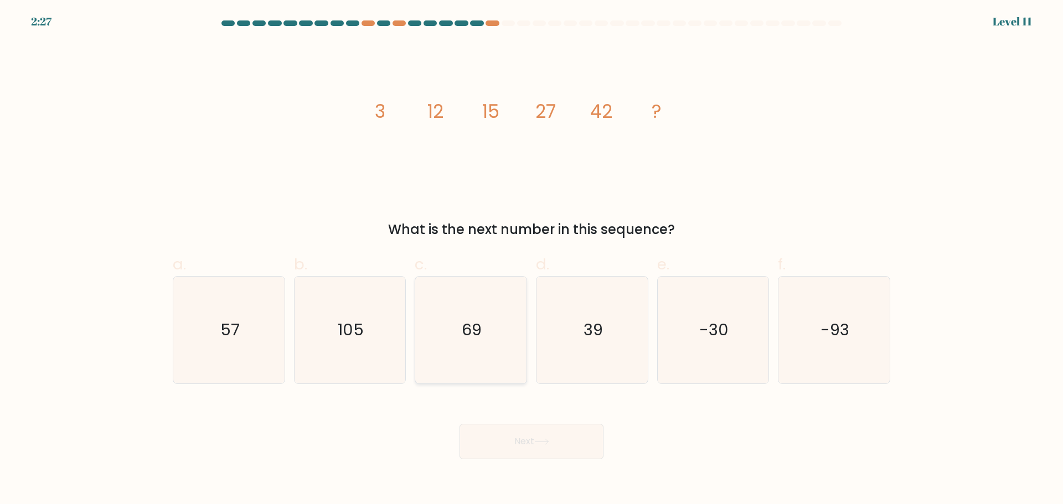
click at [476, 353] on icon "69" at bounding box center [470, 330] width 107 height 107
click at [531, 260] on input "c. 69" at bounding box center [531, 255] width 1 height 7
radio input "true"
click at [502, 443] on button "Next" at bounding box center [531, 441] width 144 height 35
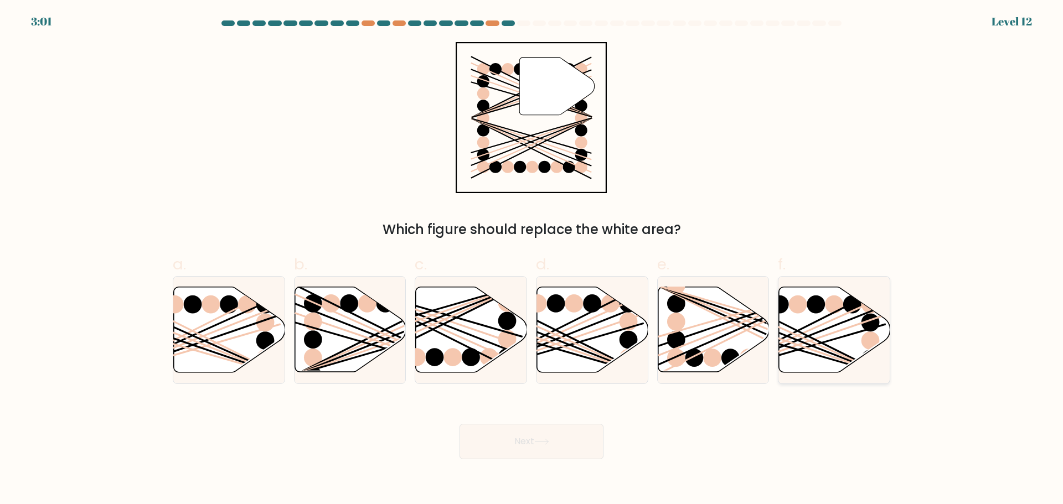
click at [827, 347] on icon at bounding box center [834, 329] width 111 height 85
click at [532, 260] on input "f." at bounding box center [531, 255] width 1 height 7
radio input "true"
click at [530, 443] on button "Next" at bounding box center [531, 441] width 144 height 35
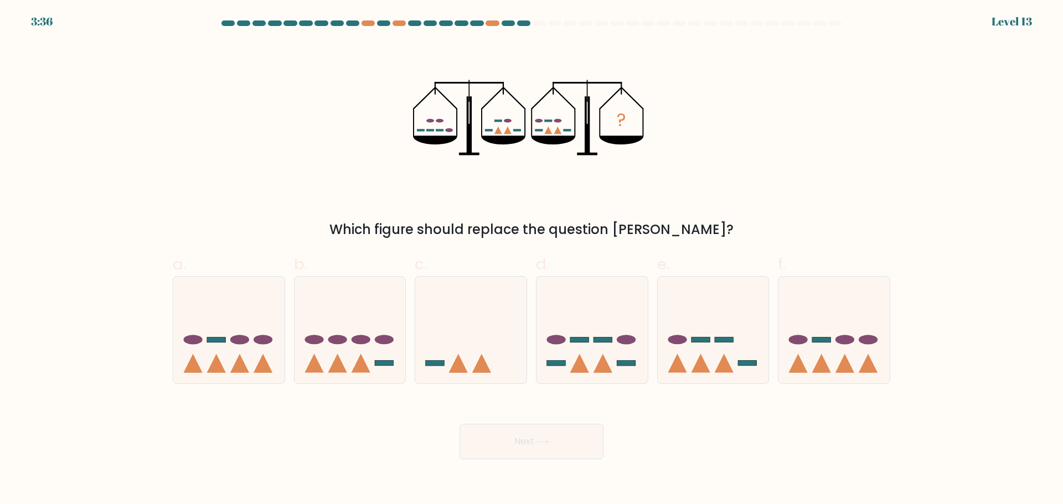
click at [321, 189] on div "? Which figure should replace the question mark?" at bounding box center [531, 141] width 731 height 198
click at [567, 341] on icon at bounding box center [591, 330] width 111 height 92
click at [532, 260] on input "d." at bounding box center [531, 255] width 1 height 7
radio input "true"
click at [559, 436] on button "Next" at bounding box center [531, 441] width 144 height 35
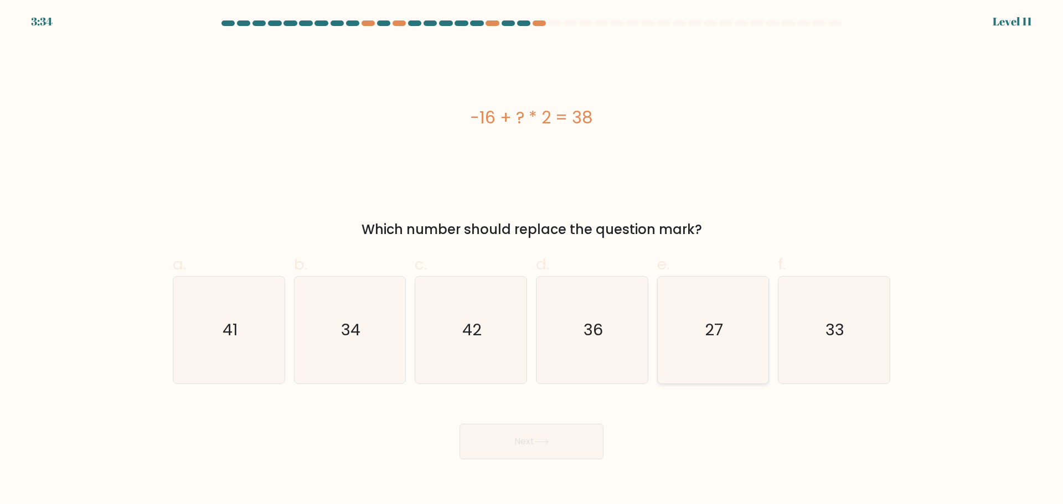
click at [739, 348] on icon "27" at bounding box center [712, 330] width 107 height 107
click at [532, 260] on input "e. 27" at bounding box center [531, 255] width 1 height 7
radio input "true"
click at [539, 442] on icon at bounding box center [541, 442] width 13 height 5
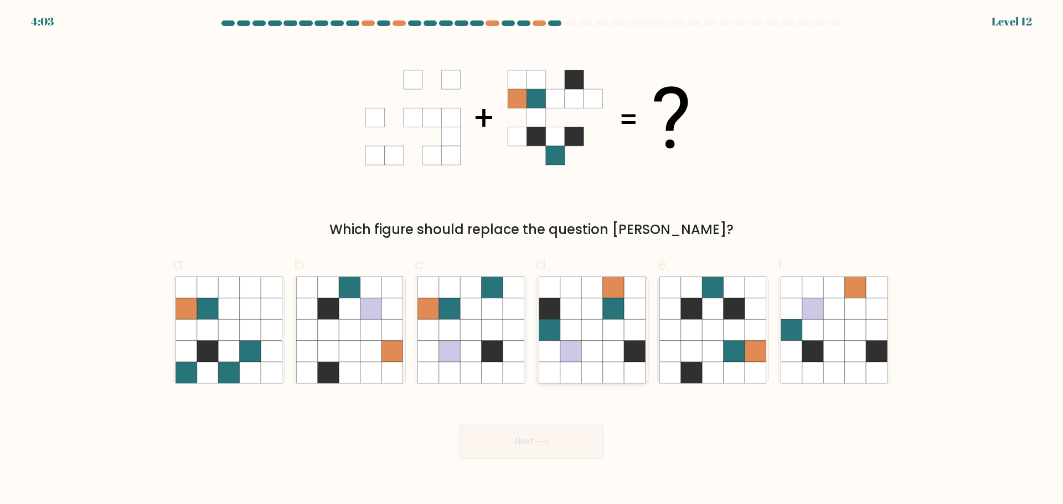
click at [610, 345] on icon at bounding box center [613, 350] width 21 height 21
click at [532, 260] on input "d." at bounding box center [531, 255] width 1 height 7
radio input "true"
click at [515, 452] on button "Next" at bounding box center [531, 441] width 144 height 35
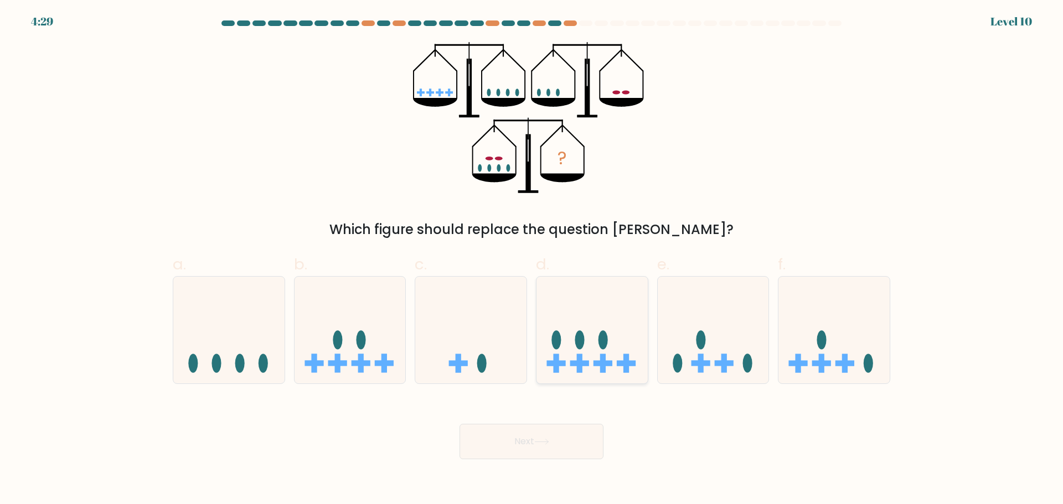
click at [555, 339] on ellipse at bounding box center [555, 339] width 9 height 19
click at [532, 260] on input "d." at bounding box center [531, 255] width 1 height 7
radio input "true"
click at [529, 441] on button "Next" at bounding box center [531, 441] width 144 height 35
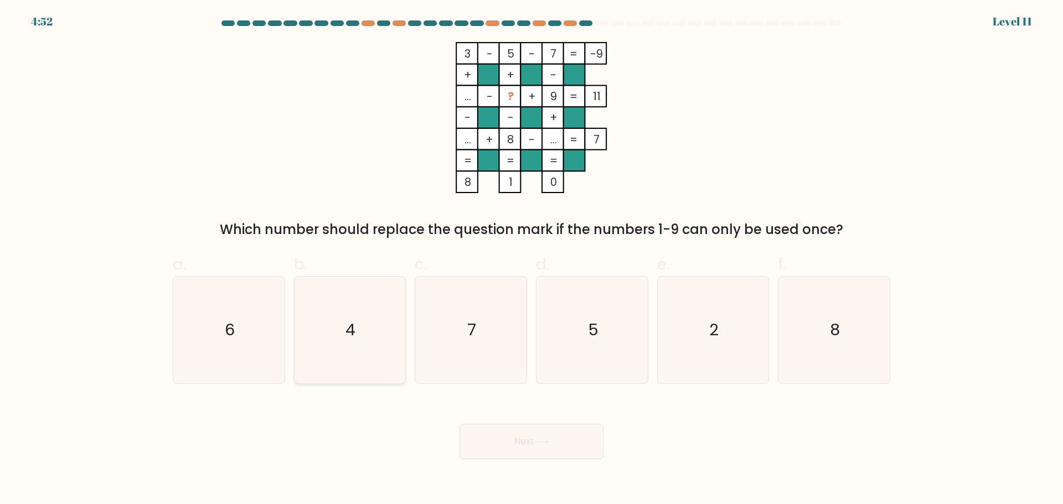
click at [377, 278] on icon "4" at bounding box center [349, 330] width 107 height 107
click at [531, 260] on input "b. 4" at bounding box center [531, 255] width 1 height 7
radio input "true"
click at [528, 441] on button "Next" at bounding box center [531, 441] width 144 height 35
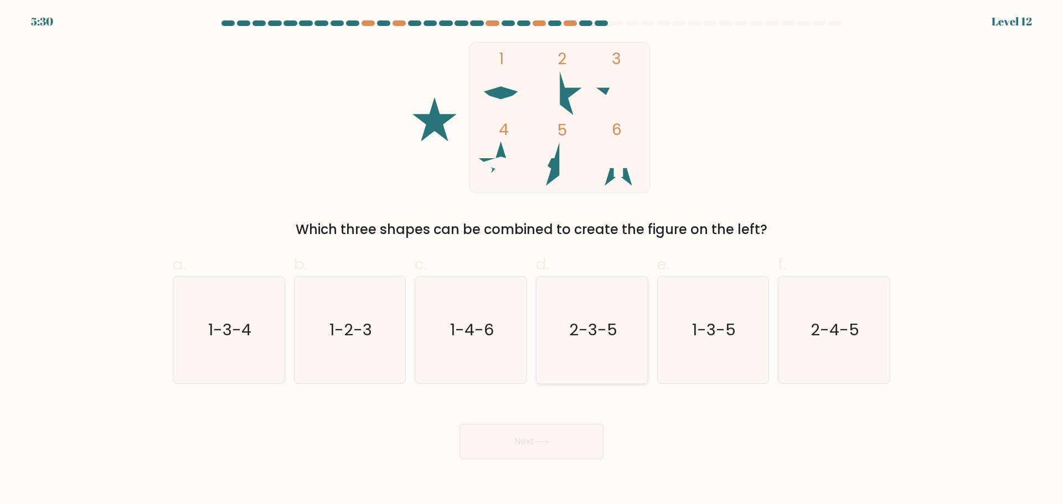
click at [600, 360] on icon "2-3-5" at bounding box center [592, 330] width 107 height 107
click at [532, 260] on input "d. 2-3-5" at bounding box center [531, 255] width 1 height 7
radio input "true"
click at [536, 450] on button "Next" at bounding box center [531, 441] width 144 height 35
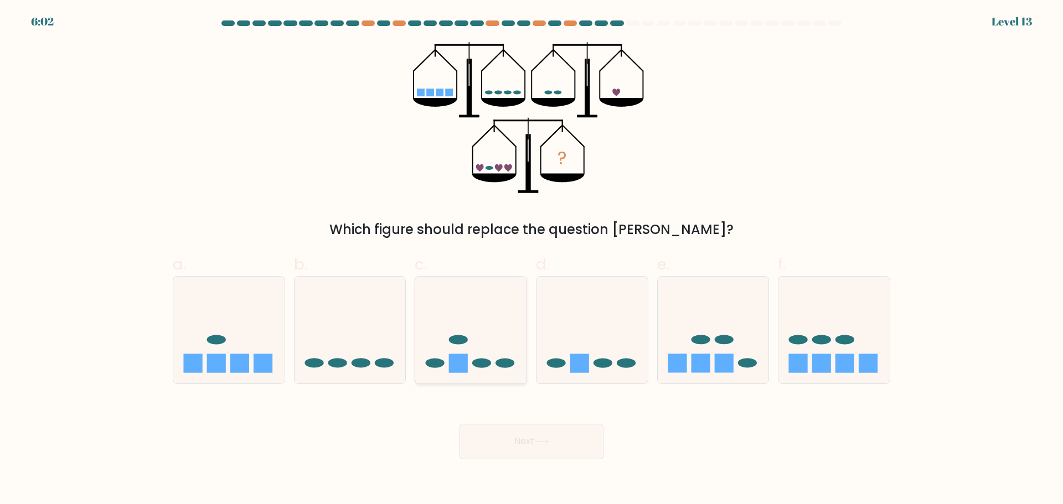
click at [468, 292] on icon at bounding box center [470, 330] width 111 height 92
click at [531, 260] on input "c." at bounding box center [531, 255] width 1 height 7
radio input "true"
click at [523, 448] on button "Next" at bounding box center [531, 441] width 144 height 35
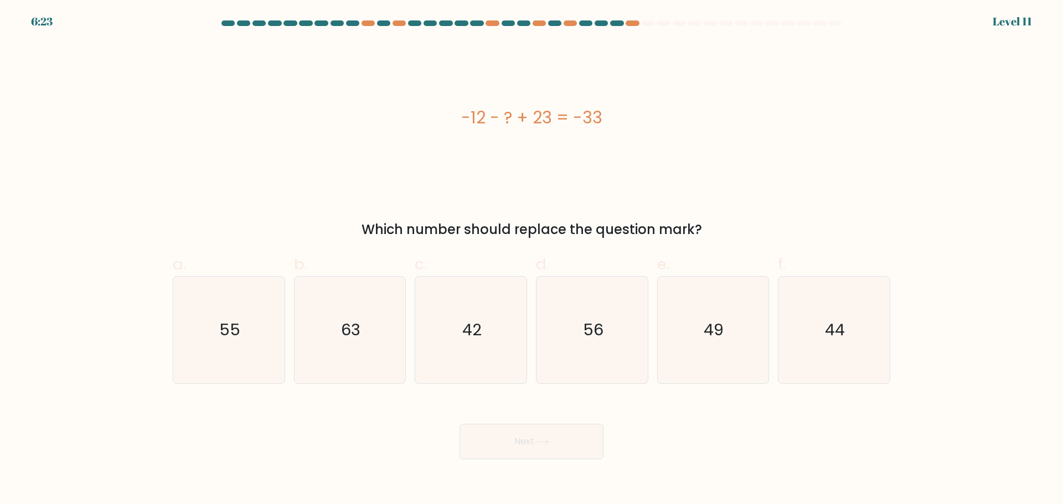
drag, startPoint x: 668, startPoint y: 183, endPoint x: 712, endPoint y: 206, distance: 50.0
click at [668, 183] on div "-12 - ? + 23 = -33" at bounding box center [531, 117] width 717 height 151
click at [804, 293] on icon "44" at bounding box center [834, 330] width 107 height 107
click at [532, 260] on input "f. 44" at bounding box center [531, 255] width 1 height 7
radio input "true"
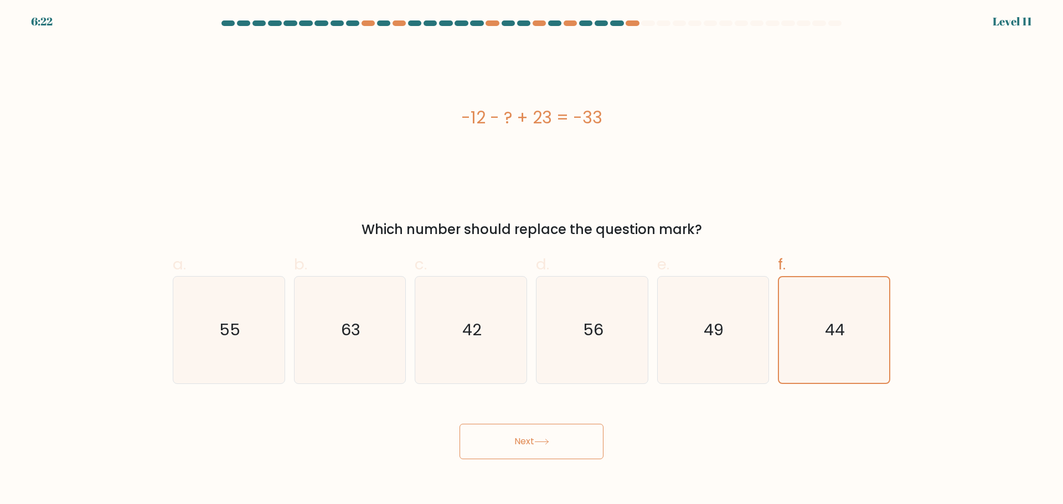
click at [571, 443] on button "Next" at bounding box center [531, 441] width 144 height 35
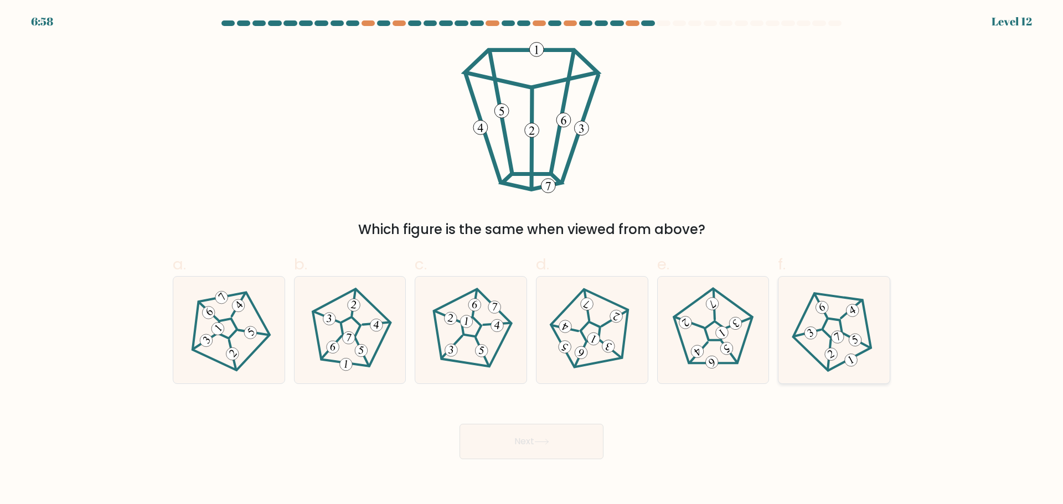
click at [836, 324] on icon at bounding box center [833, 329] width 85 height 85
click at [532, 260] on input "f." at bounding box center [531, 255] width 1 height 7
radio input "true"
click at [544, 439] on icon at bounding box center [541, 442] width 15 height 6
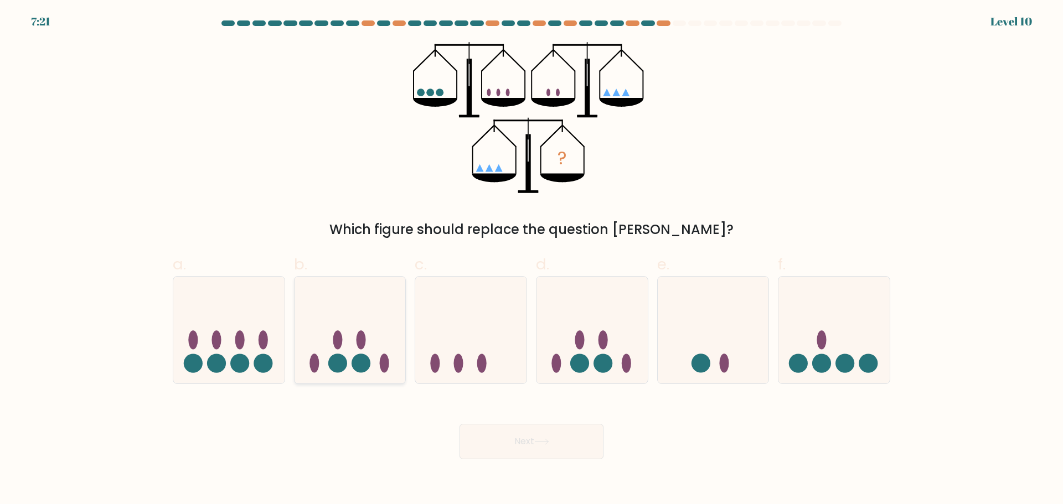
click at [361, 320] on icon at bounding box center [350, 330] width 111 height 92
click at [531, 260] on input "b." at bounding box center [531, 255] width 1 height 7
radio input "true"
click at [503, 442] on button "Next" at bounding box center [531, 441] width 144 height 35
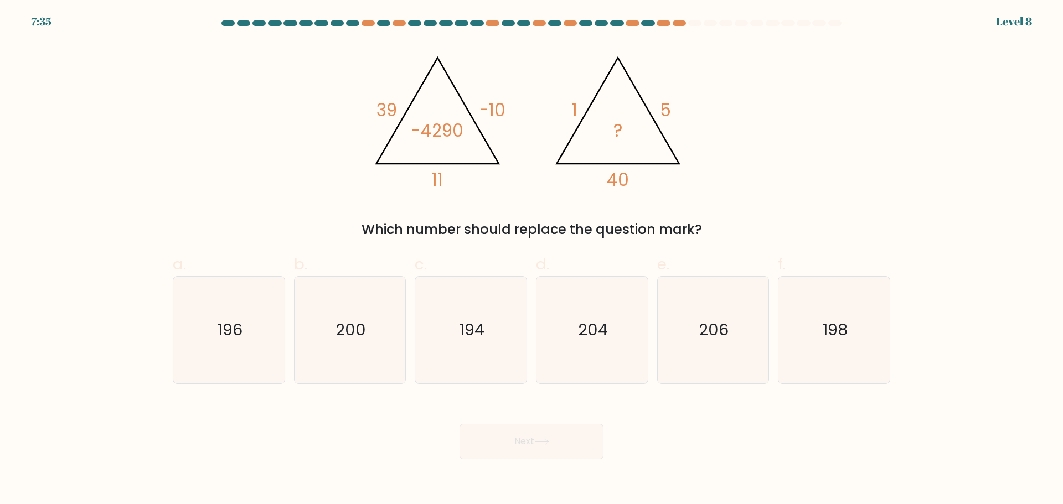
click at [610, 252] on div "a. 196 b. 200" at bounding box center [531, 314] width 726 height 140
click at [358, 335] on text "200" at bounding box center [350, 330] width 30 height 22
click at [531, 260] on input "b. 200" at bounding box center [531, 255] width 1 height 7
radio input "true"
click at [506, 436] on button "Next" at bounding box center [531, 441] width 144 height 35
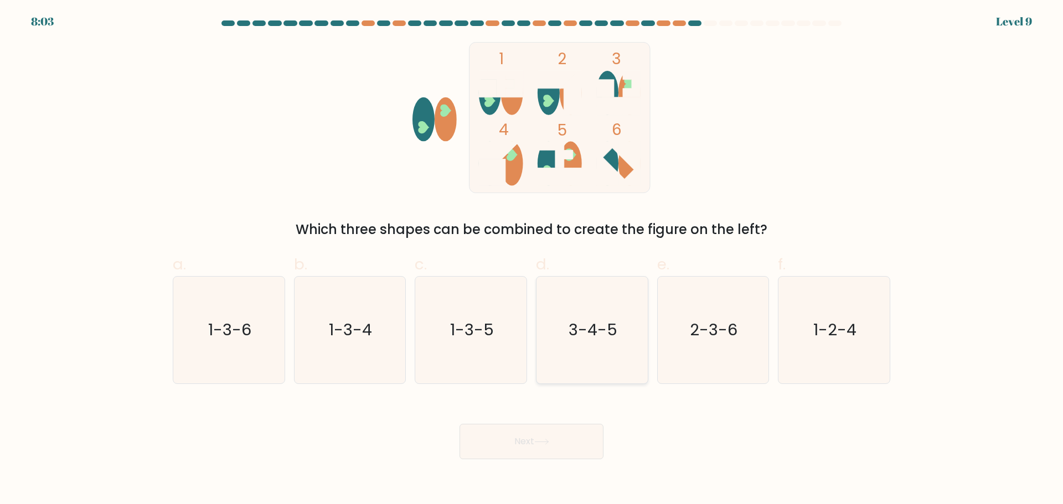
click at [610, 327] on text "3-4-5" at bounding box center [593, 330] width 49 height 22
click at [532, 260] on input "d. 3-4-5" at bounding box center [531, 255] width 1 height 7
radio input "true"
click at [543, 440] on icon at bounding box center [541, 442] width 15 height 6
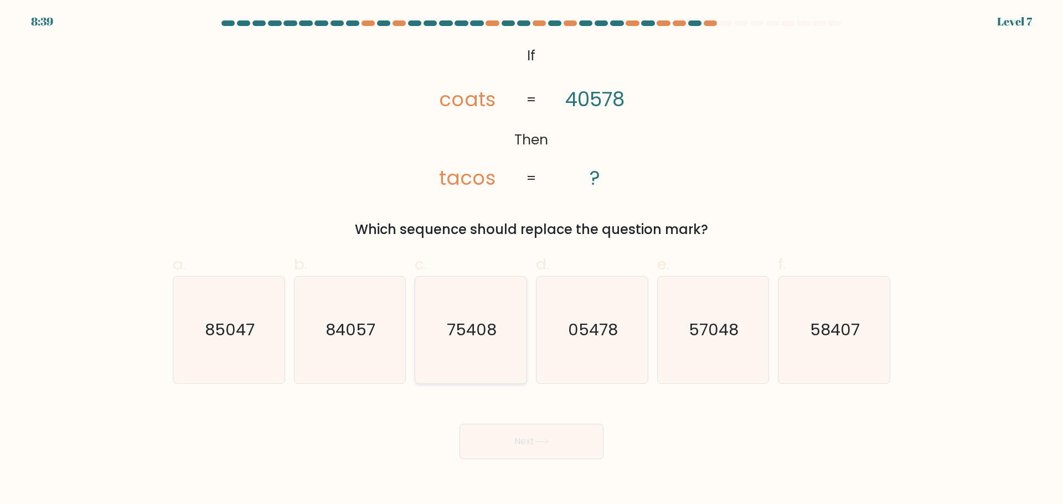
click at [453, 340] on text "75408" at bounding box center [472, 330] width 50 height 22
click at [531, 260] on input "c. 75408" at bounding box center [531, 255] width 1 height 7
radio input "true"
click at [525, 444] on button "Next" at bounding box center [531, 441] width 144 height 35
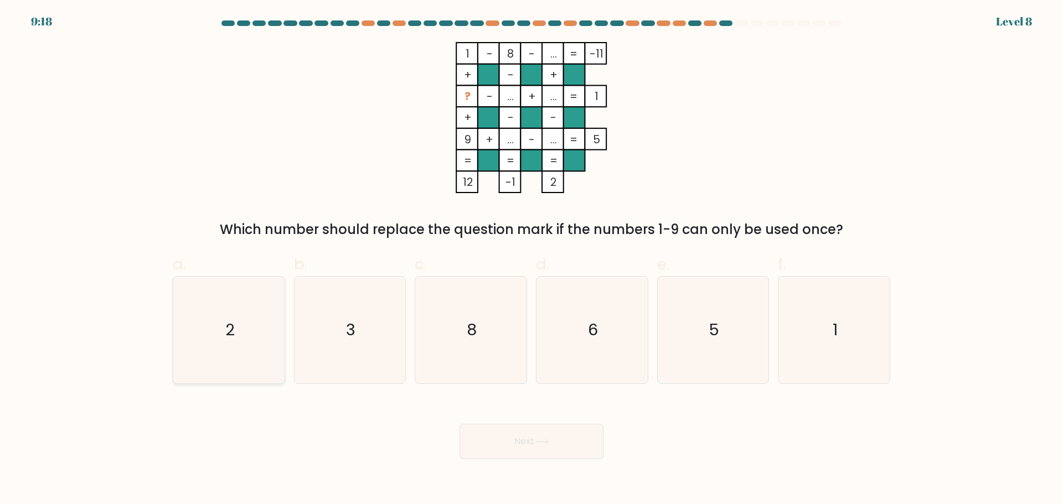
click at [225, 343] on icon "2" at bounding box center [228, 330] width 107 height 107
click at [531, 260] on input "a. 2" at bounding box center [531, 255] width 1 height 7
radio input "true"
click at [547, 442] on icon at bounding box center [541, 442] width 13 height 5
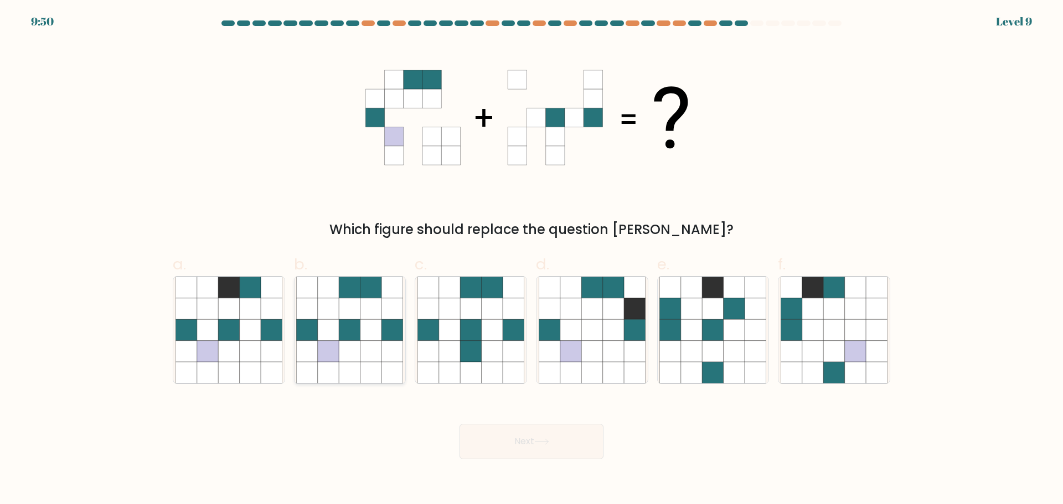
click at [368, 346] on icon at bounding box center [370, 350] width 21 height 21
click at [531, 260] on input "b." at bounding box center [531, 255] width 1 height 7
radio input "true"
click at [478, 441] on button "Next" at bounding box center [531, 441] width 144 height 35
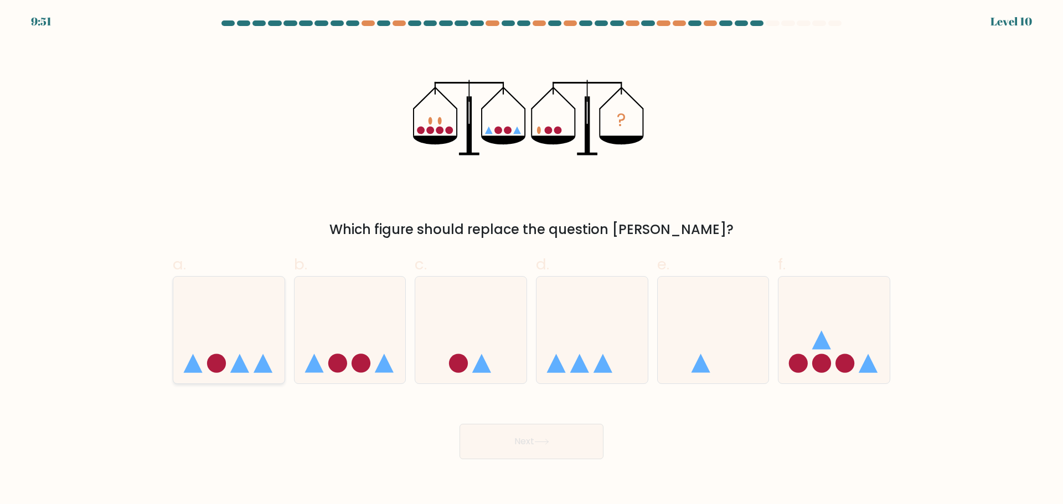
click at [250, 344] on icon at bounding box center [228, 330] width 111 height 92
click at [531, 260] on input "a." at bounding box center [531, 255] width 1 height 7
radio input "true"
click at [502, 441] on button "Next" at bounding box center [531, 441] width 144 height 35
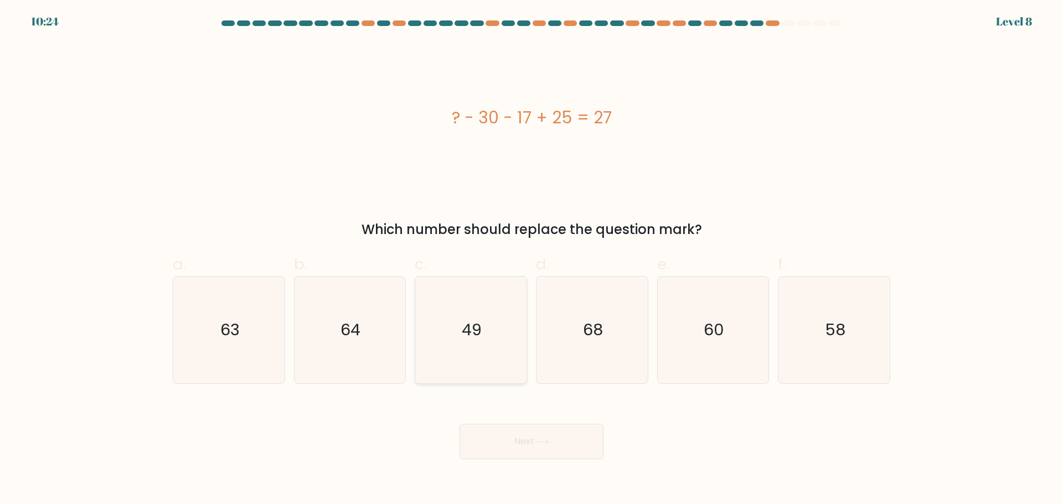
click at [503, 326] on icon "49" at bounding box center [470, 330] width 107 height 107
click at [531, 260] on input "c. 49" at bounding box center [531, 255] width 1 height 7
radio input "true"
click at [530, 437] on button "Next" at bounding box center [531, 441] width 144 height 35
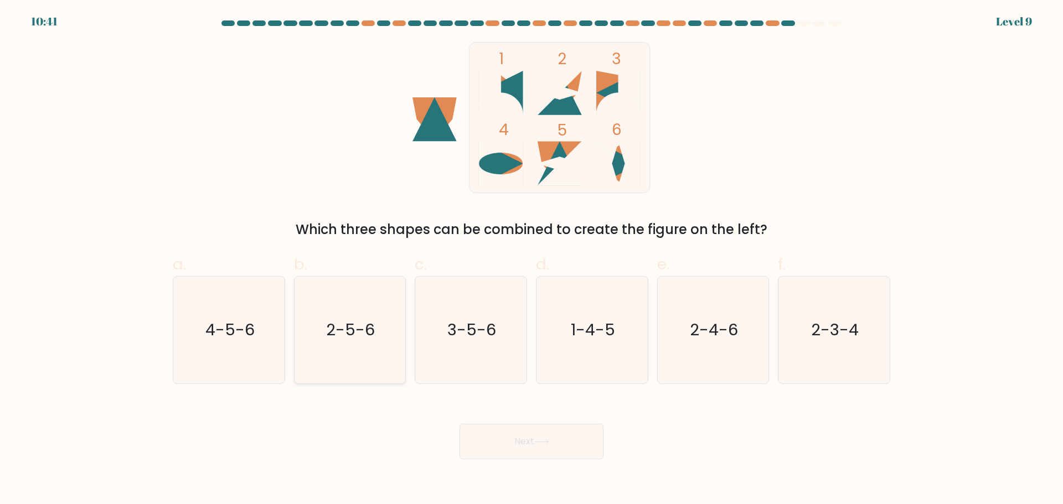
click at [317, 342] on icon "2-5-6" at bounding box center [349, 330] width 107 height 107
click at [531, 260] on input "b. 2-5-6" at bounding box center [531, 255] width 1 height 7
radio input "true"
click at [529, 446] on button "Next" at bounding box center [531, 441] width 144 height 35
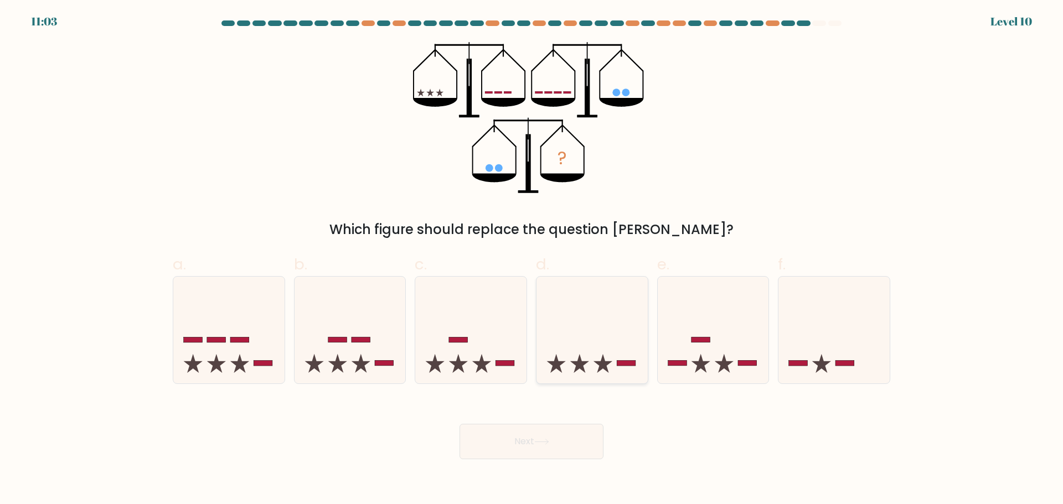
click at [575, 332] on icon at bounding box center [591, 330] width 111 height 92
click at [532, 260] on input "d." at bounding box center [531, 255] width 1 height 7
radio input "true"
click at [562, 439] on button "Next" at bounding box center [531, 441] width 144 height 35
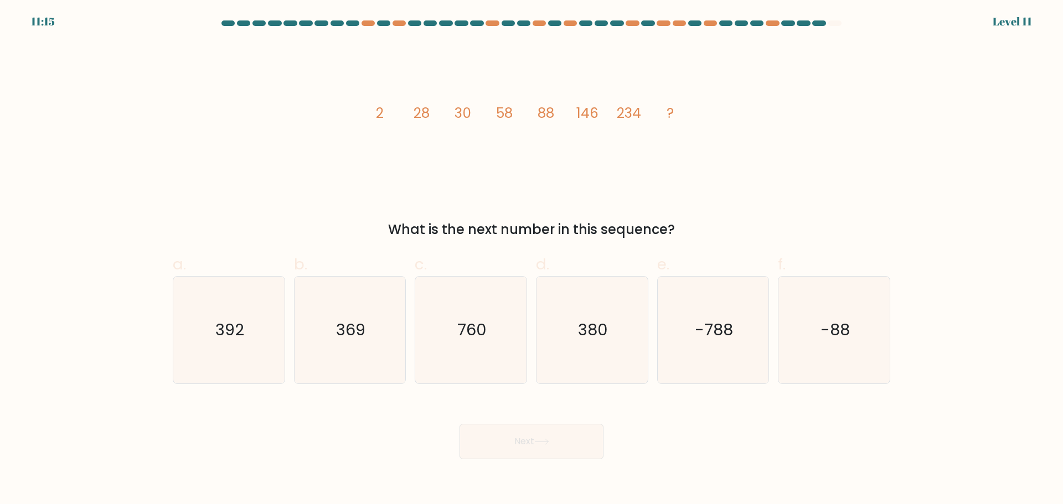
click at [303, 207] on div "image/svg+xml 2 28 30 58 88 146 234 ? What is the next number in this sequence?" at bounding box center [531, 141] width 731 height 198
click at [256, 326] on icon "392" at bounding box center [228, 330] width 107 height 107
click at [531, 260] on input "a. 392" at bounding box center [531, 255] width 1 height 7
radio input "true"
click at [567, 437] on button "Next" at bounding box center [531, 441] width 144 height 35
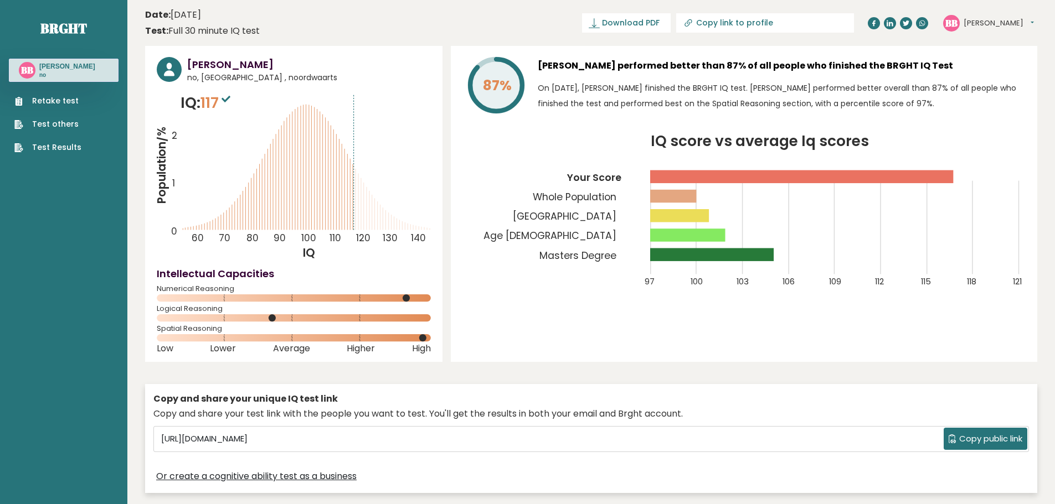
click at [59, 147] on link "Test Results" at bounding box center [47, 148] width 67 height 12
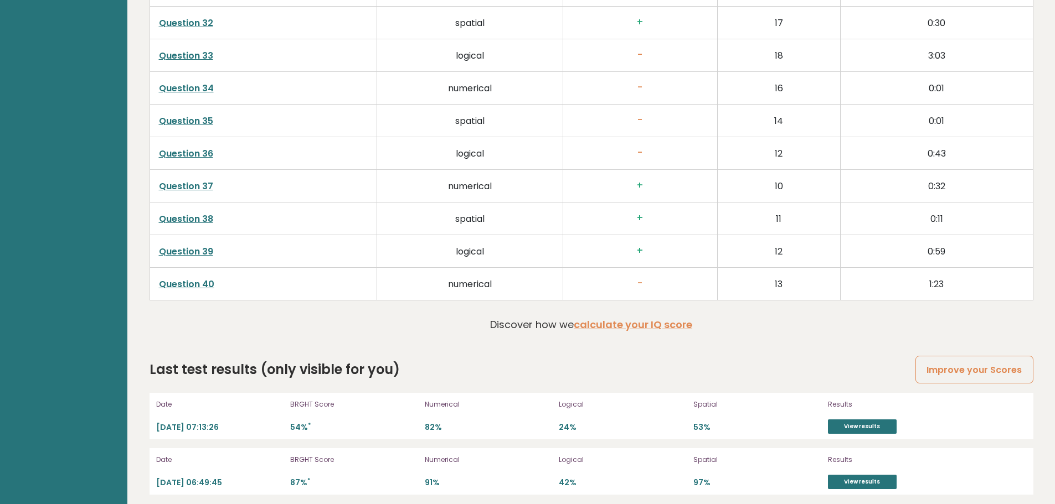
scroll to position [2885, 0]
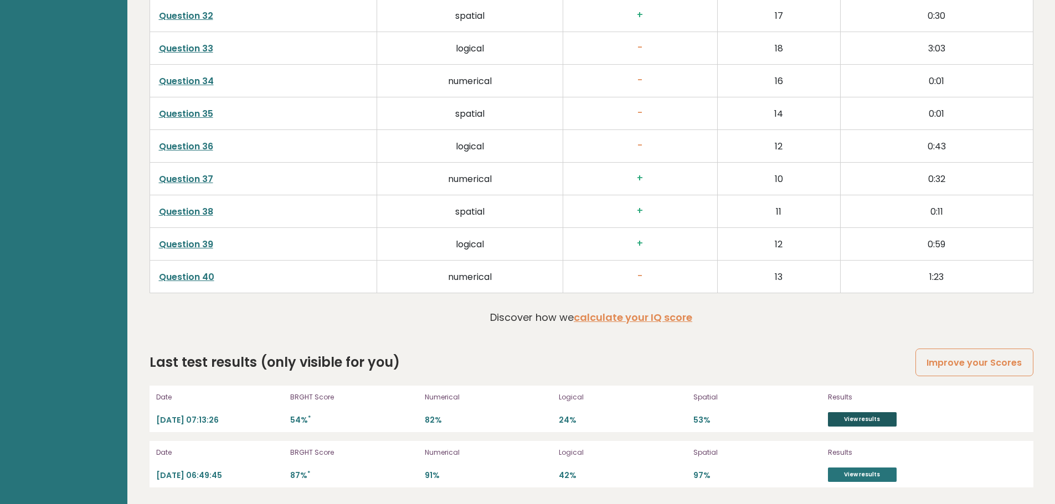
click at [870, 424] on link "View results" at bounding box center [862, 419] width 69 height 14
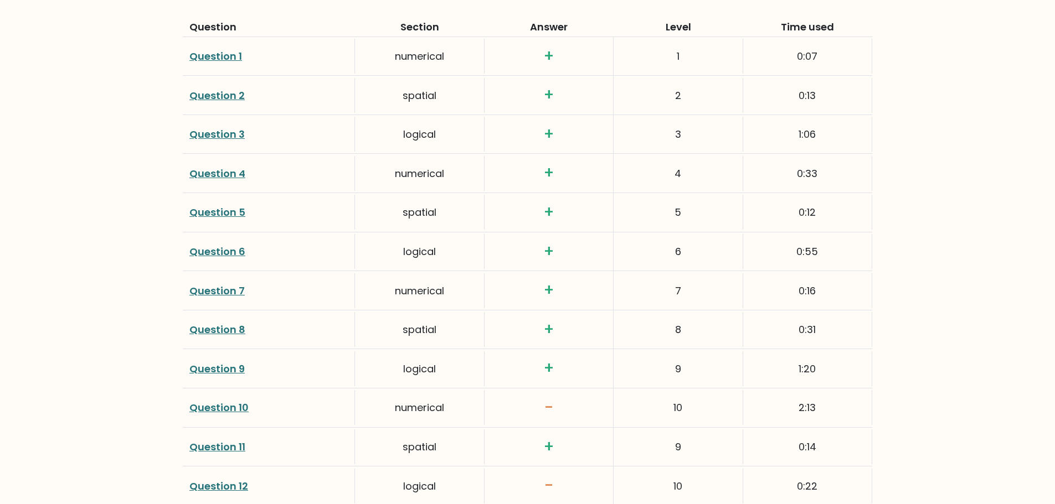
scroll to position [1827, 0]
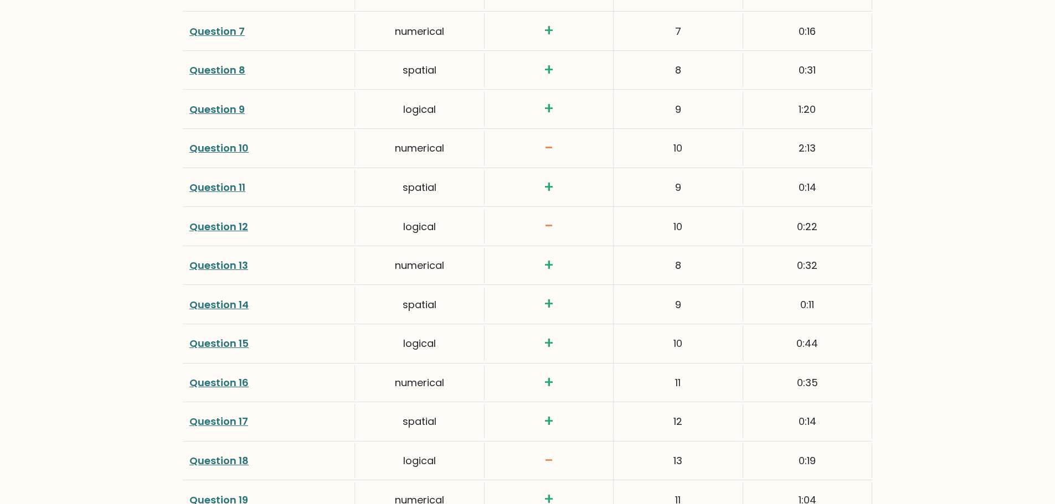
click at [542, 270] on h3 "+" at bounding box center [548, 265] width 115 height 19
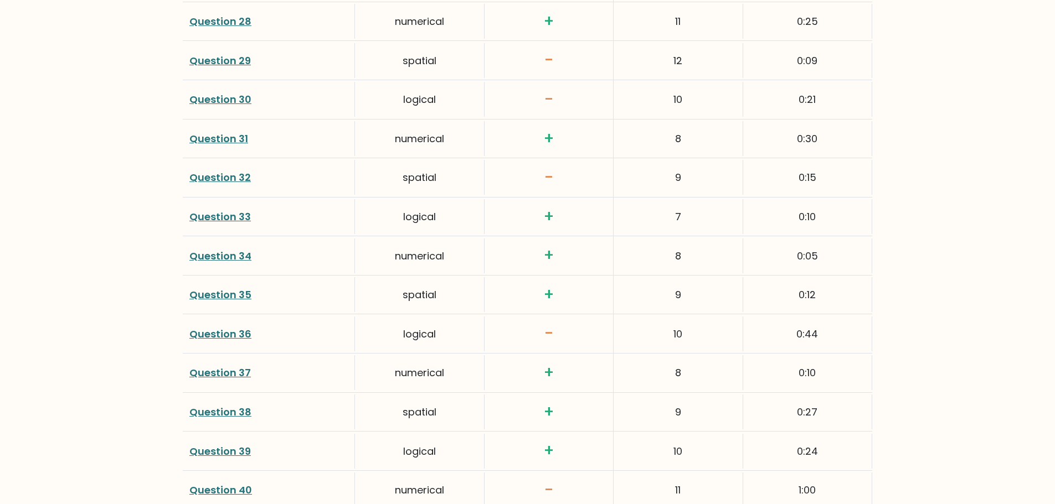
scroll to position [2835, 0]
